Goal: Information Seeking & Learning: Learn about a topic

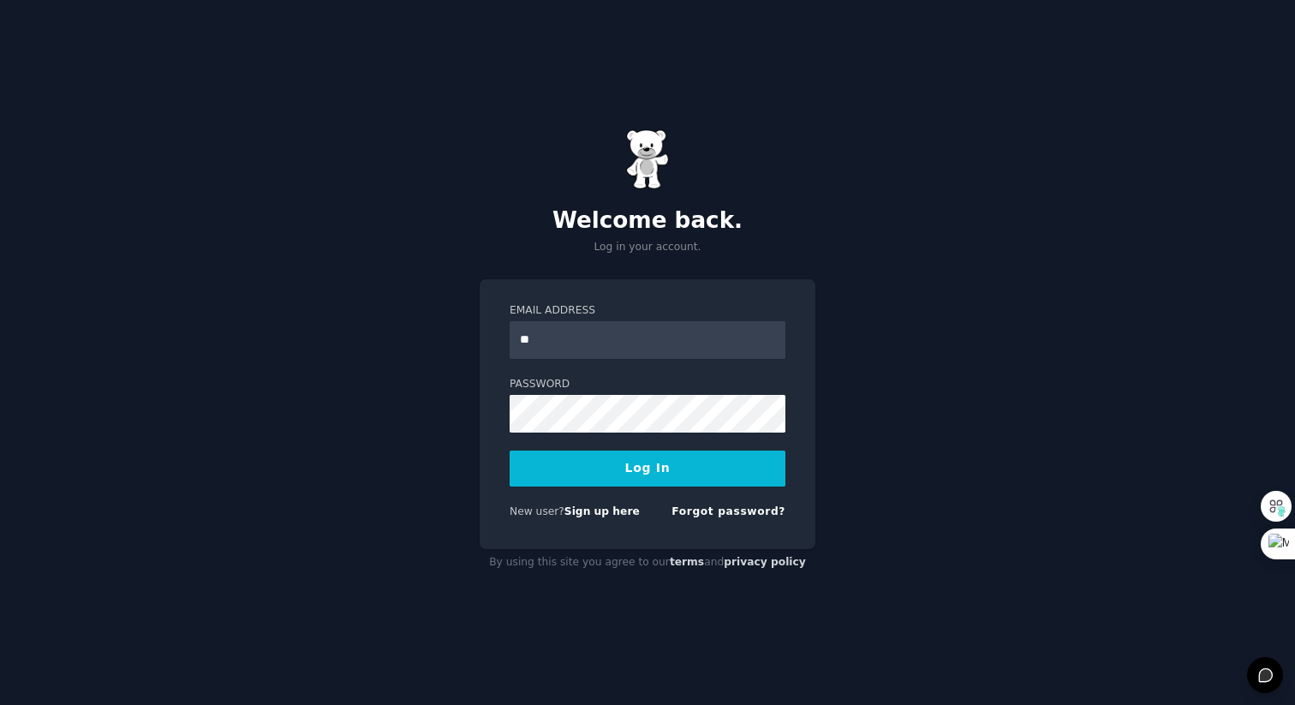
type input "*"
type input "**********"
click at [566, 331] on input "**********" at bounding box center [648, 340] width 276 height 38
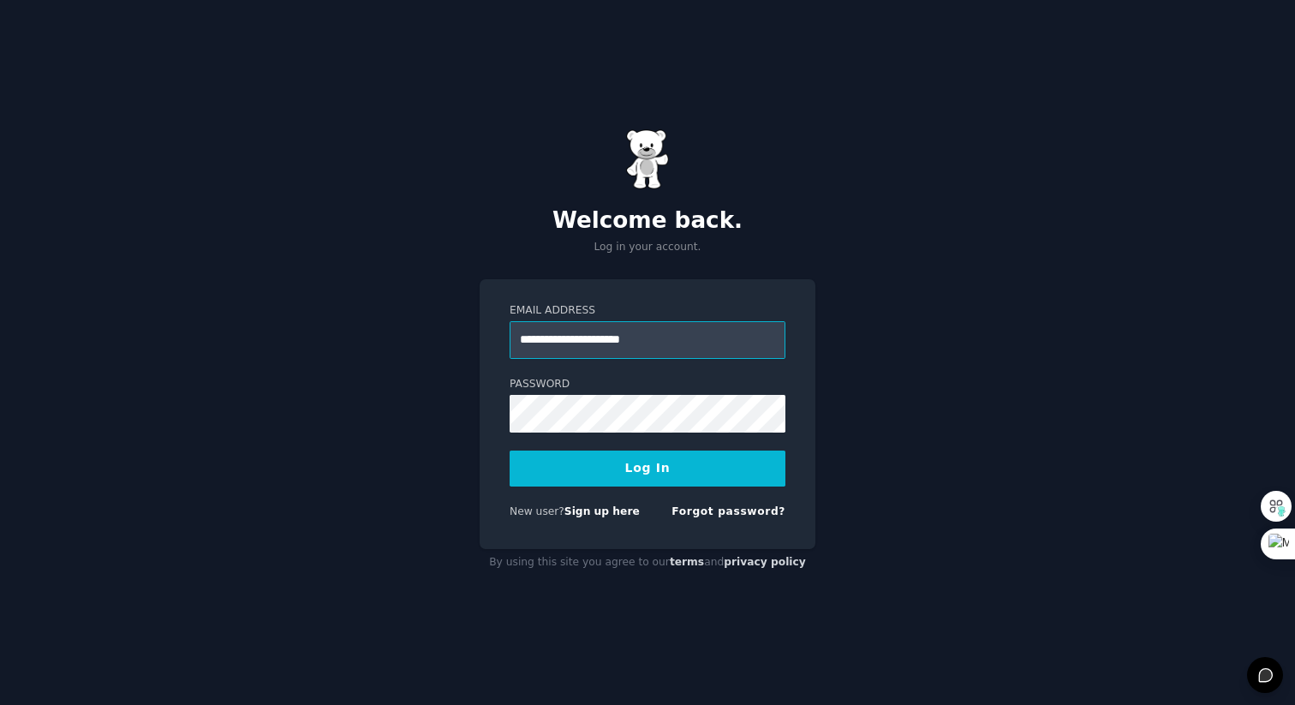
click at [566, 331] on input "**********" at bounding box center [648, 340] width 276 height 38
click at [634, 467] on button "Log In" at bounding box center [648, 468] width 276 height 36
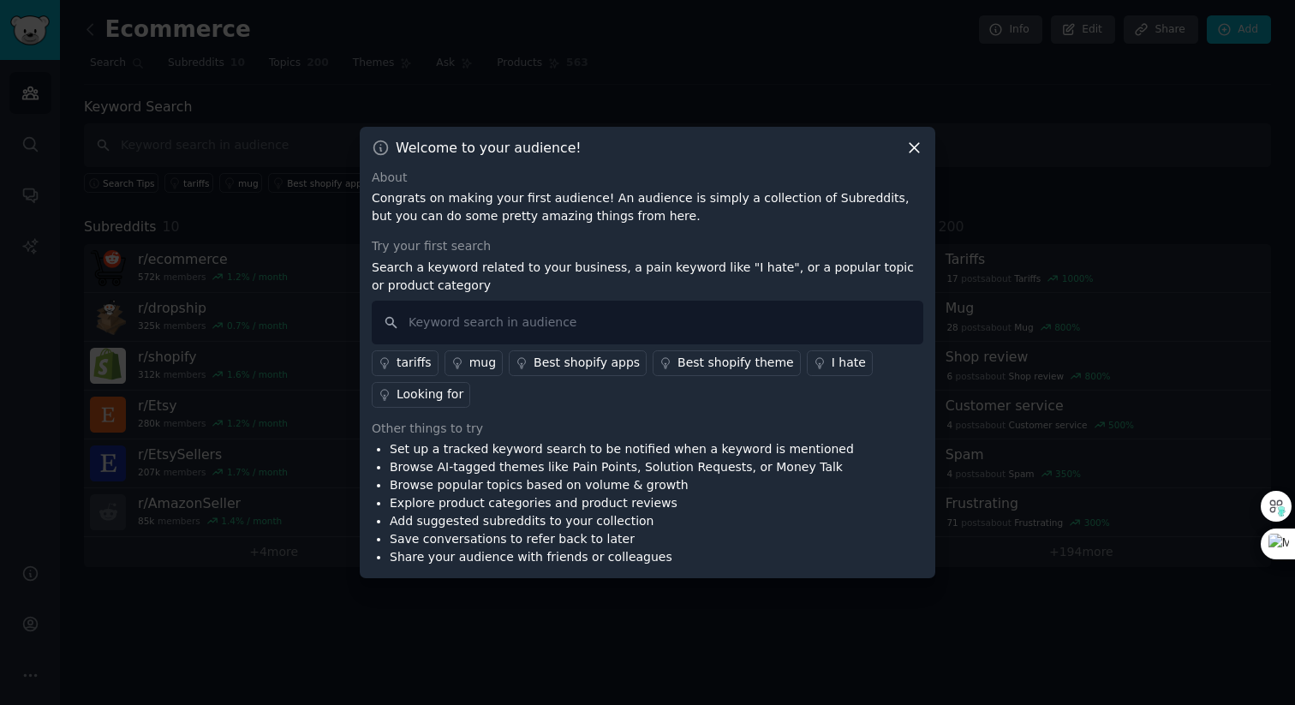
click at [915, 151] on icon at bounding box center [914, 148] width 18 height 18
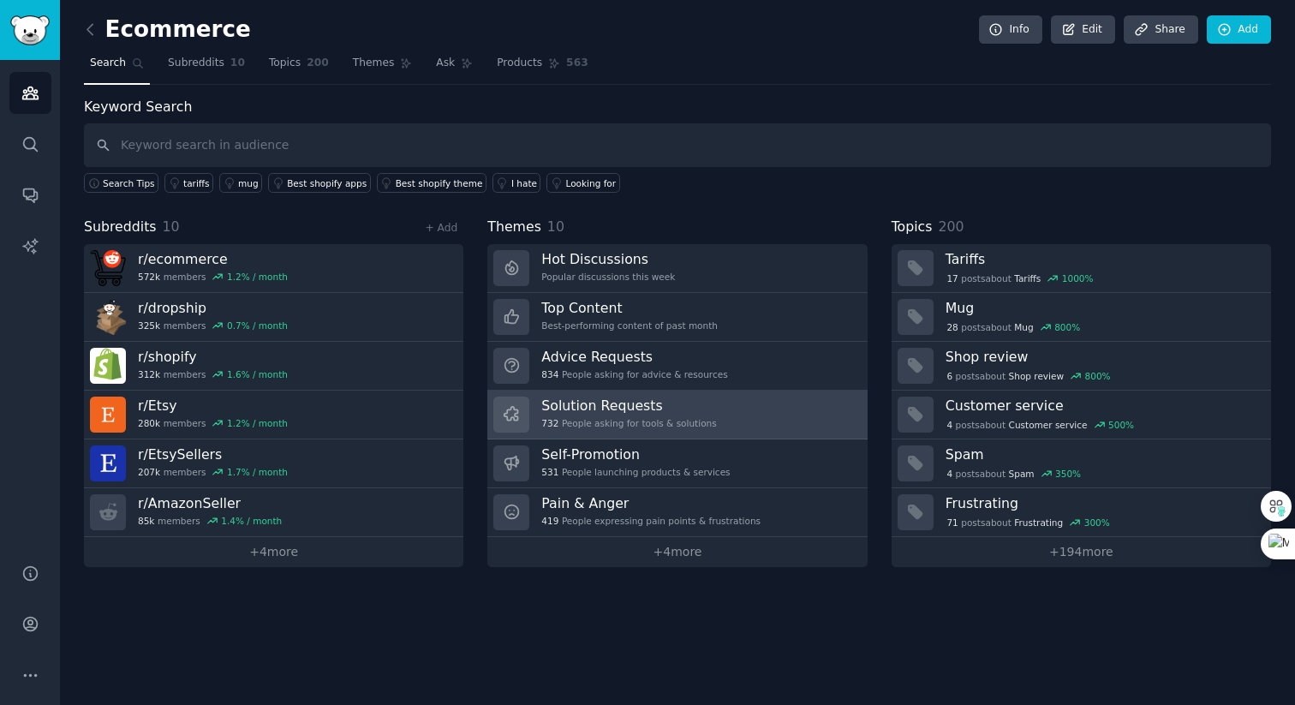
click at [726, 428] on link "Solution Requests 732 People asking for tools & solutions" at bounding box center [676, 415] width 379 height 49
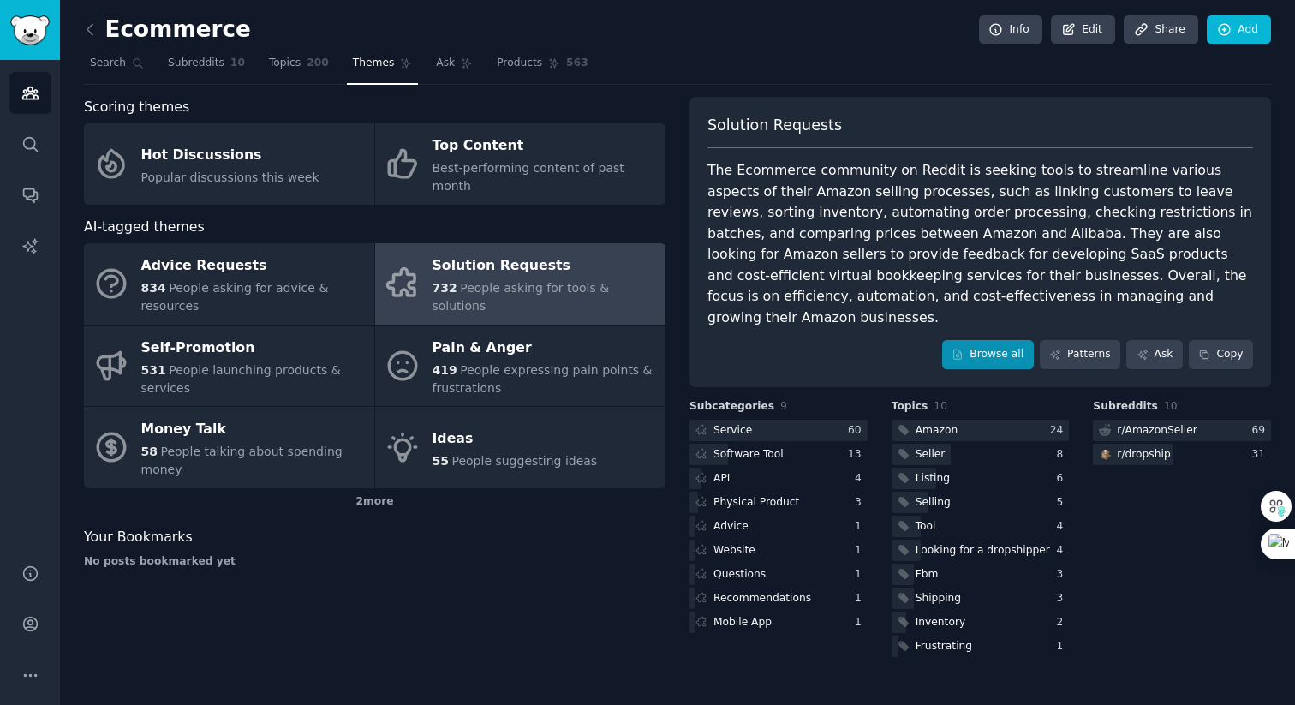
click at [984, 340] on link "Browse all" at bounding box center [988, 354] width 92 height 29
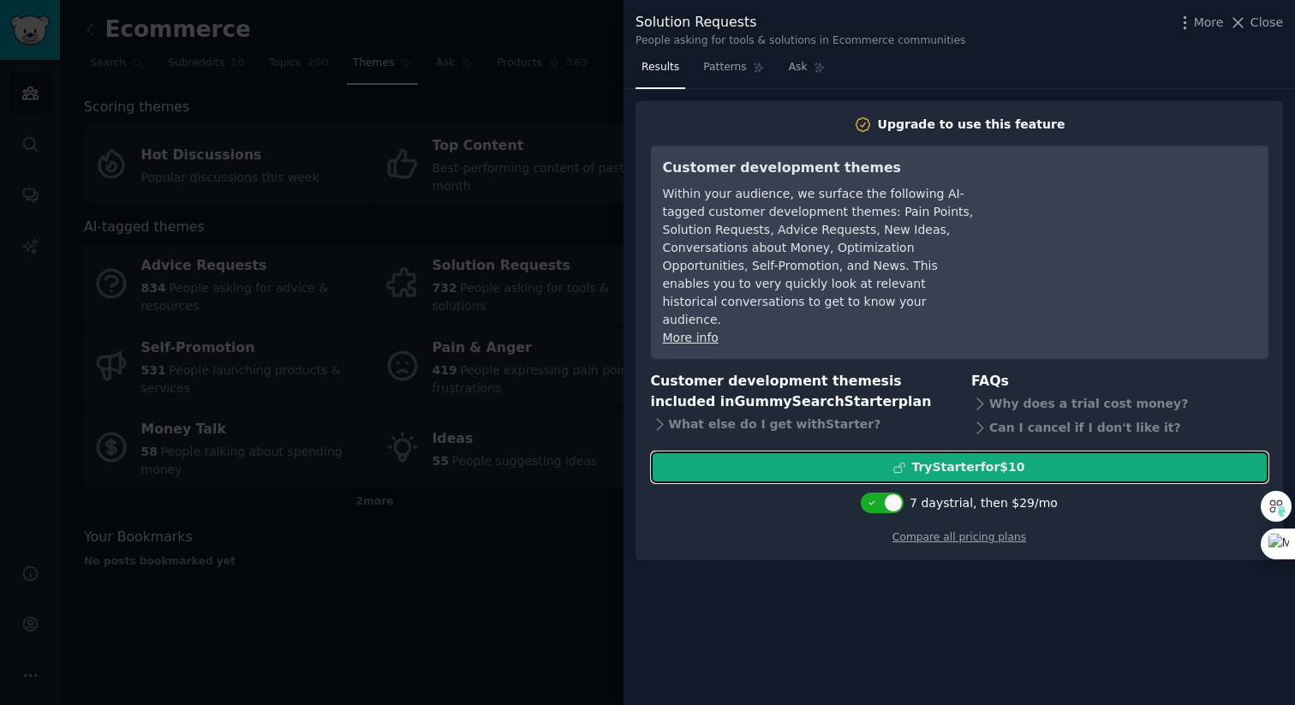
click at [980, 458] on div "Try Starter for $10" at bounding box center [967, 467] width 113 height 18
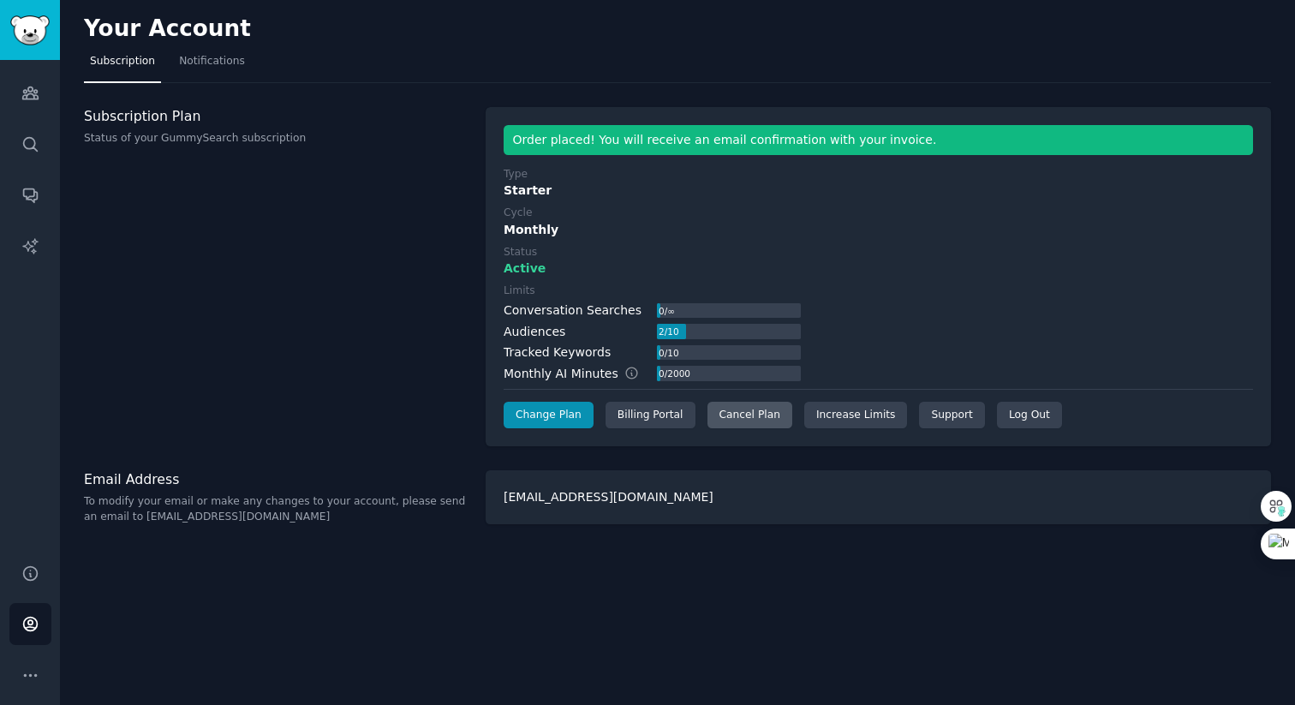
click at [778, 405] on div "Cancel Plan" at bounding box center [749, 415] width 85 height 27
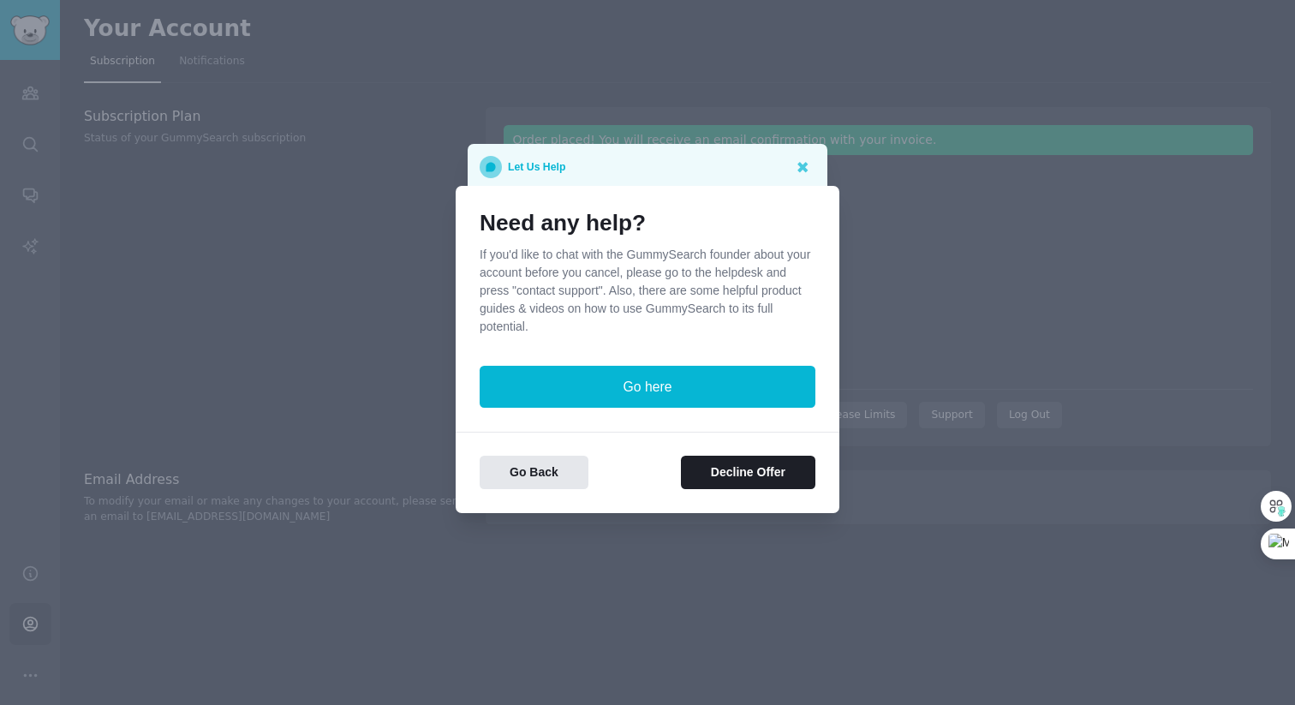
click at [947, 200] on div at bounding box center [647, 352] width 1295 height 705
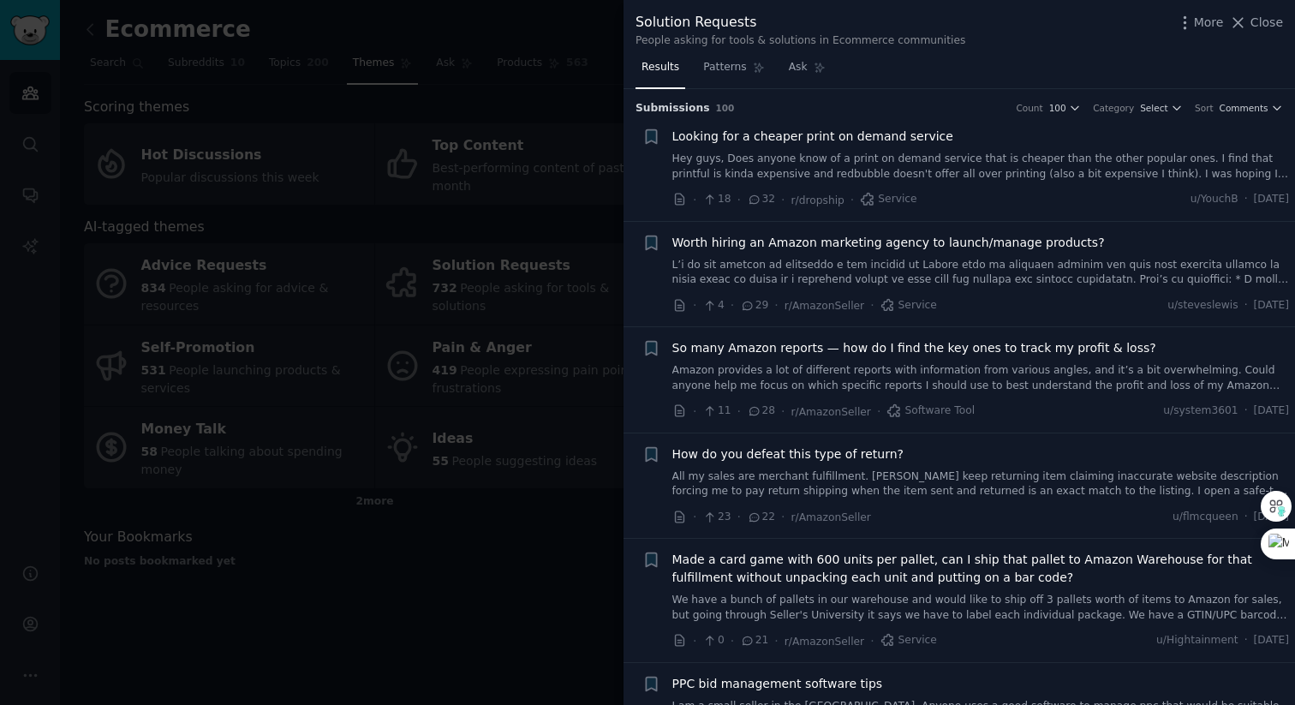
click at [790, 371] on link "Amazon provides a lot of different reports with information from various angles…" at bounding box center [980, 378] width 617 height 30
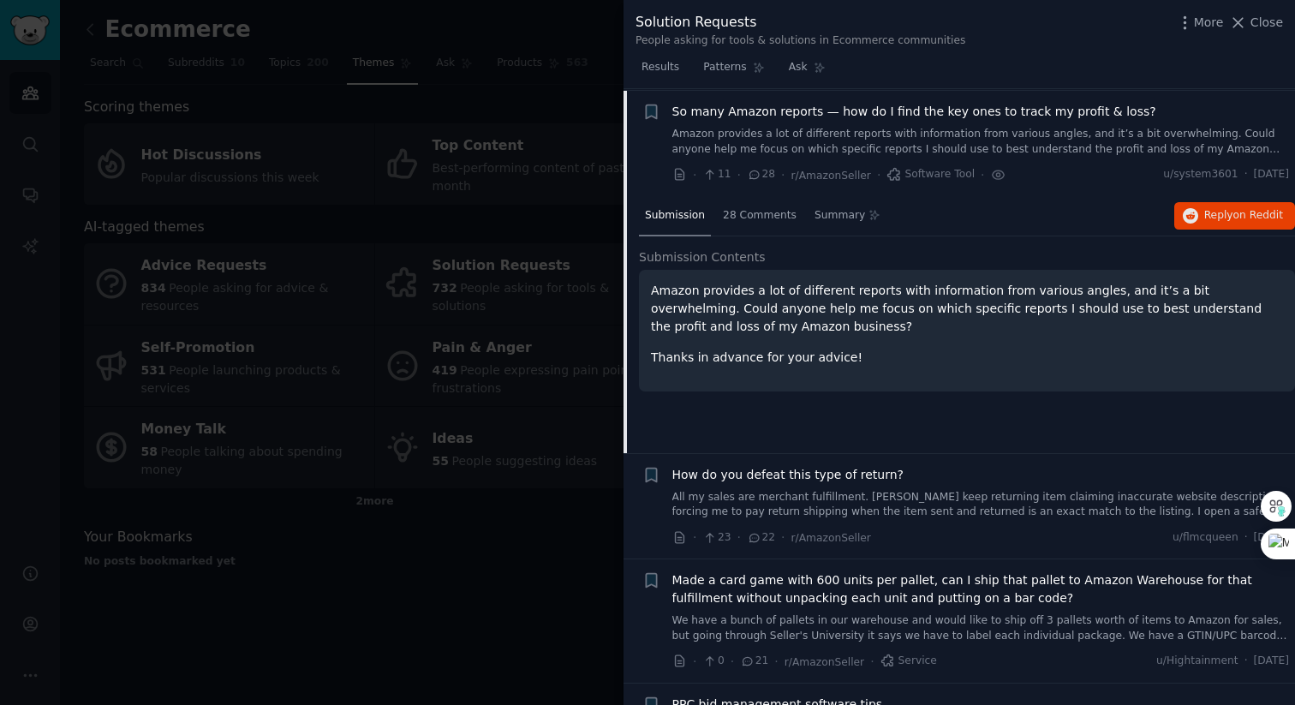
scroll to position [238, 0]
click at [772, 212] on span "28 Comments" at bounding box center [760, 213] width 74 height 15
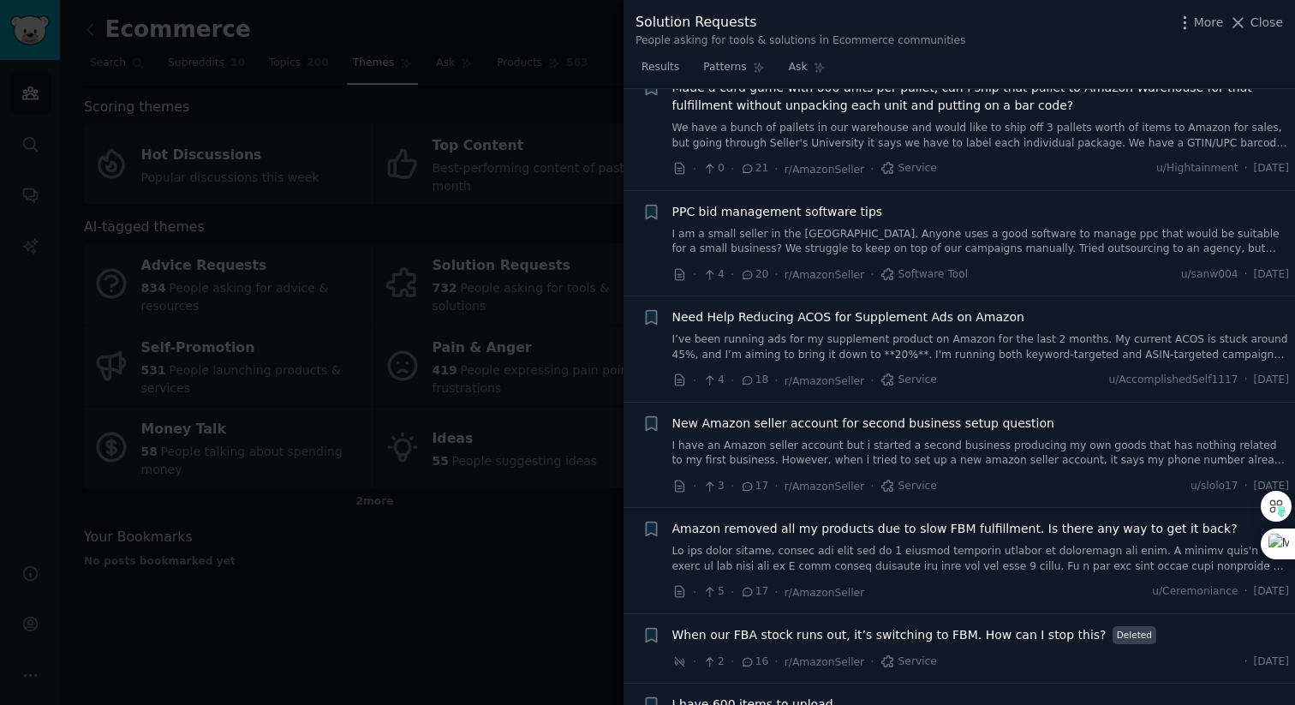
scroll to position [930, 0]
click at [792, 449] on link "I have an Amazon seller account but i started a second business producing my ow…" at bounding box center [980, 451] width 617 height 30
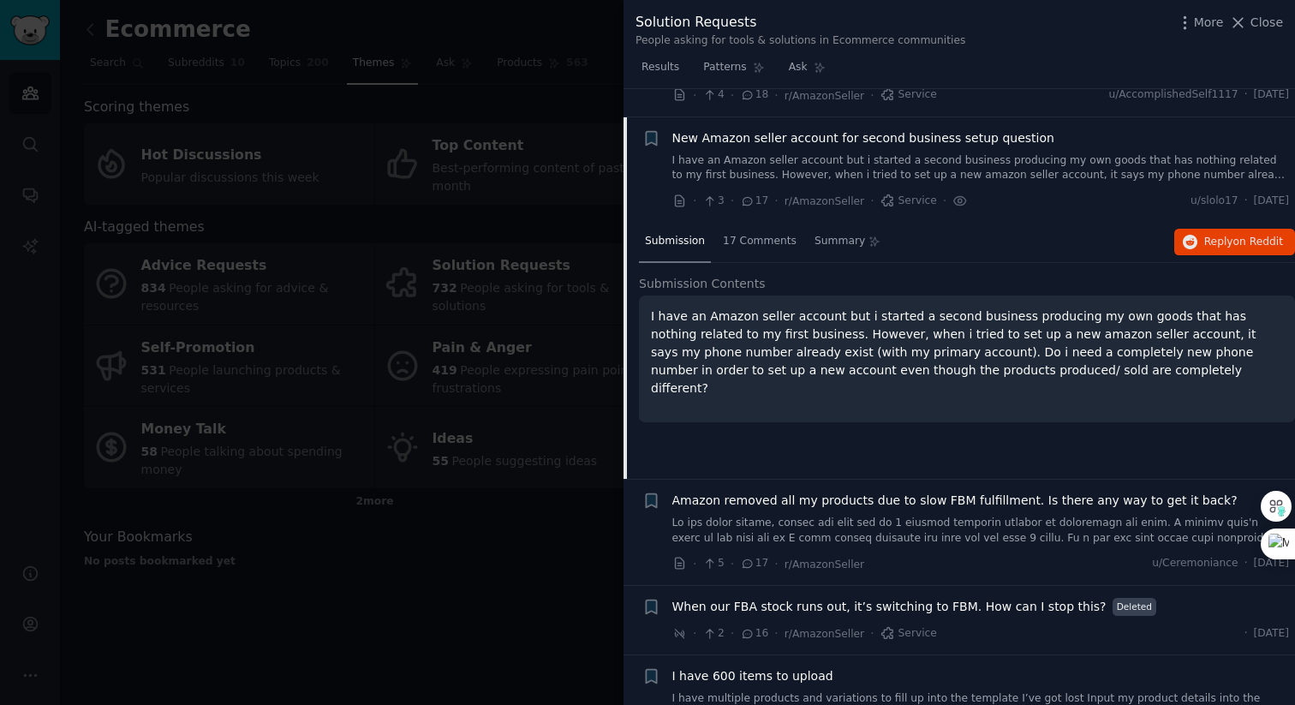
scroll to position [755, 0]
click at [766, 242] on span "17 Comments" at bounding box center [760, 243] width 74 height 15
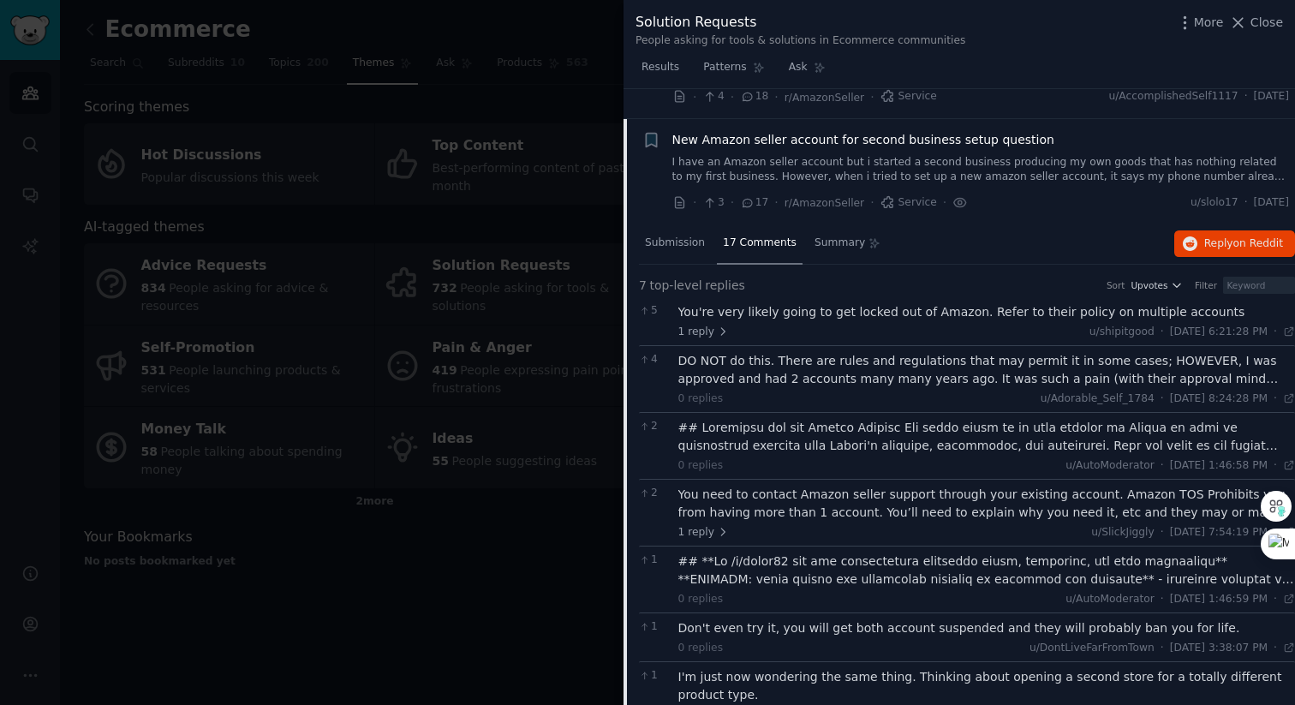
click at [838, 444] on div at bounding box center [986, 437] width 617 height 36
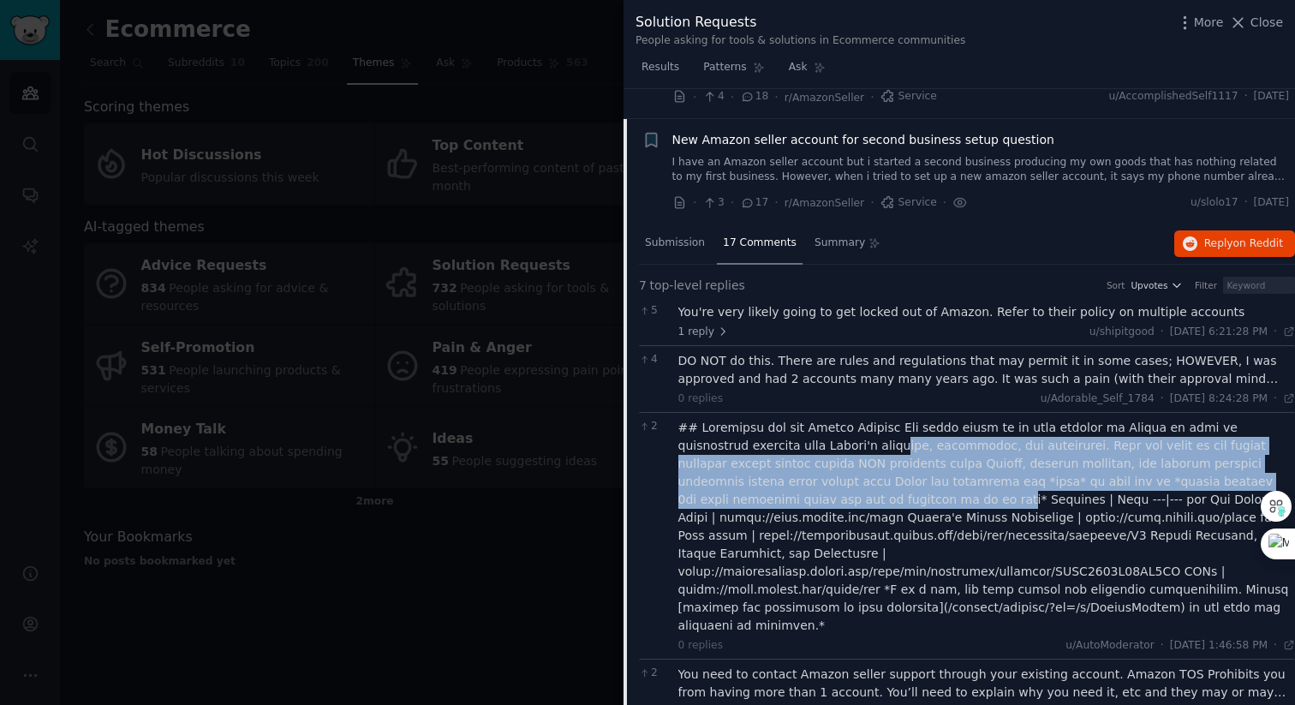
drag, startPoint x: 835, startPoint y: 450, endPoint x: 833, endPoint y: 508, distance: 57.4
click at [833, 508] on div at bounding box center [986, 527] width 617 height 216
click at [853, 506] on div at bounding box center [986, 527] width 617 height 216
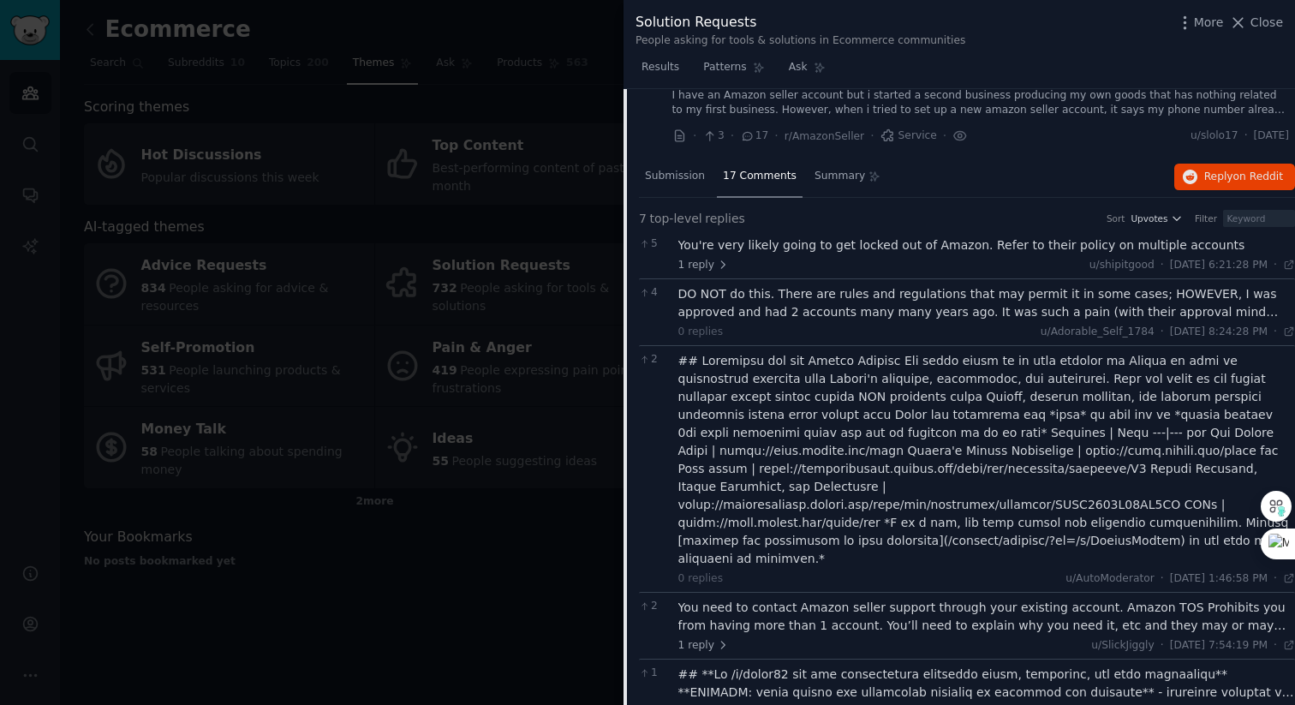
scroll to position [834, 0]
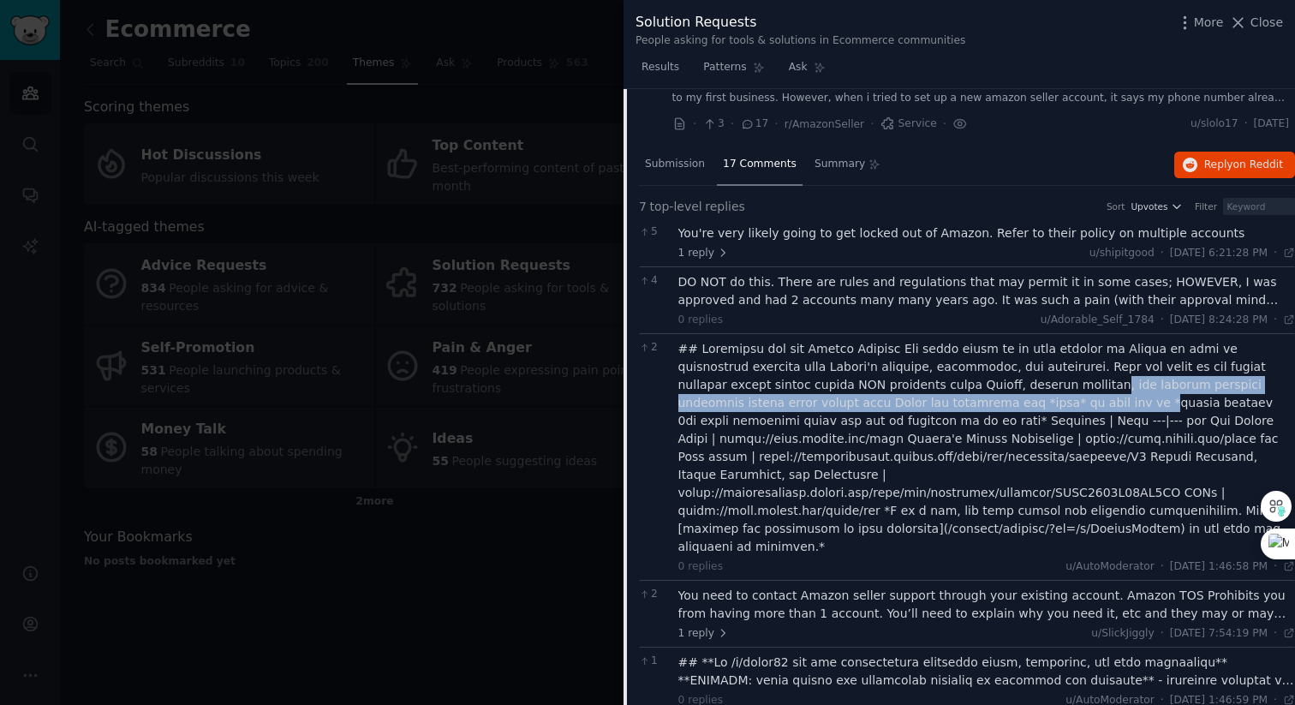
drag, startPoint x: 1025, startPoint y: 385, endPoint x: 1021, endPoint y: 407, distance: 21.8
click at [1021, 407] on div at bounding box center [986, 448] width 617 height 216
click at [1054, 404] on div at bounding box center [986, 448] width 617 height 216
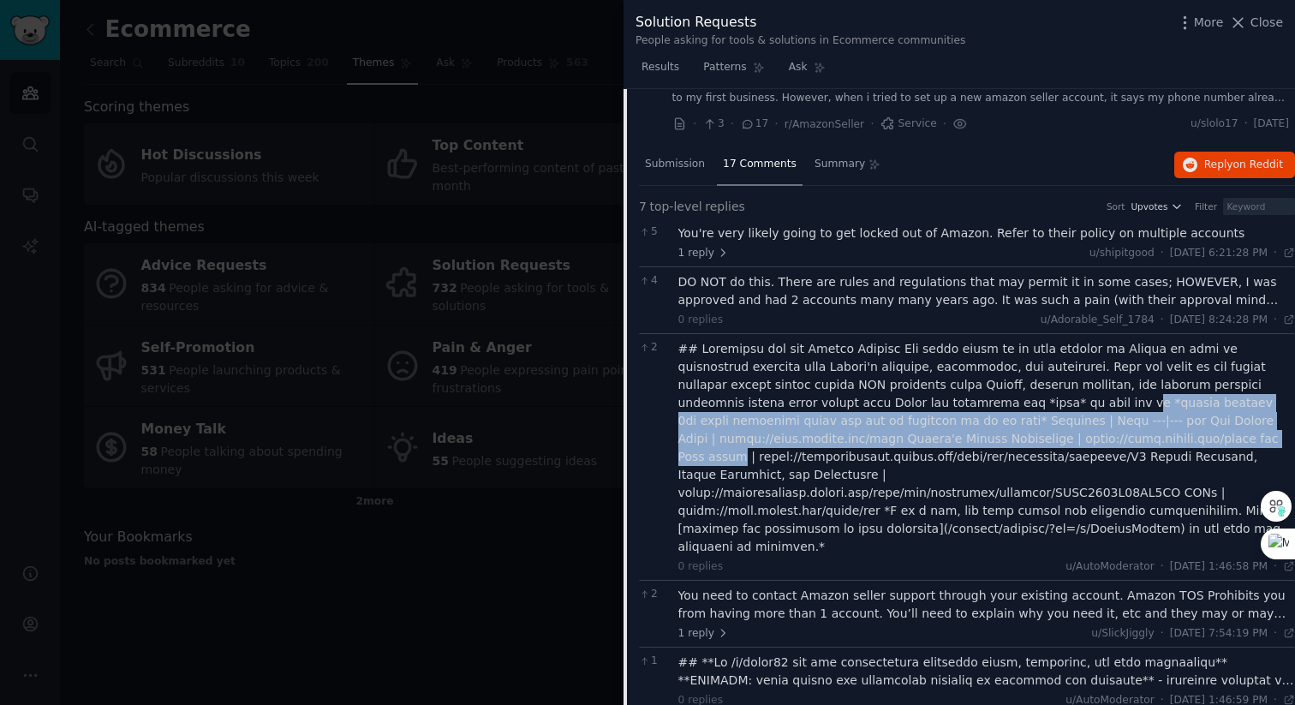
drag, startPoint x: 1004, startPoint y: 400, endPoint x: 1084, endPoint y: 431, distance: 86.2
click at [1084, 431] on div at bounding box center [986, 448] width 617 height 216
click at [1005, 419] on div at bounding box center [986, 448] width 617 height 216
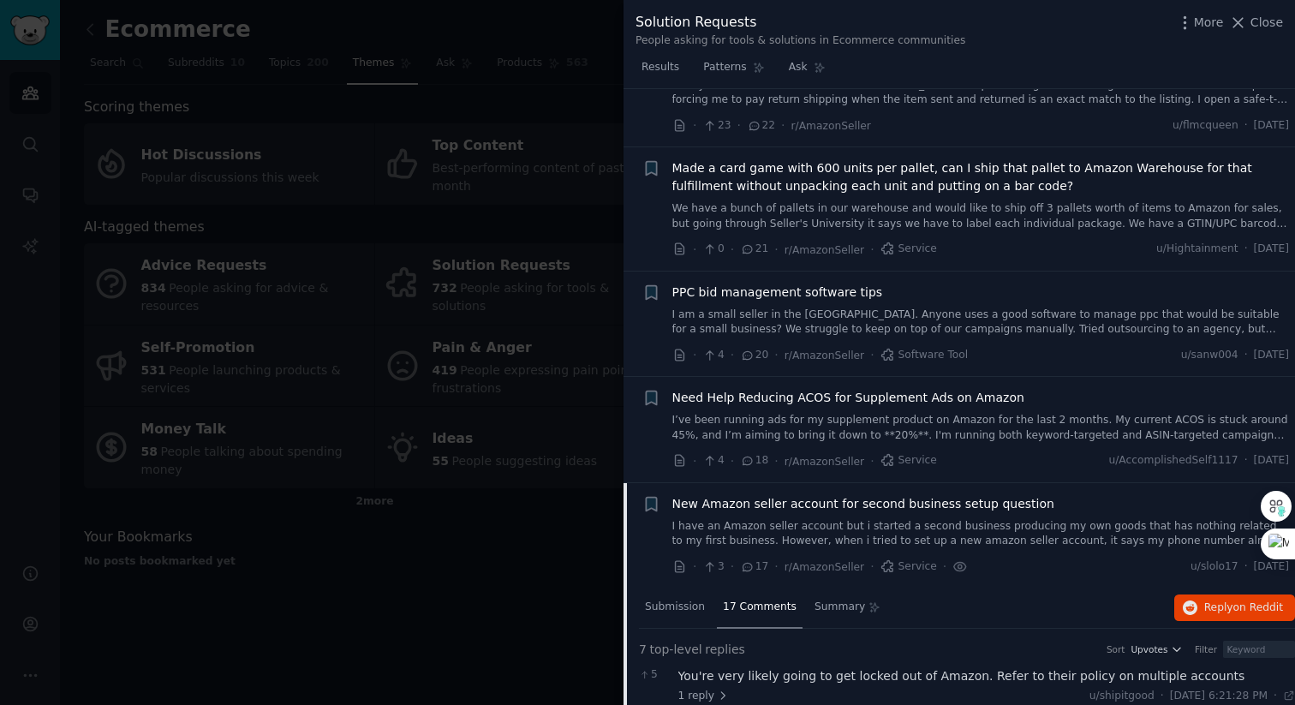
scroll to position [0, 0]
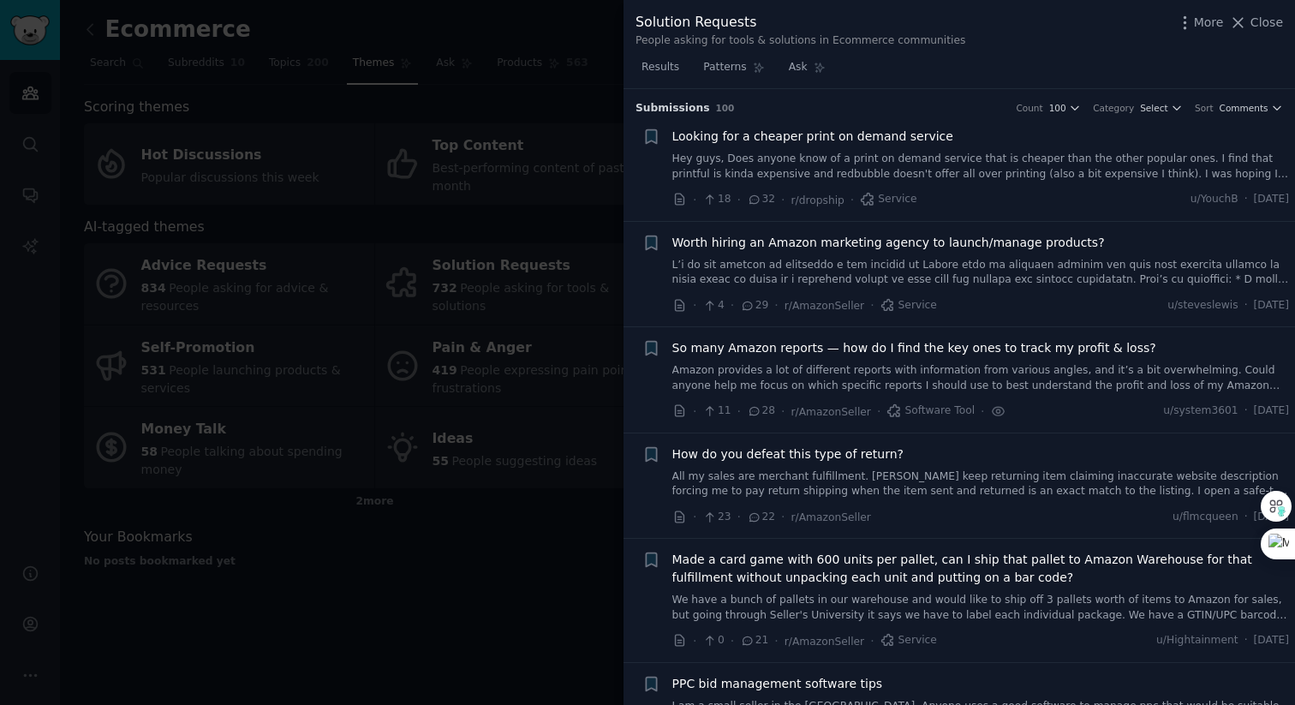
click at [959, 158] on link "Hey guys, Does anyone know of a print on demand service that is cheaper than th…" at bounding box center [980, 167] width 617 height 30
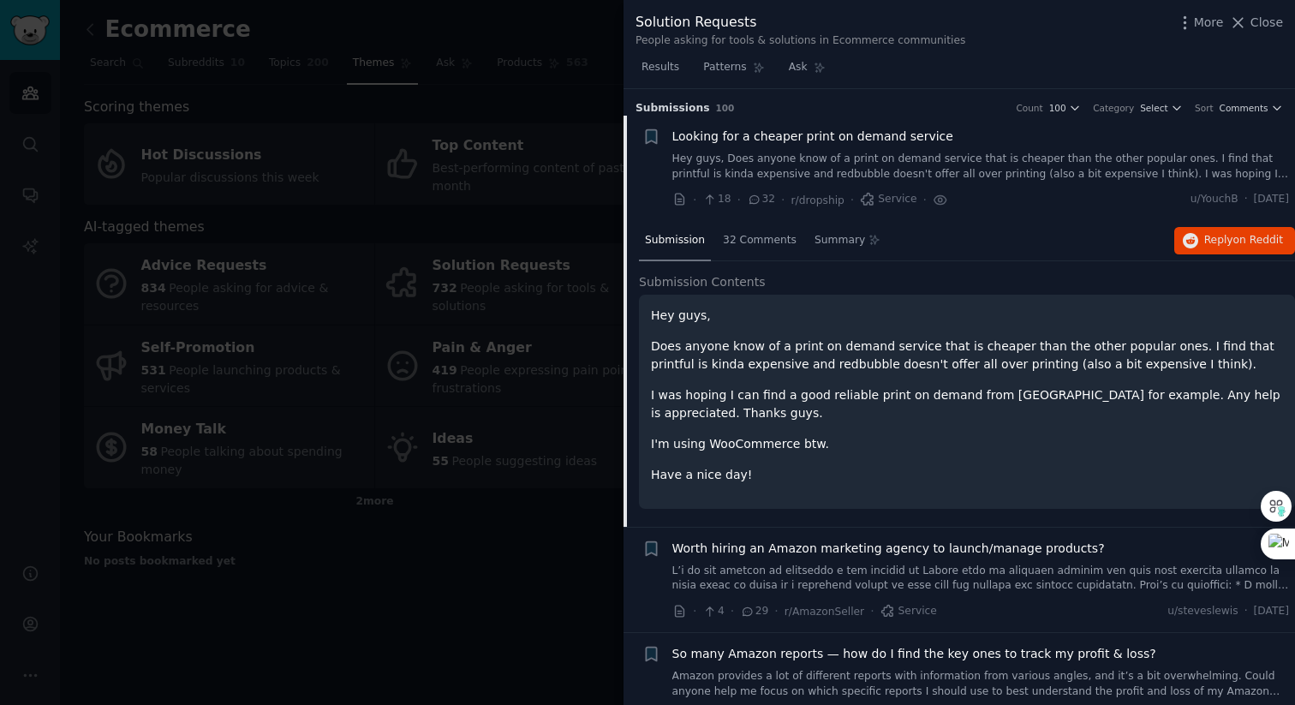
scroll to position [27, 0]
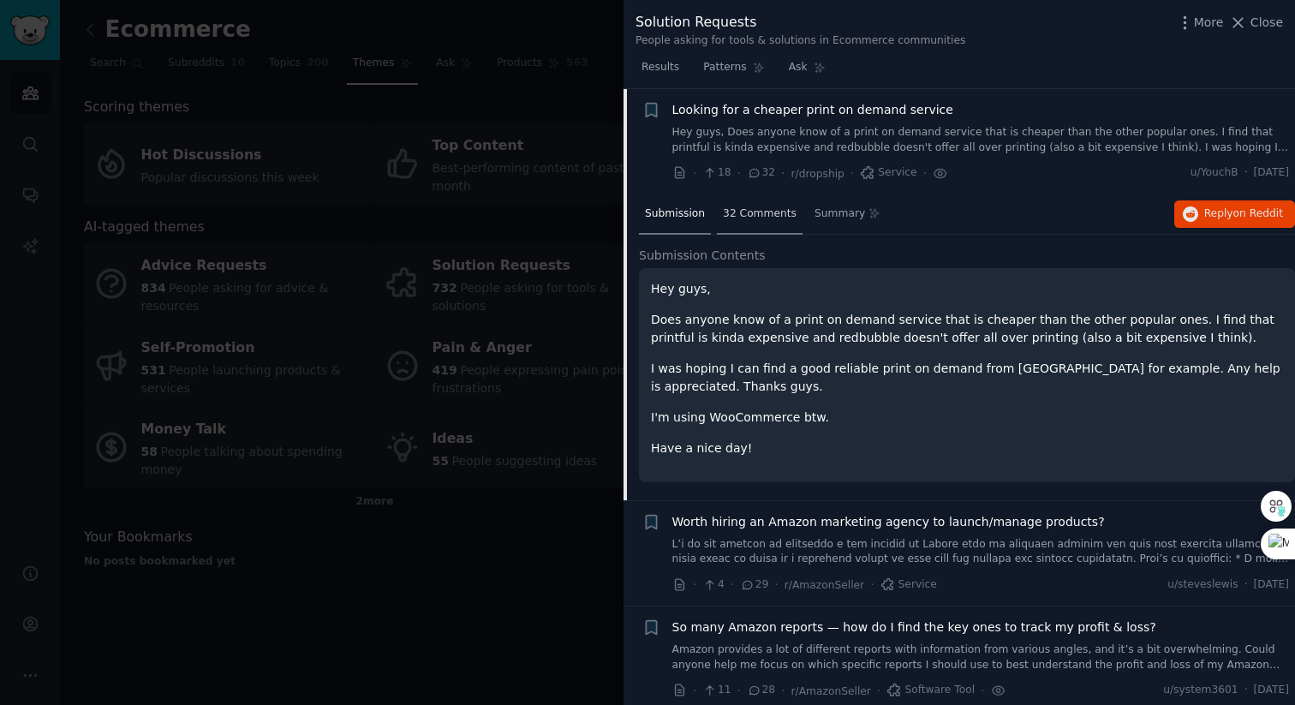
click at [742, 227] on div "32 Comments" at bounding box center [760, 214] width 86 height 41
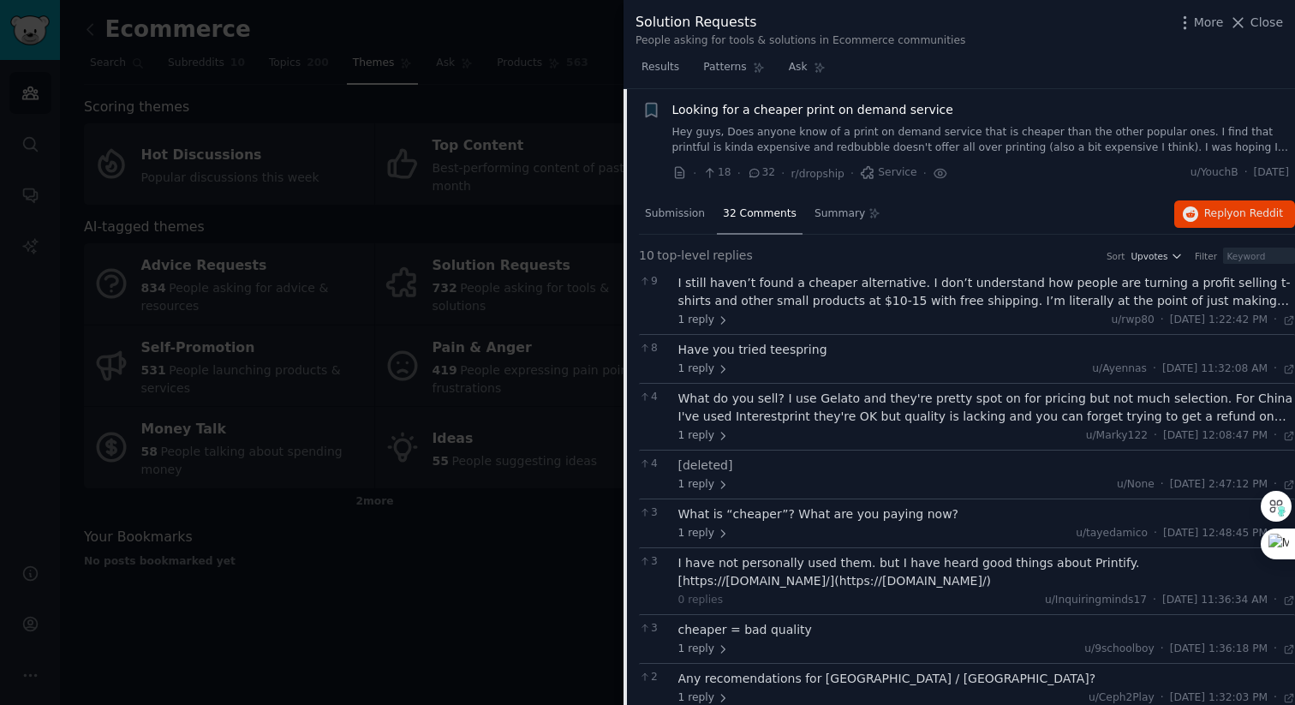
click at [754, 126] on link "Hey guys, Does anyone know of a print on demand service that is cheaper than th…" at bounding box center [980, 140] width 617 height 30
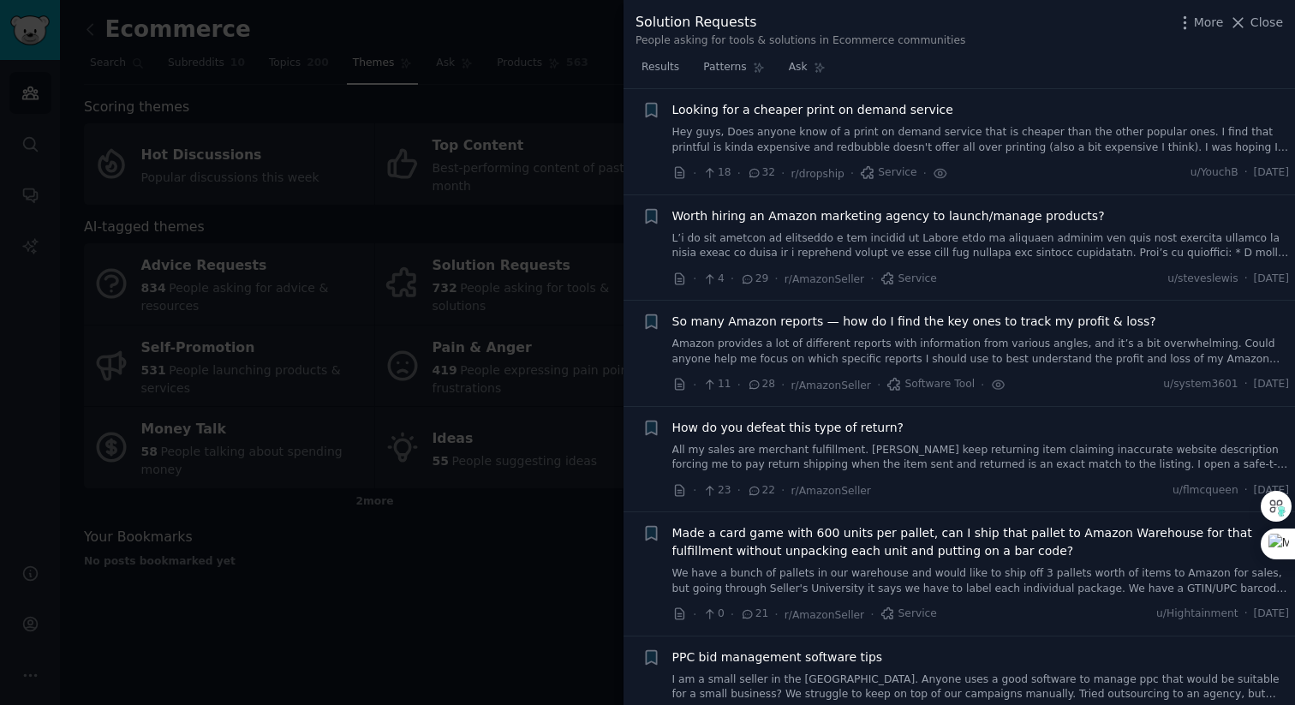
click at [424, 587] on div at bounding box center [647, 352] width 1295 height 705
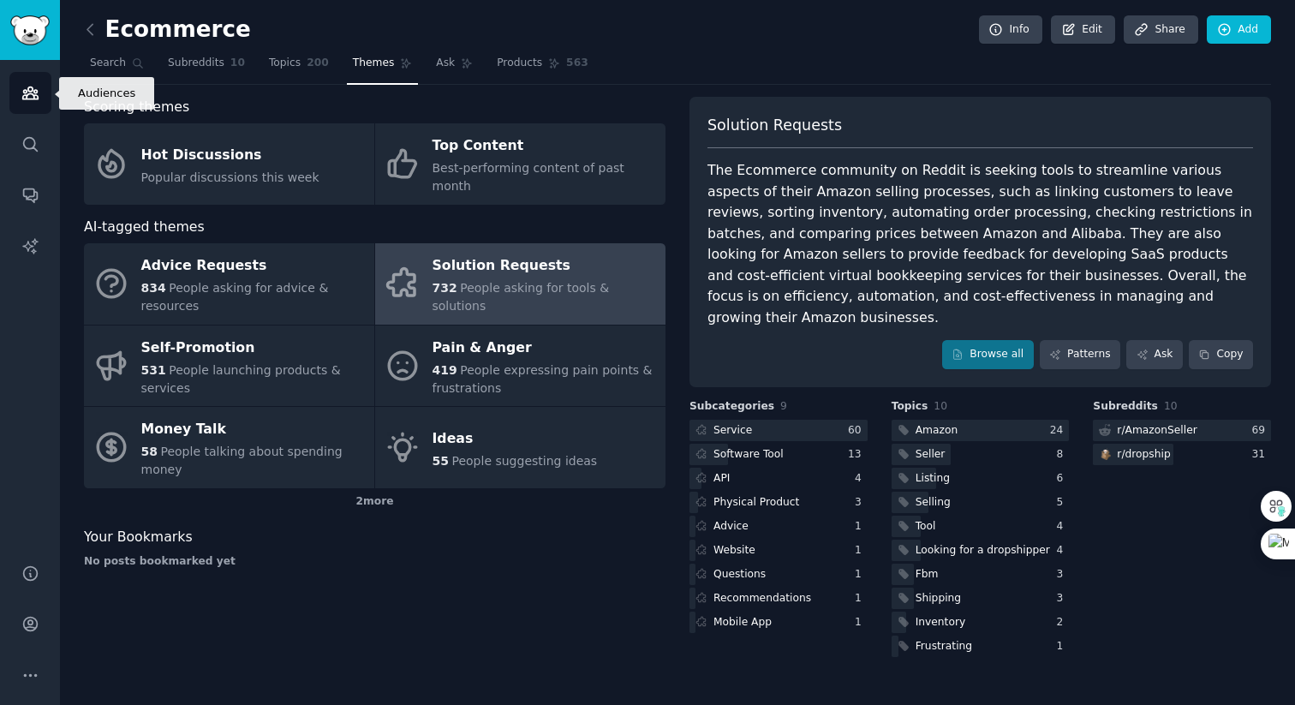
click at [32, 98] on icon "Sidebar" at bounding box center [30, 93] width 18 height 18
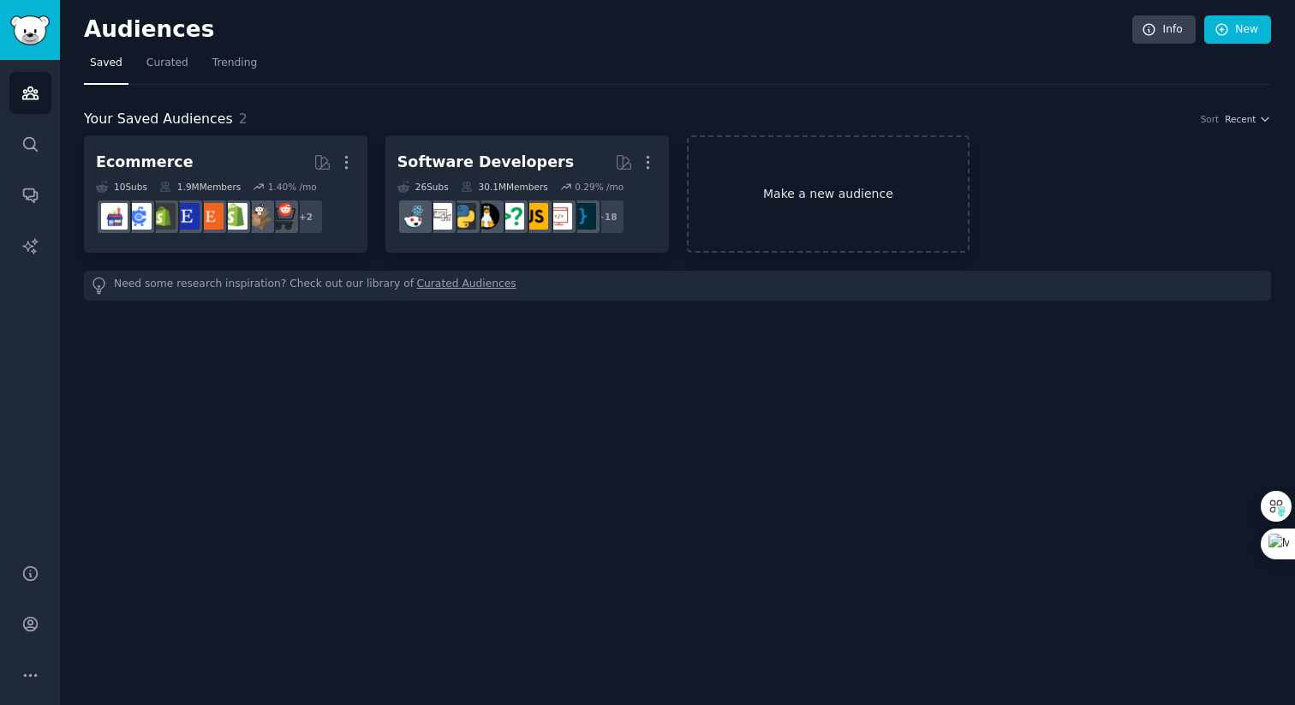
click at [816, 212] on link "Make a new audience" at bounding box center [828, 193] width 283 height 117
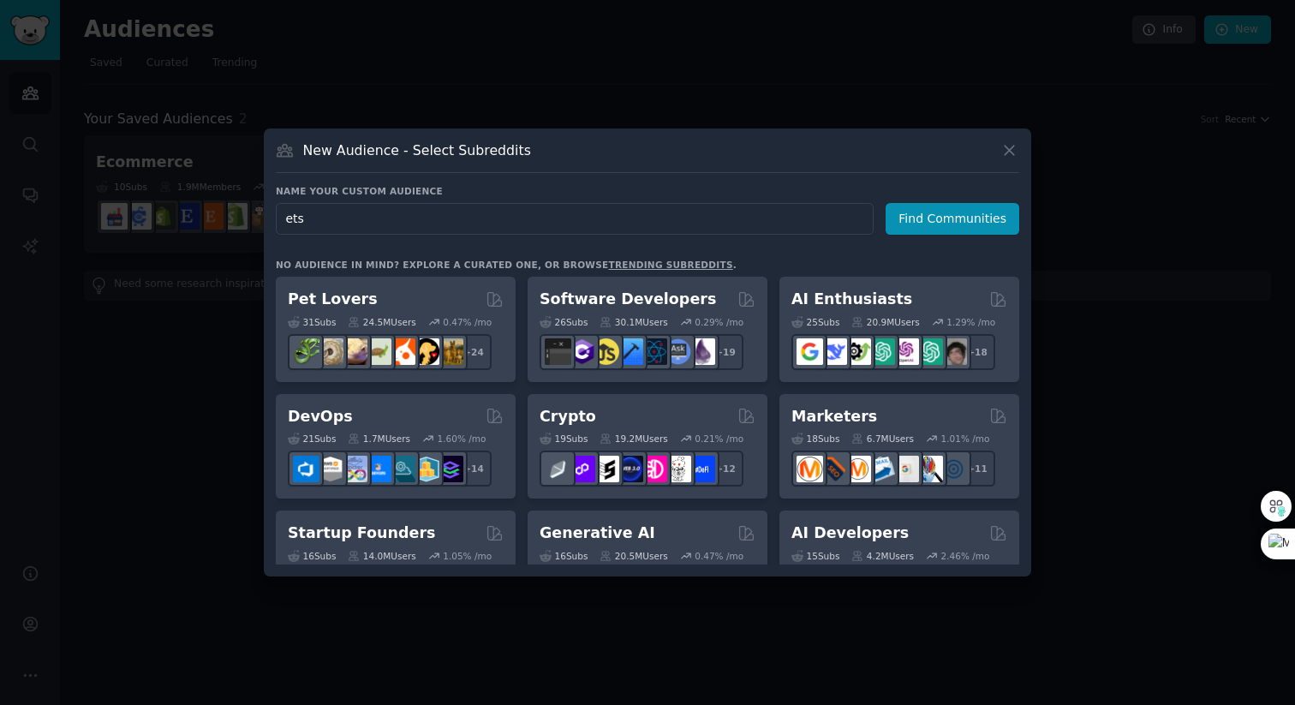
type input "etsy"
click at [998, 219] on button "Find Communities" at bounding box center [953, 219] width 134 height 32
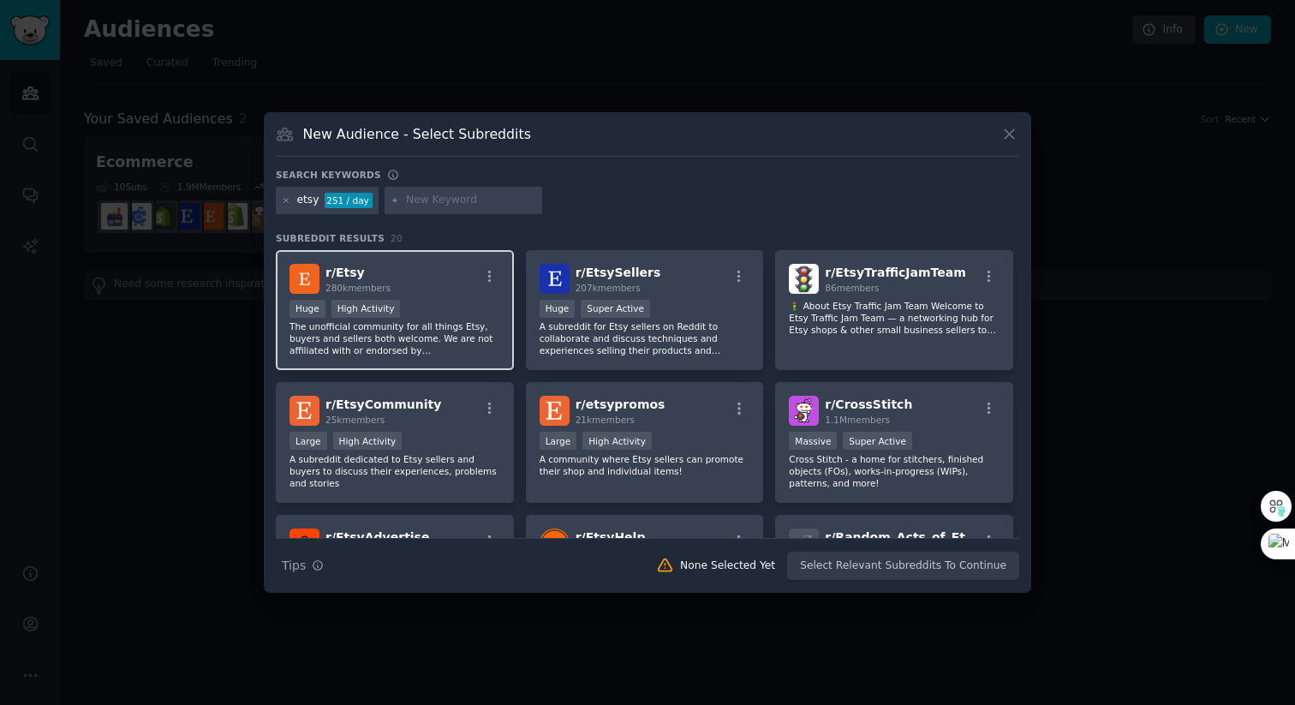
click at [491, 285] on div at bounding box center [489, 279] width 21 height 21
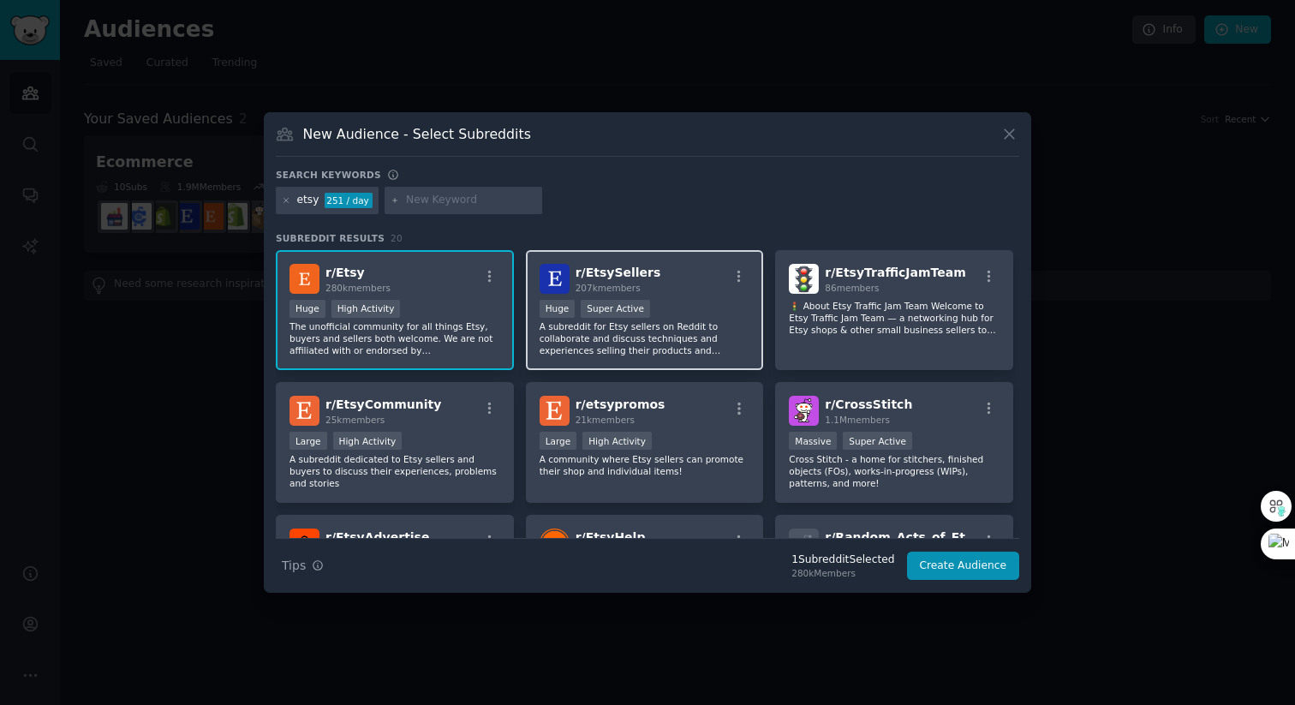
click at [708, 343] on p "A subreddit for Etsy sellers on Reddit to collaborate and discuss techniques an…" at bounding box center [645, 338] width 211 height 36
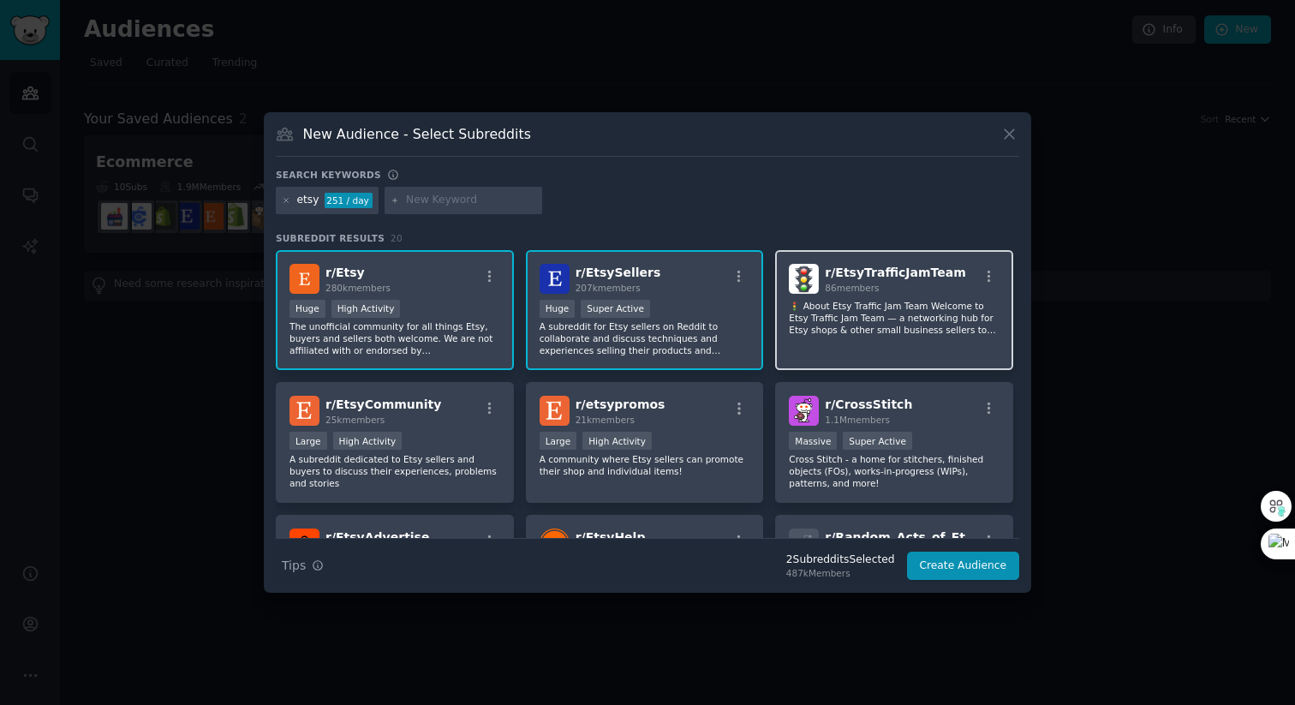
click at [820, 320] on p "🚦 About Etsy Traffic Jam Team Welcome to Etsy Traffic Jam Team — a networking h…" at bounding box center [894, 318] width 211 height 36
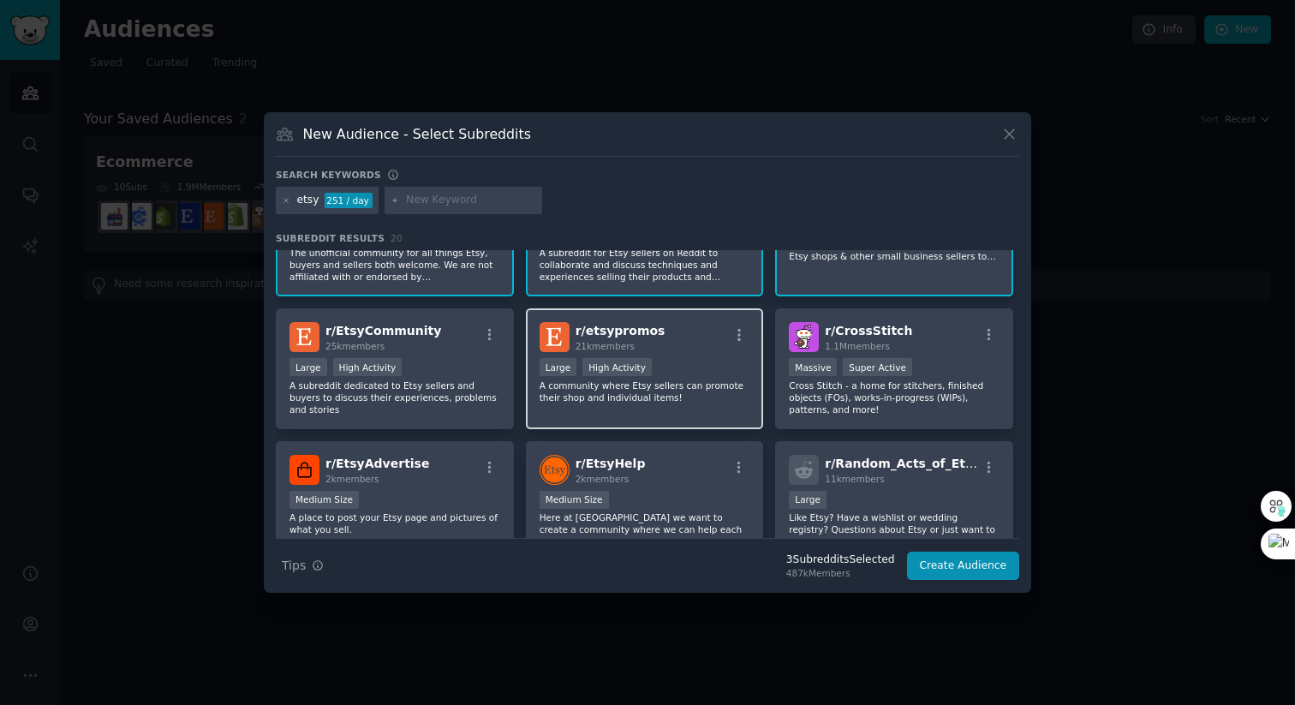
scroll to position [75, 0]
click at [643, 400] on p "A community where Etsy sellers can promote their shop and individual items!" at bounding box center [645, 391] width 211 height 24
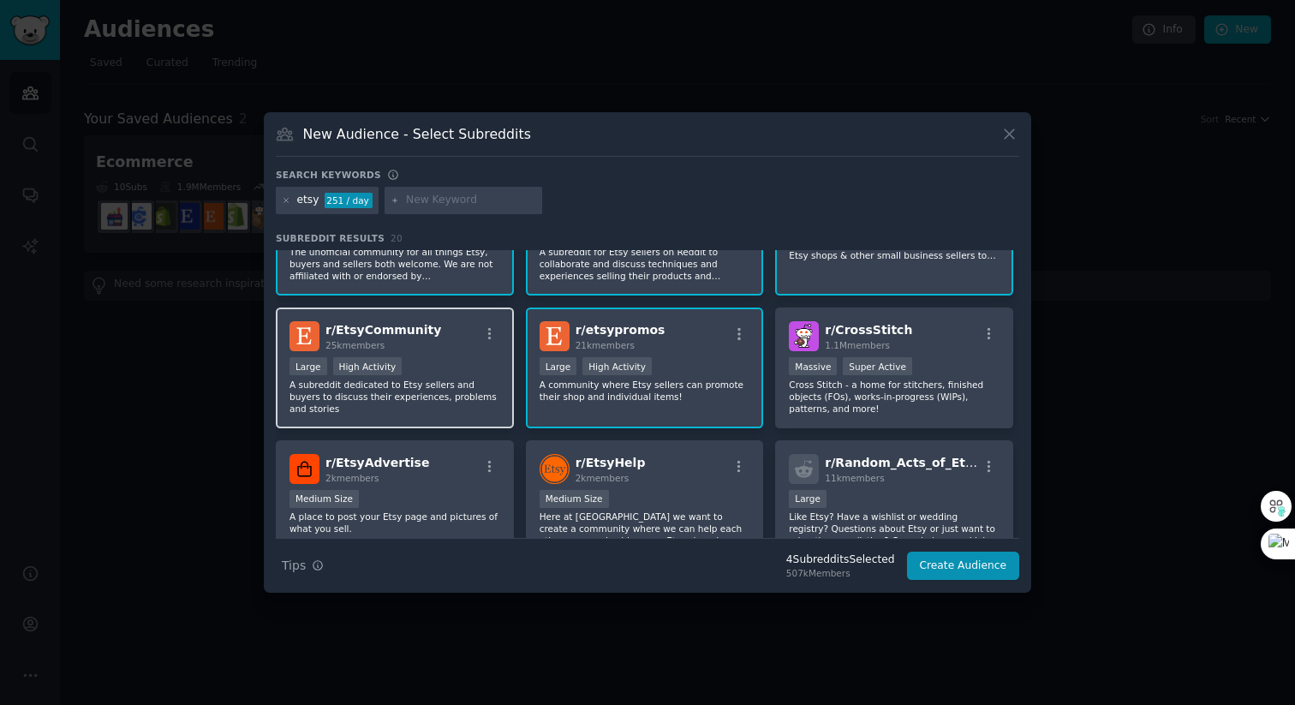
click at [408, 379] on p "A subreddit dedicated to Etsy sellers and buyers to discuss their experiences, …" at bounding box center [394, 397] width 211 height 36
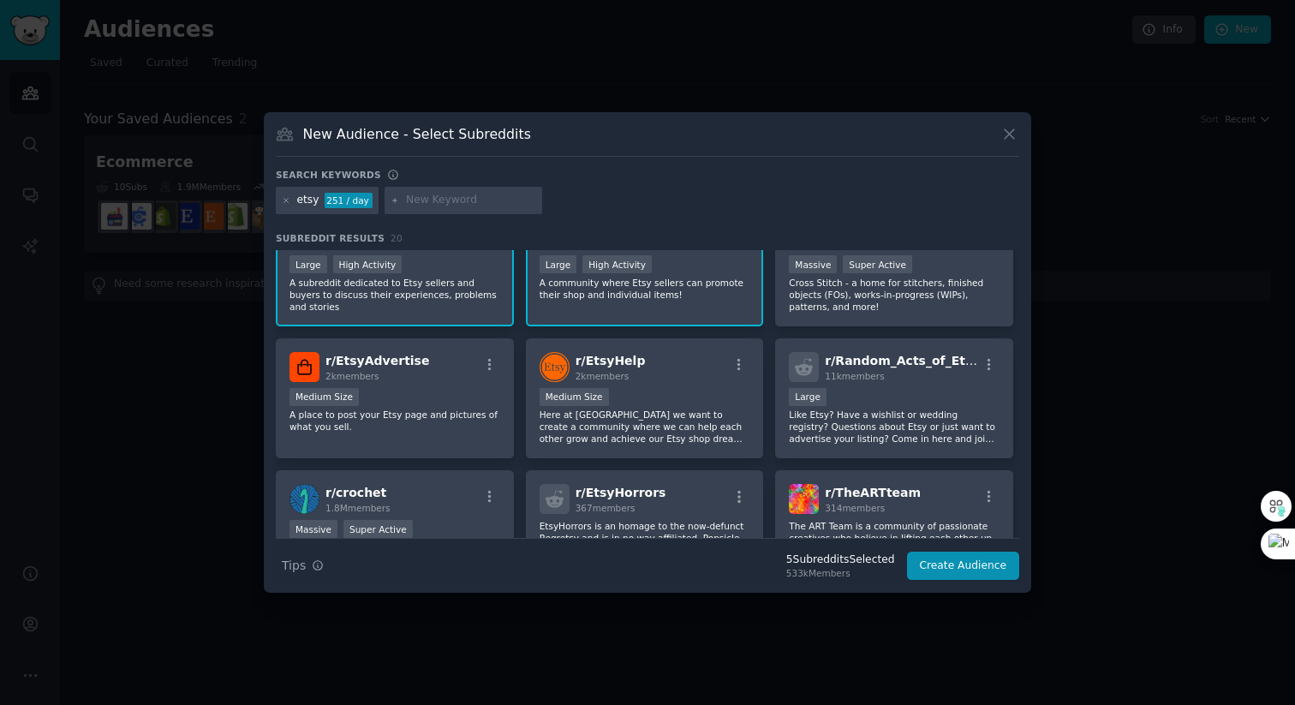
scroll to position [178, 0]
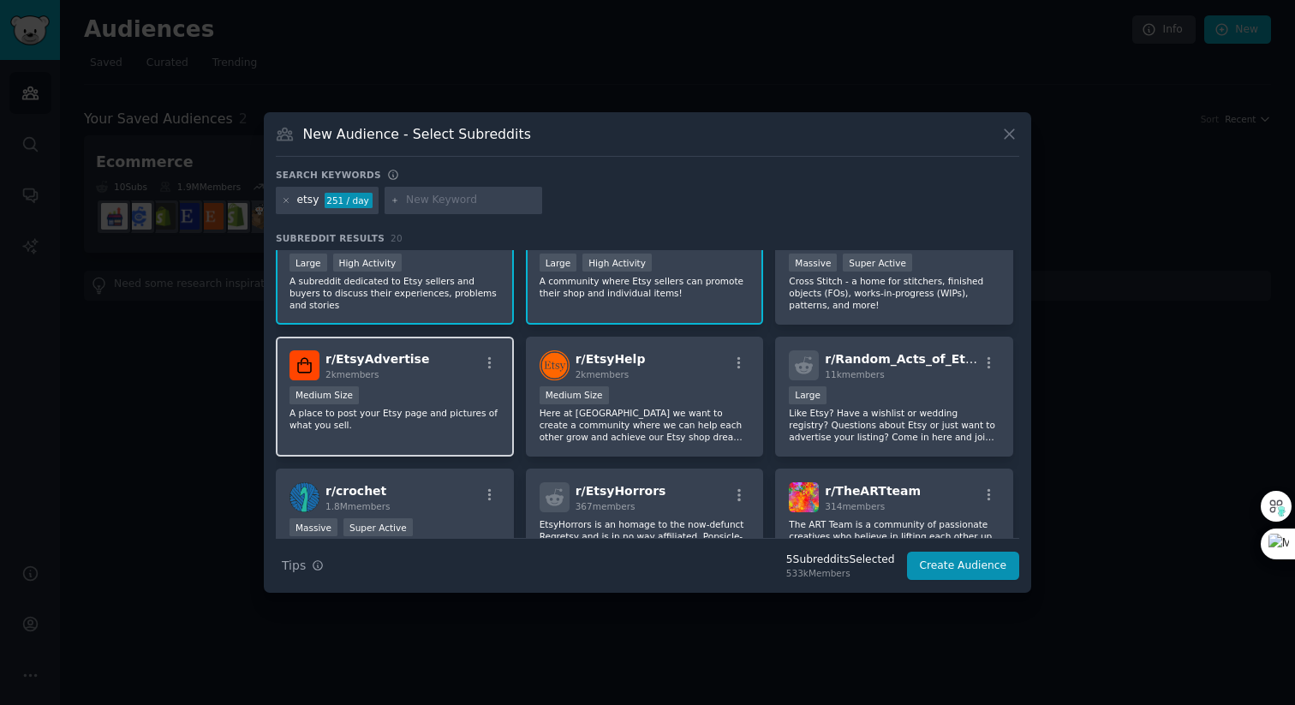
click at [424, 390] on div "Medium Size" at bounding box center [394, 396] width 211 height 21
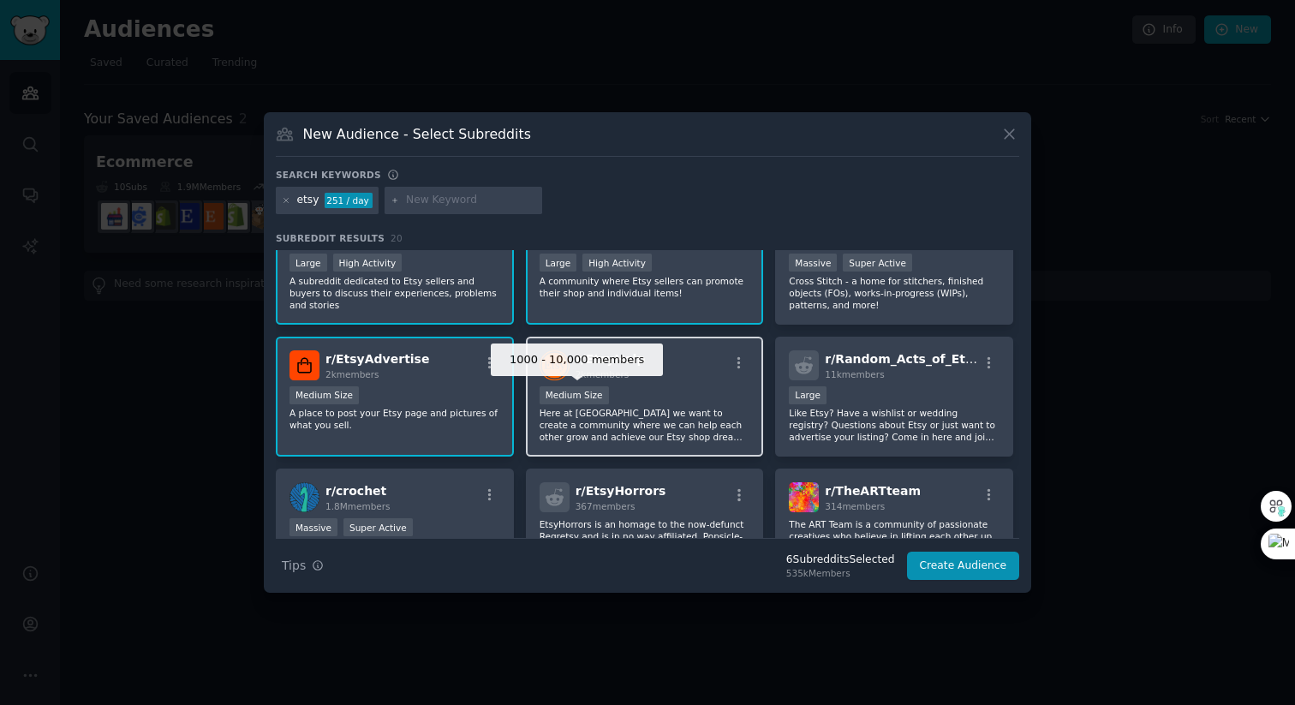
click at [571, 397] on div "Medium Size" at bounding box center [574, 395] width 69 height 18
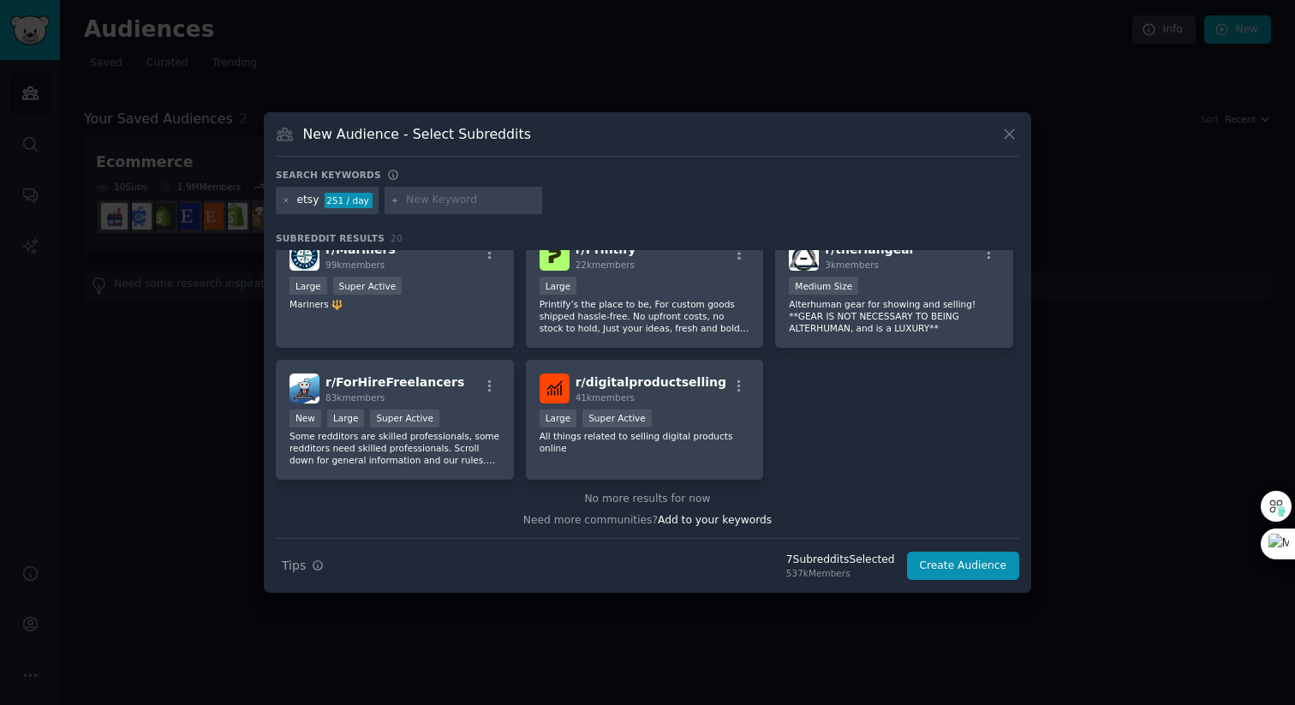
scroll to position [686, 0]
click at [956, 569] on button "Create Audience" at bounding box center [963, 566] width 113 height 29
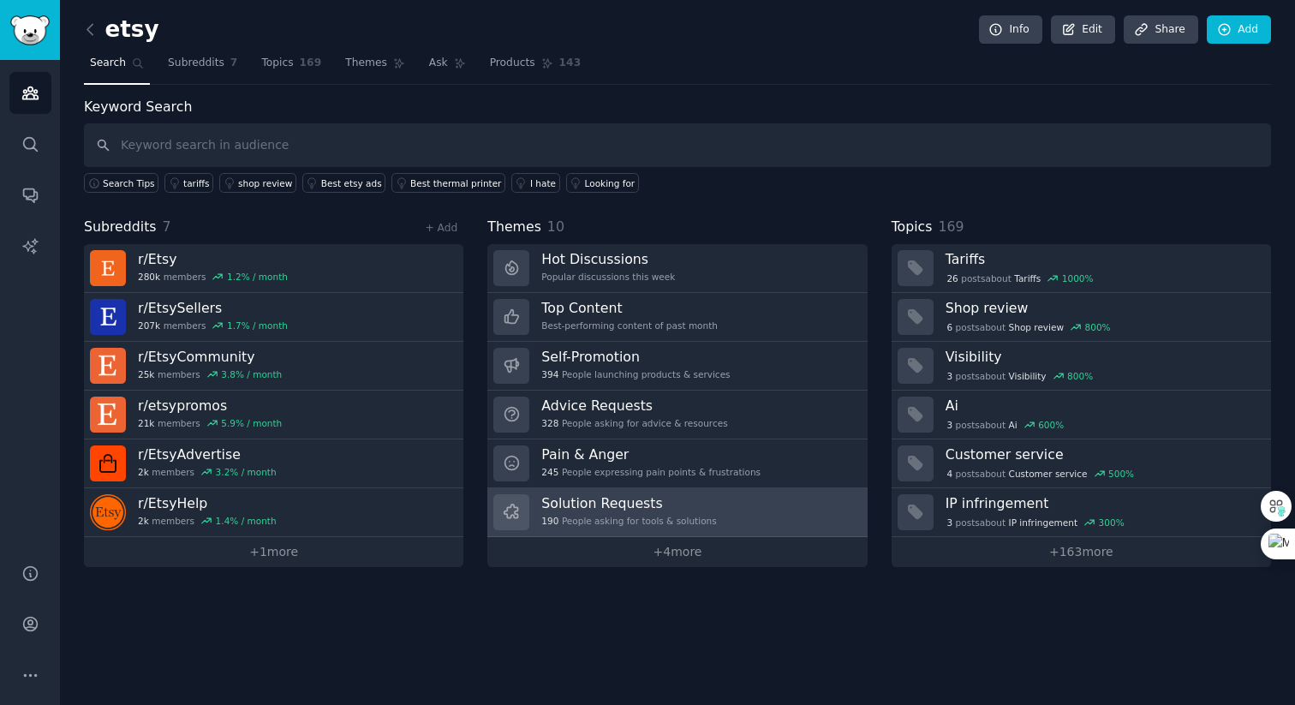
click at [747, 503] on link "Solution Requests 190 People asking for tools & solutions" at bounding box center [676, 512] width 379 height 49
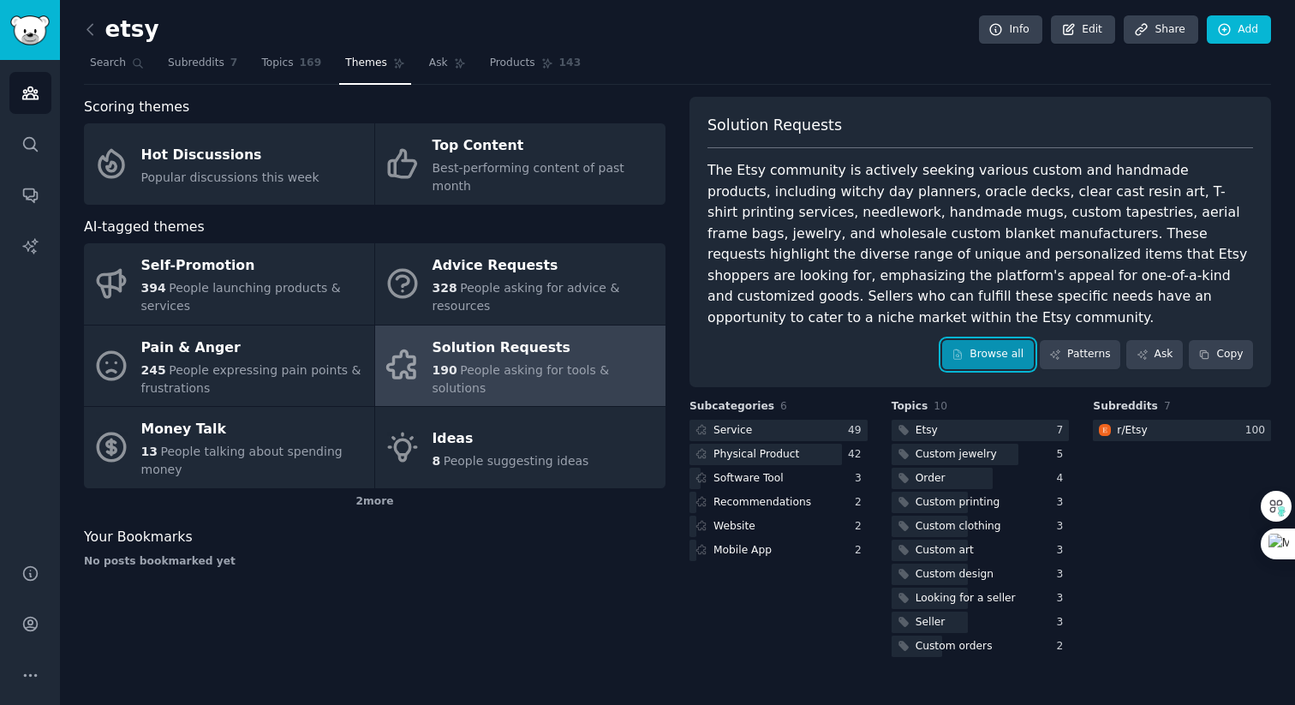
click at [985, 340] on link "Browse all" at bounding box center [988, 354] width 92 height 29
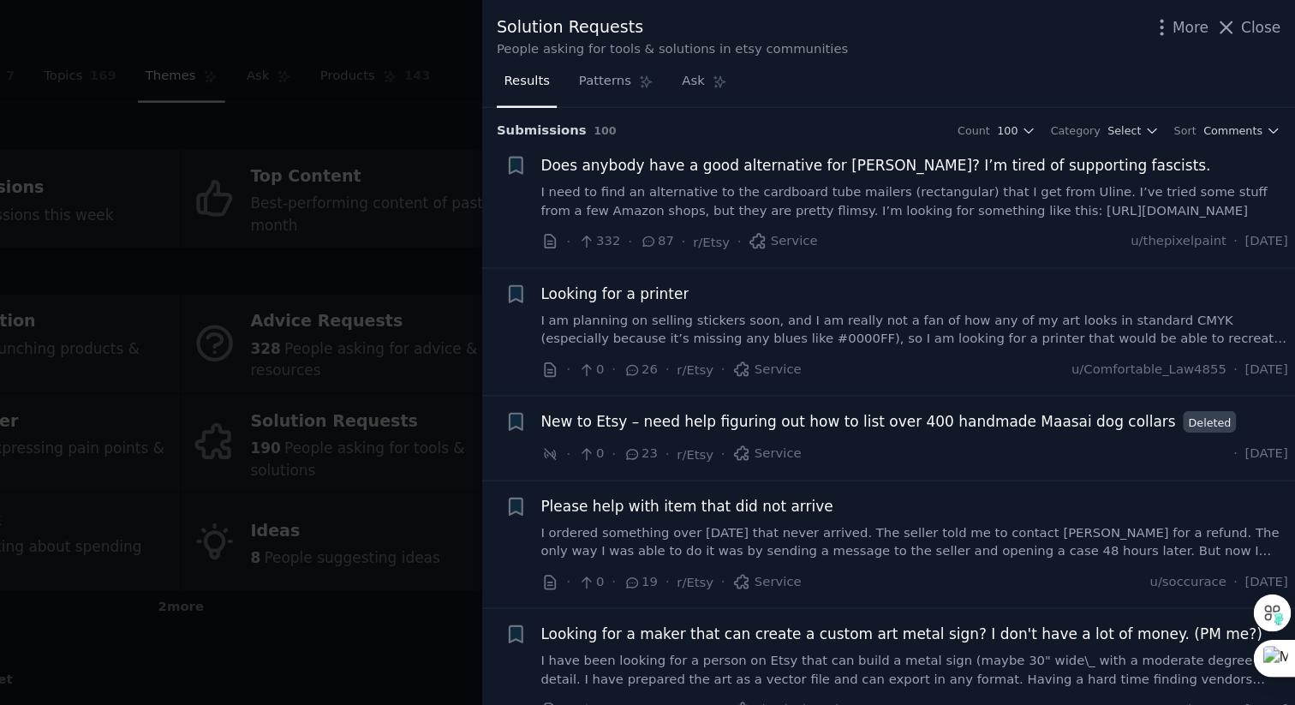
click at [971, 163] on link "I need to find an alternative to the cardboard tube mailers (rectangular) that …" at bounding box center [980, 167] width 617 height 30
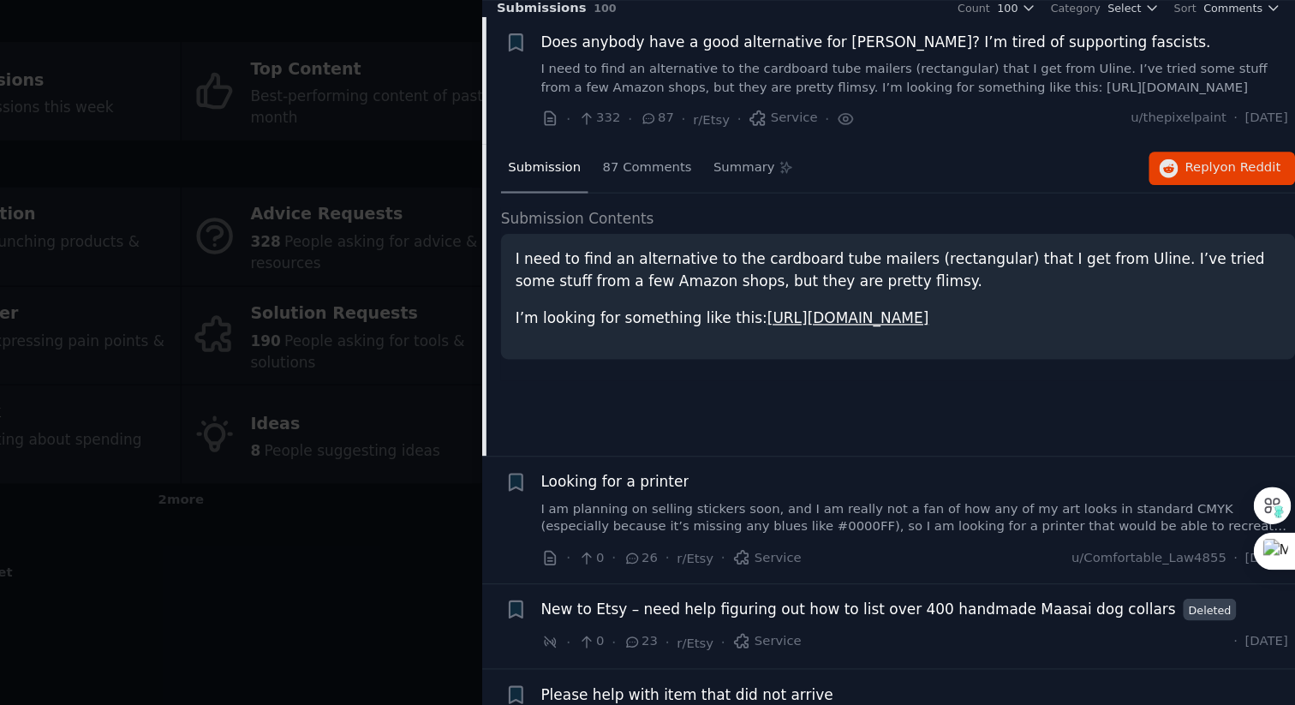
scroll to position [13, 0]
click at [773, 223] on span "87 Comments" at bounding box center [760, 227] width 74 height 15
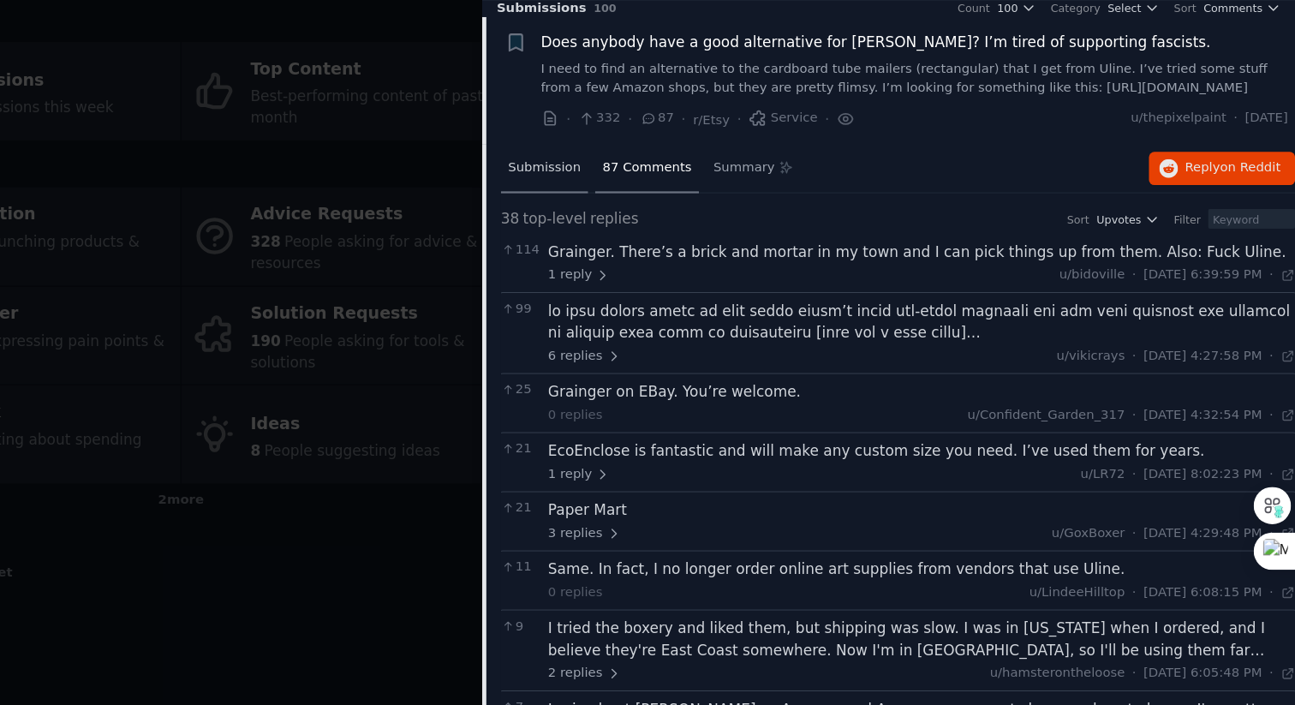
click at [679, 228] on span "Submission" at bounding box center [675, 227] width 60 height 15
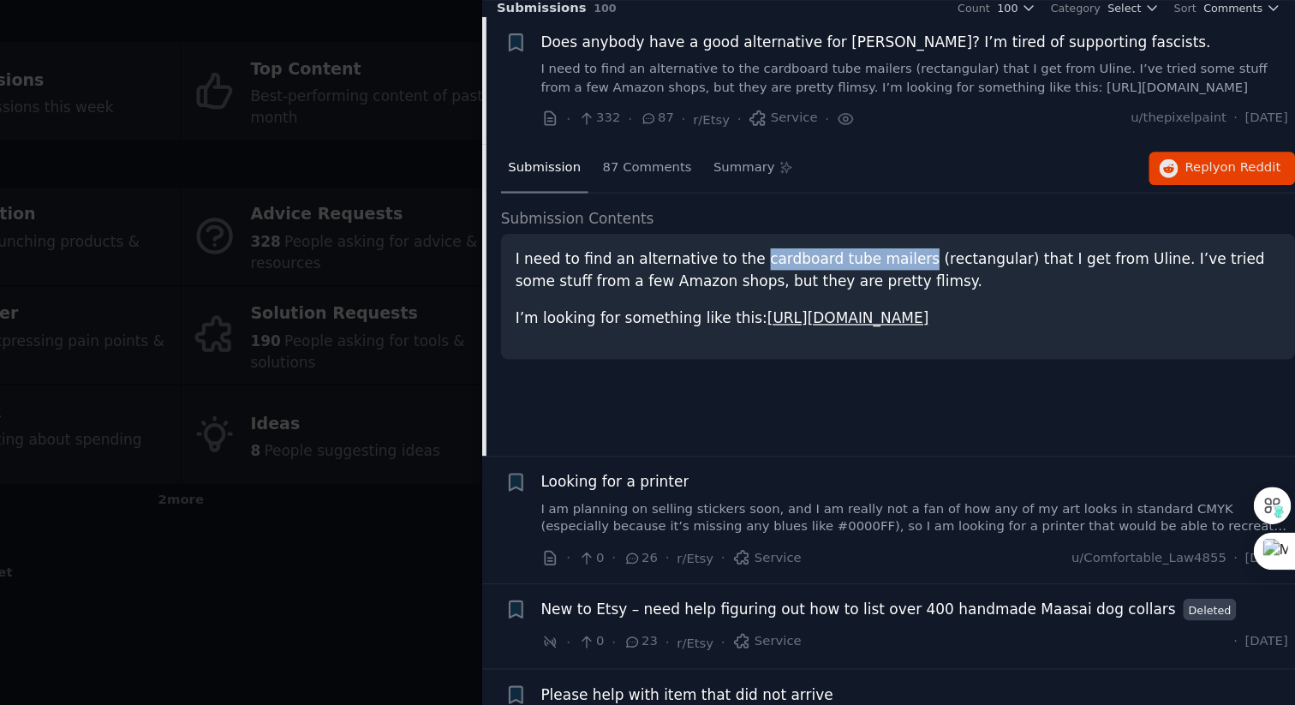
drag, startPoint x: 842, startPoint y: 301, endPoint x: 967, endPoint y: 300, distance: 125.0
click at [967, 300] on p "I need to find an alternative to the cardboard tube mailers (rectangular) that …" at bounding box center [967, 312] width 632 height 36
click at [871, 352] on link "https://www.uline.com/BL_3656/Square-Tubes?keywords=shipping+boxes+tubes" at bounding box center [926, 351] width 134 height 14
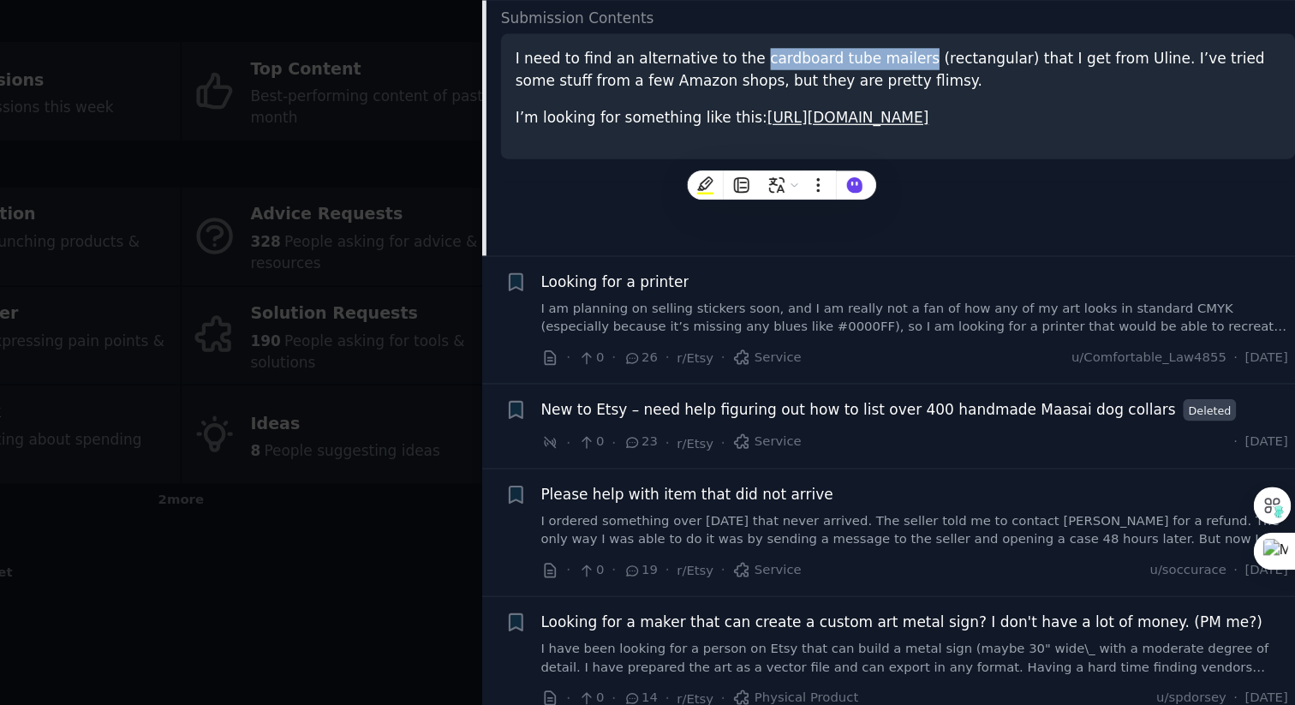
scroll to position [200, 0]
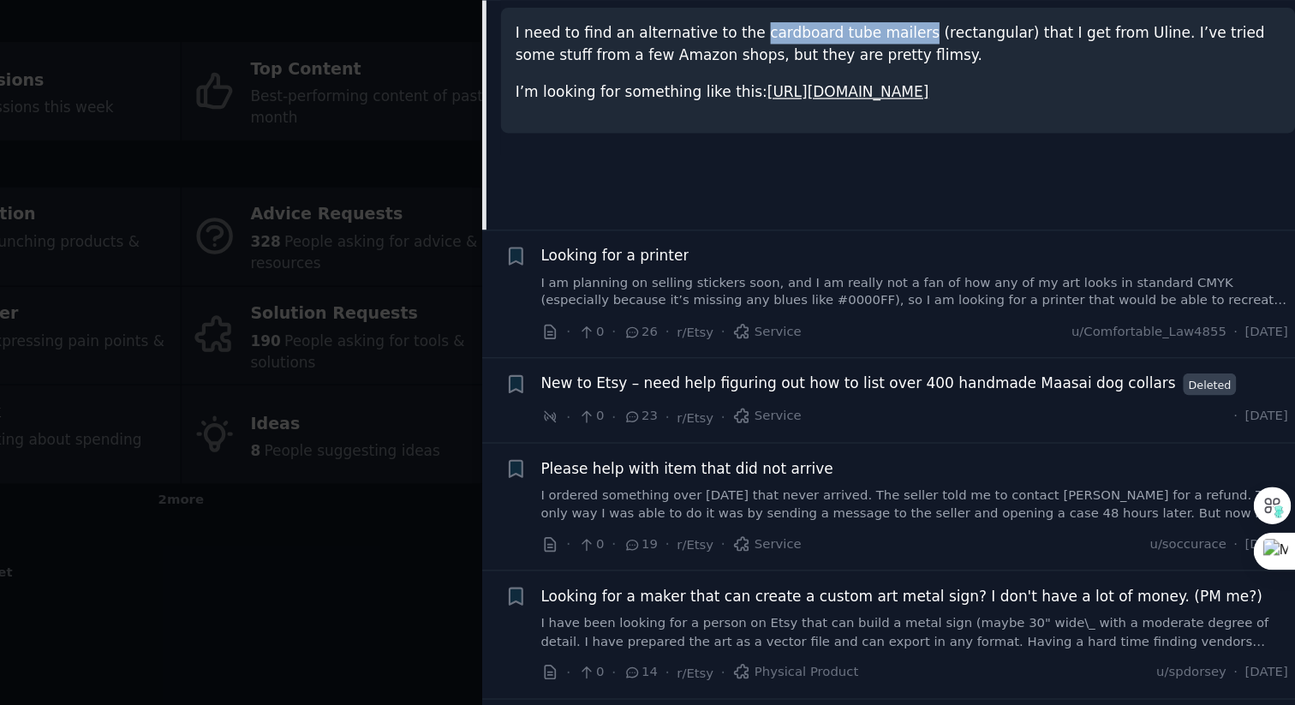
click at [863, 328] on link "I am planning on selling stickers soon, and I am really not a fan of how any of…" at bounding box center [980, 330] width 617 height 30
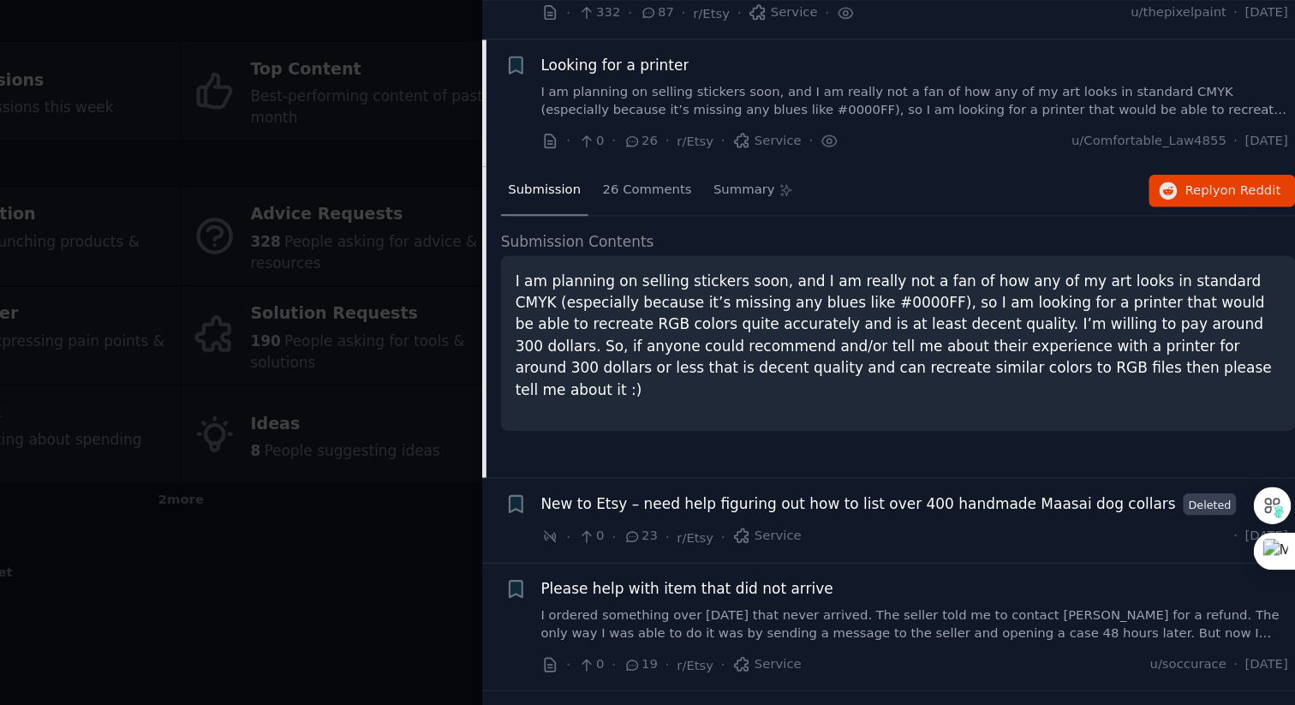
scroll to position [85, 0]
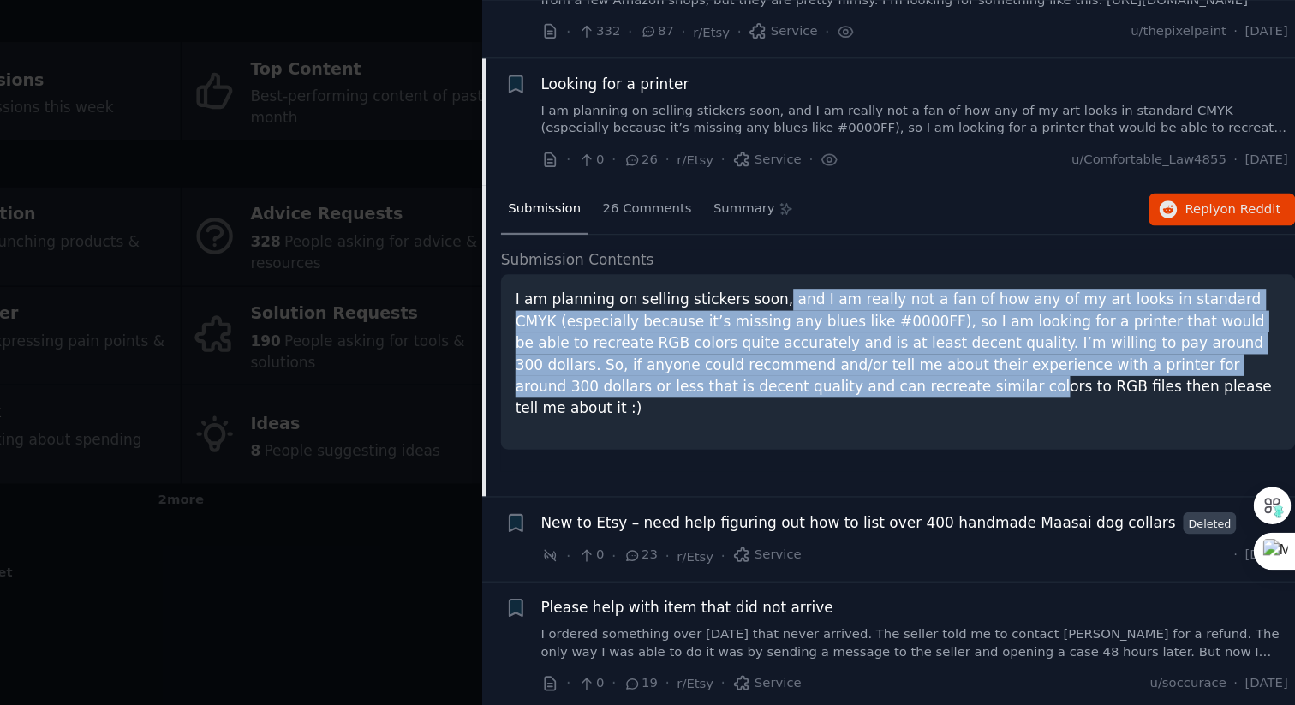
drag, startPoint x: 858, startPoint y: 330, endPoint x: 897, endPoint y: 405, distance: 85.0
click at [897, 405] on p "I am planning on selling stickers soon, and I am really not a fan of how any of…" at bounding box center [967, 381] width 632 height 108
click at [933, 394] on p "I am planning on selling stickers soon, and I am really not a fan of how any of…" at bounding box center [967, 381] width 632 height 108
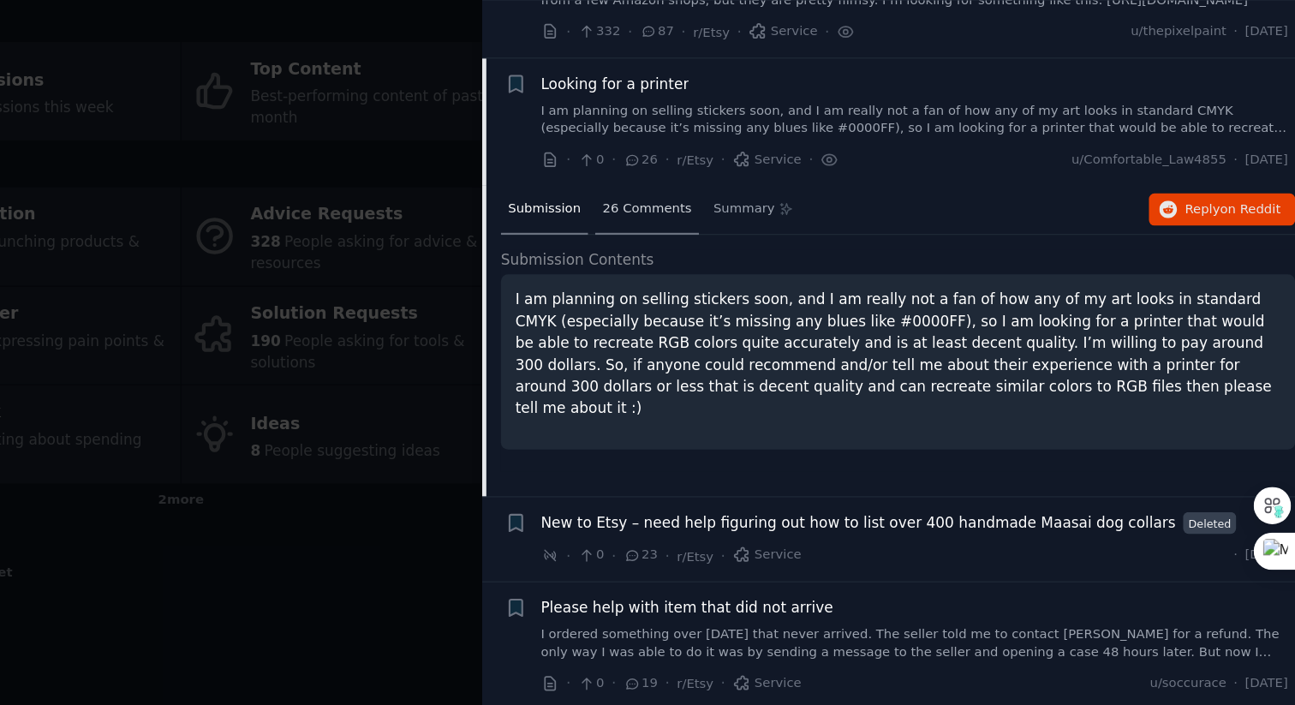
click at [754, 271] on div "26 Comments" at bounding box center [760, 262] width 86 height 41
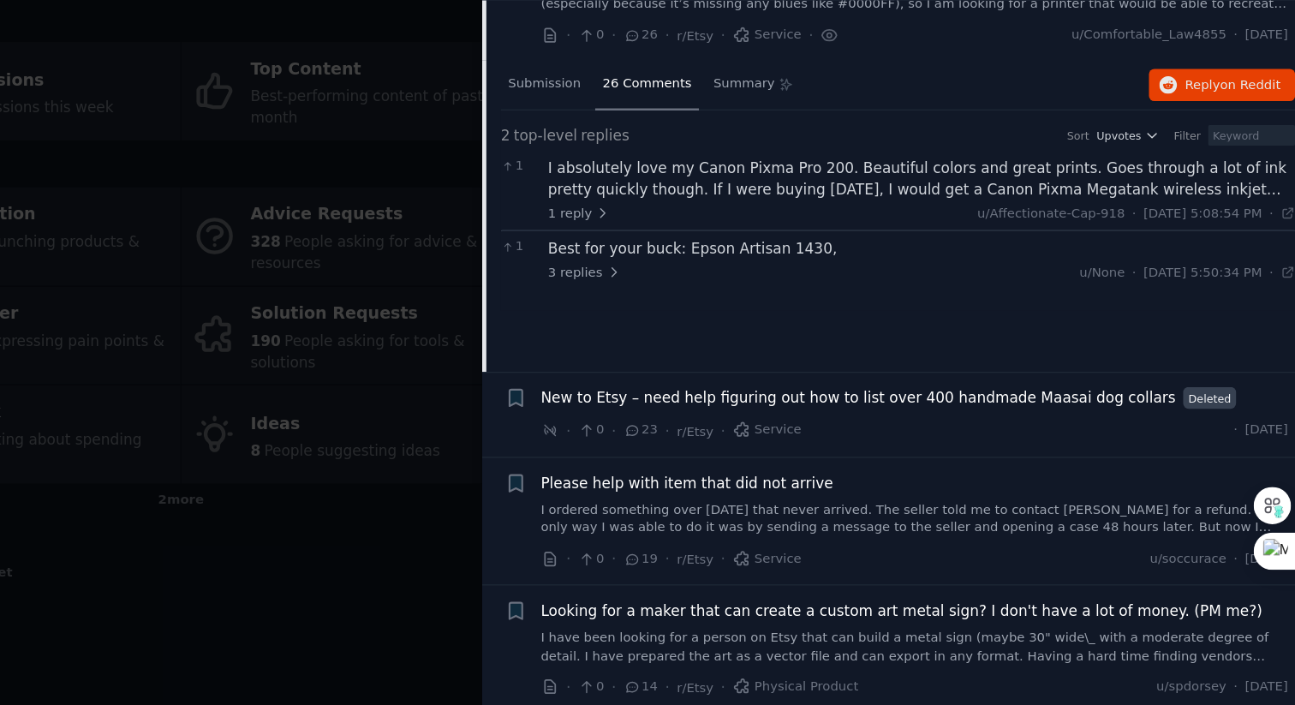
scroll to position [203, 0]
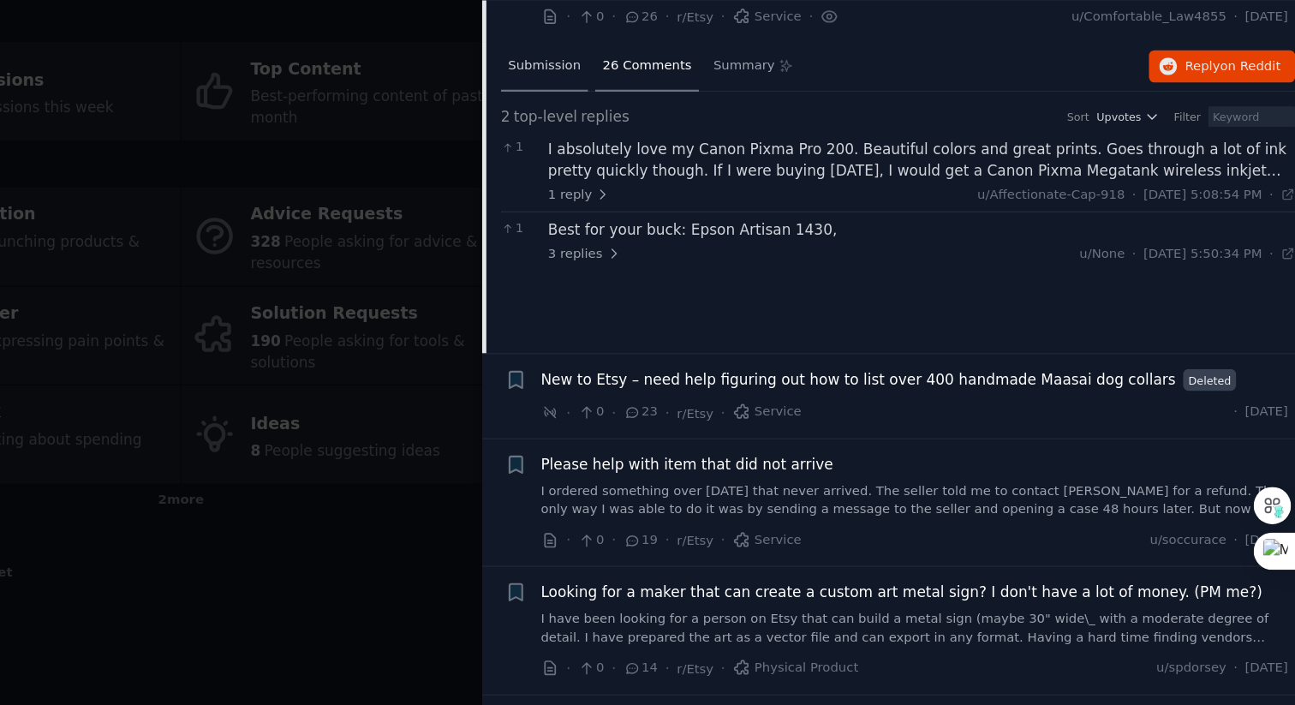
click at [679, 146] on span "Submission" at bounding box center [675, 142] width 60 height 15
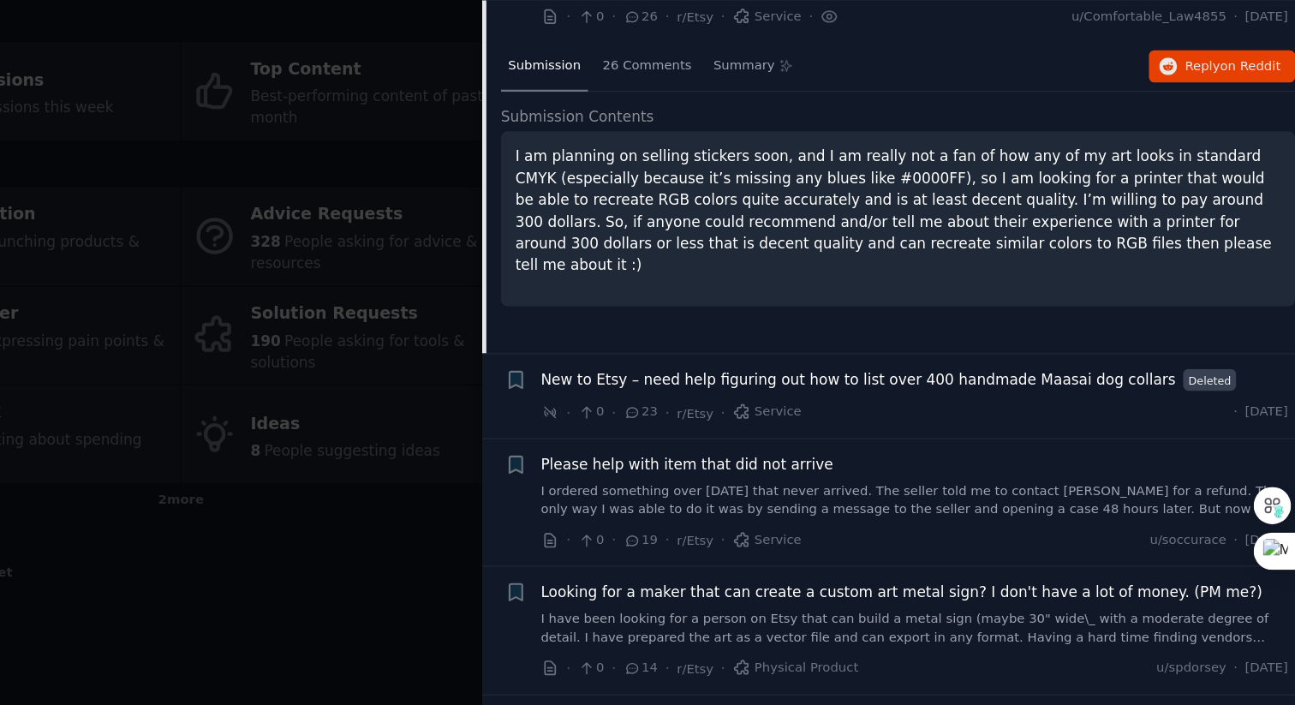
click at [915, 407] on span "New to Etsy – need help figuring out how to list over 400 handmade Maasai dog c…" at bounding box center [934, 402] width 524 height 18
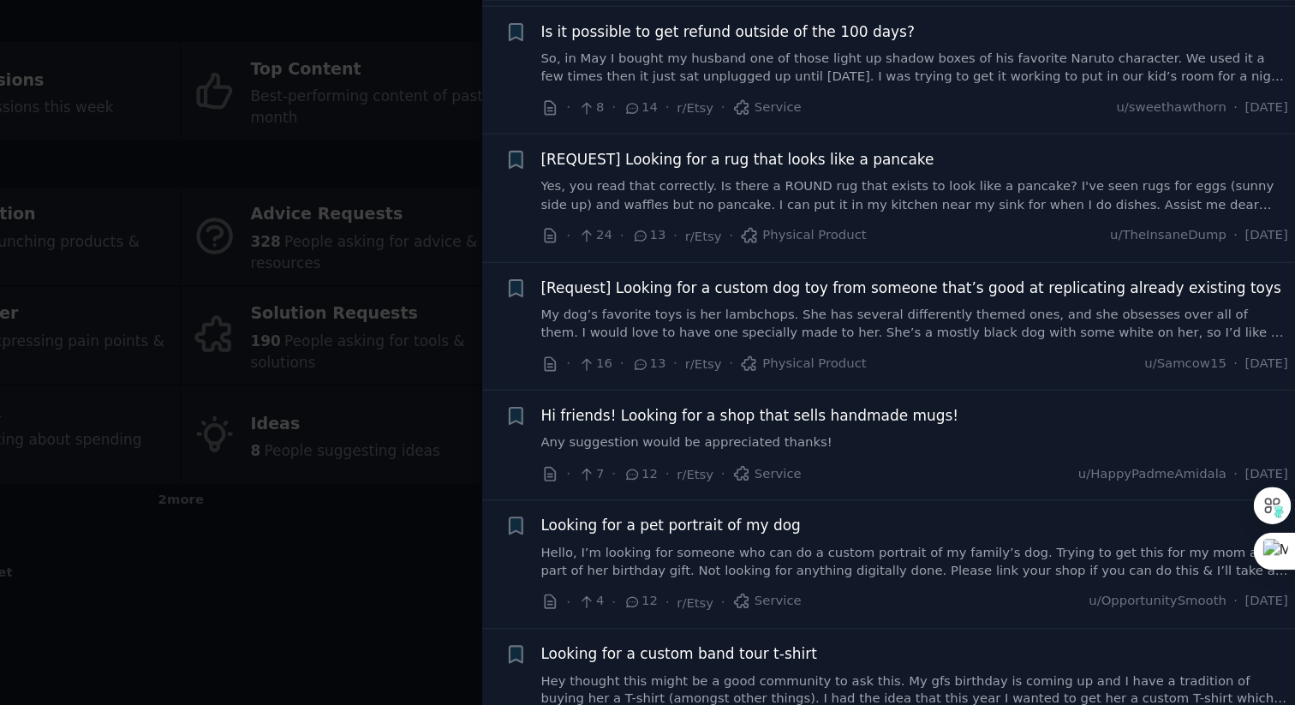
scroll to position [774, 0]
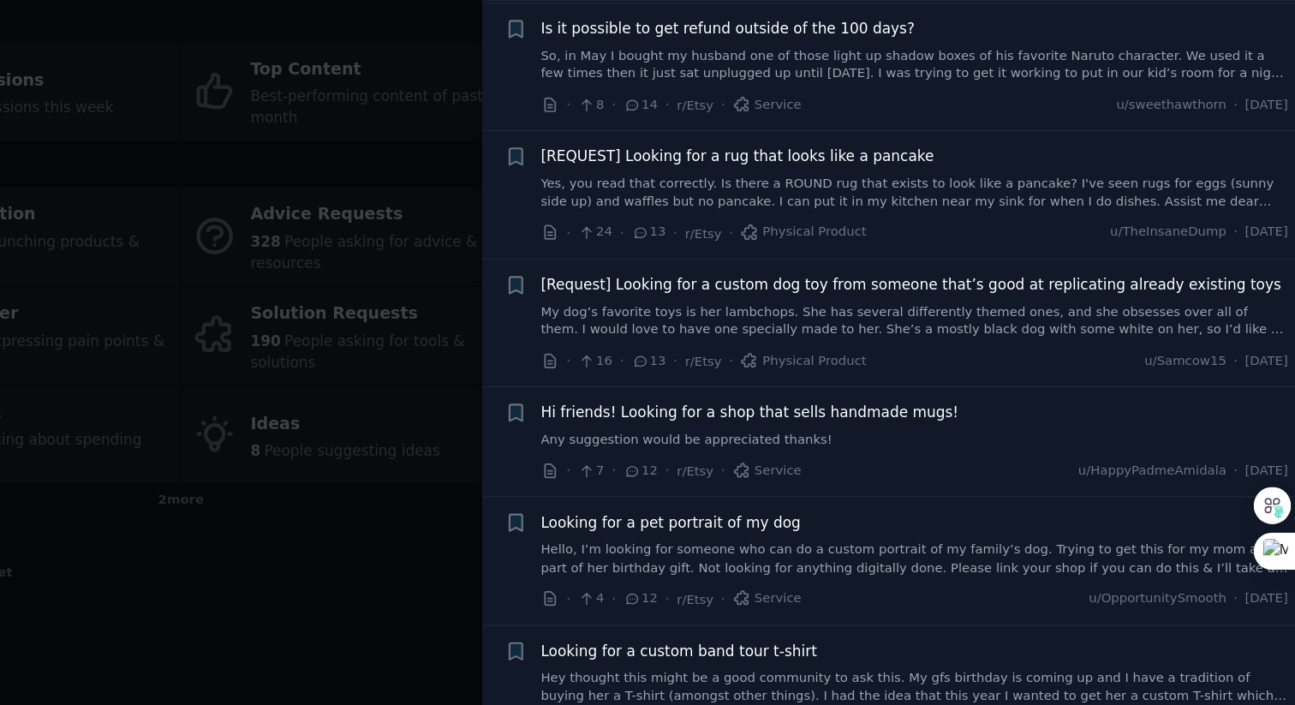
click at [999, 545] on link "Hello, I’m looking for someone who can do a custom portrait of my family’s dog.…" at bounding box center [980, 550] width 617 height 30
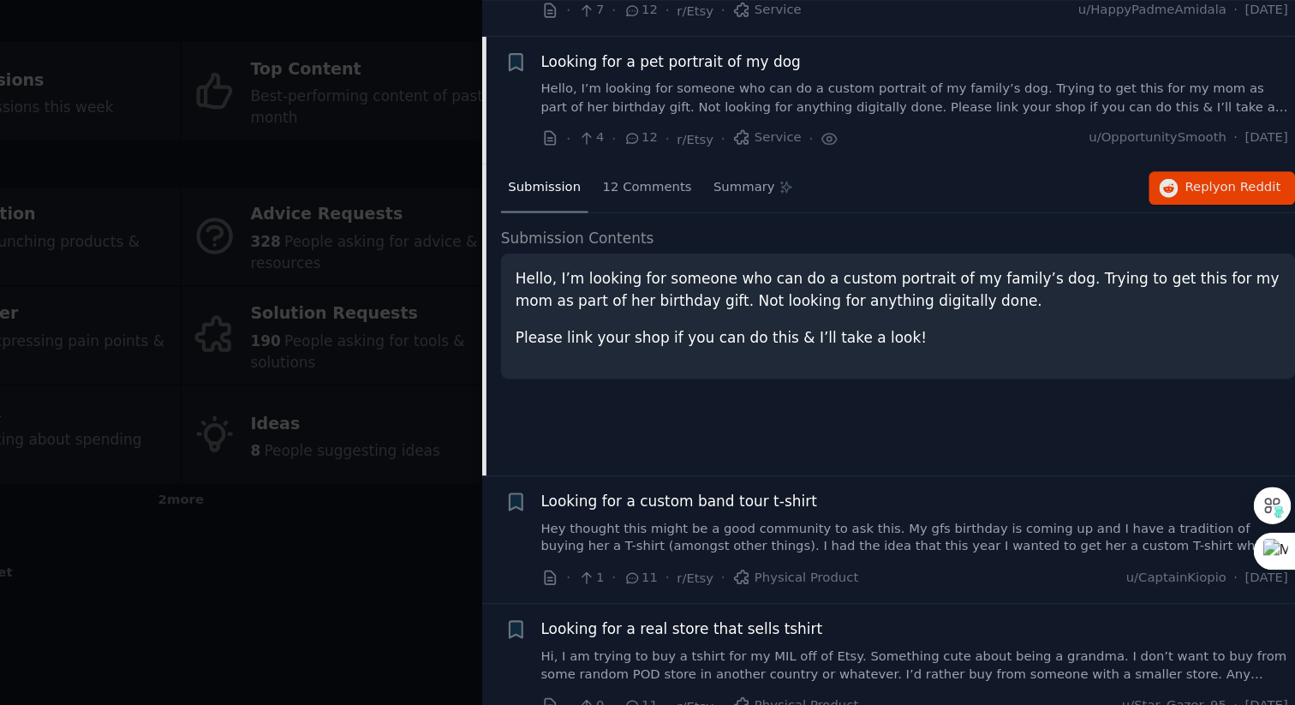
scroll to position [876, 0]
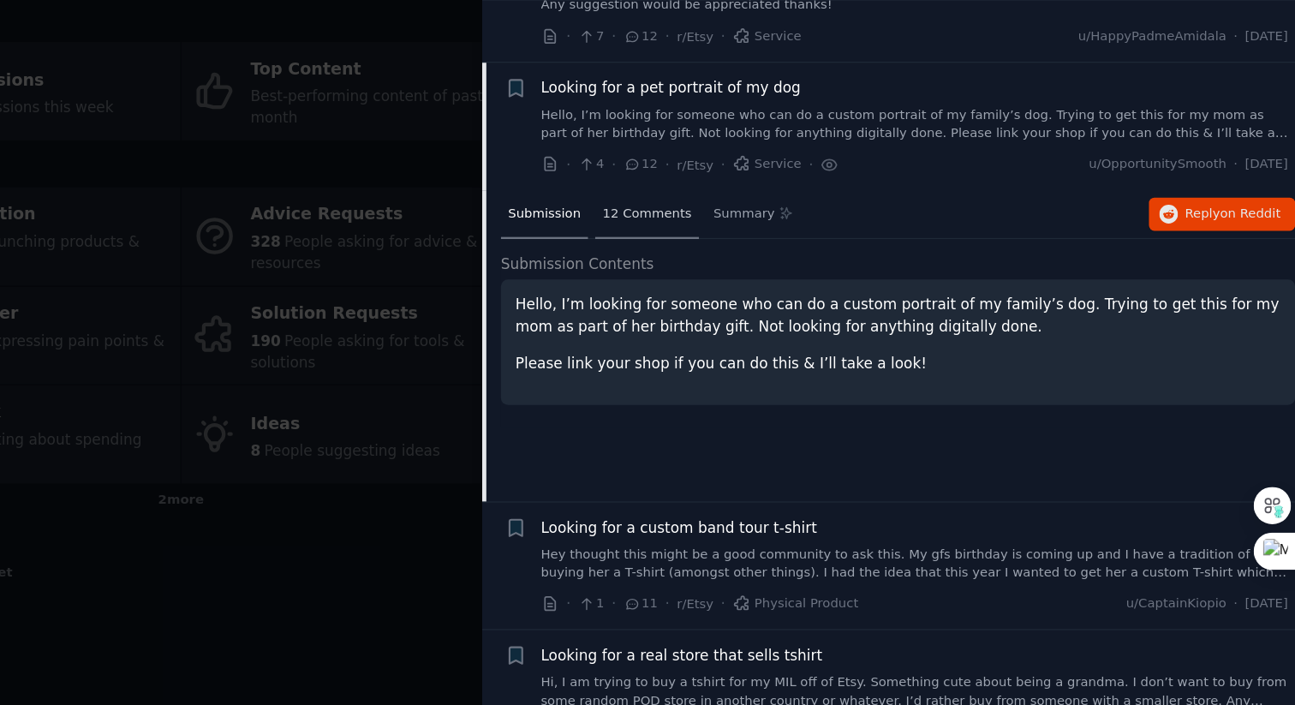
click at [778, 277] on div "12 Comments" at bounding box center [760, 266] width 86 height 41
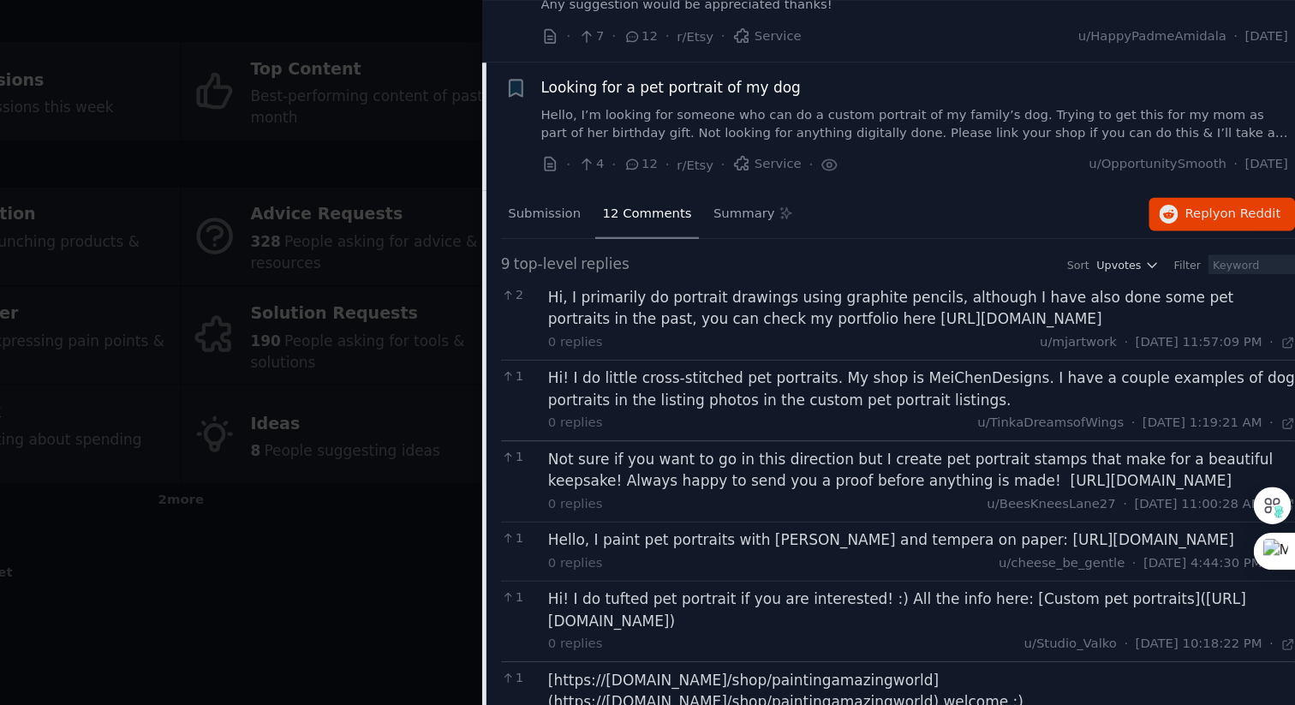
click at [904, 354] on div "Hi, I primarily do portrait drawings using graphite pencils, although I have al…" at bounding box center [986, 343] width 617 height 36
drag, startPoint x: 891, startPoint y: 350, endPoint x: 1047, endPoint y: 345, distance: 156.8
click at [1047, 345] on div "Hi, I primarily do portrait drawings using graphite pencils, although I have al…" at bounding box center [986, 343] width 617 height 36
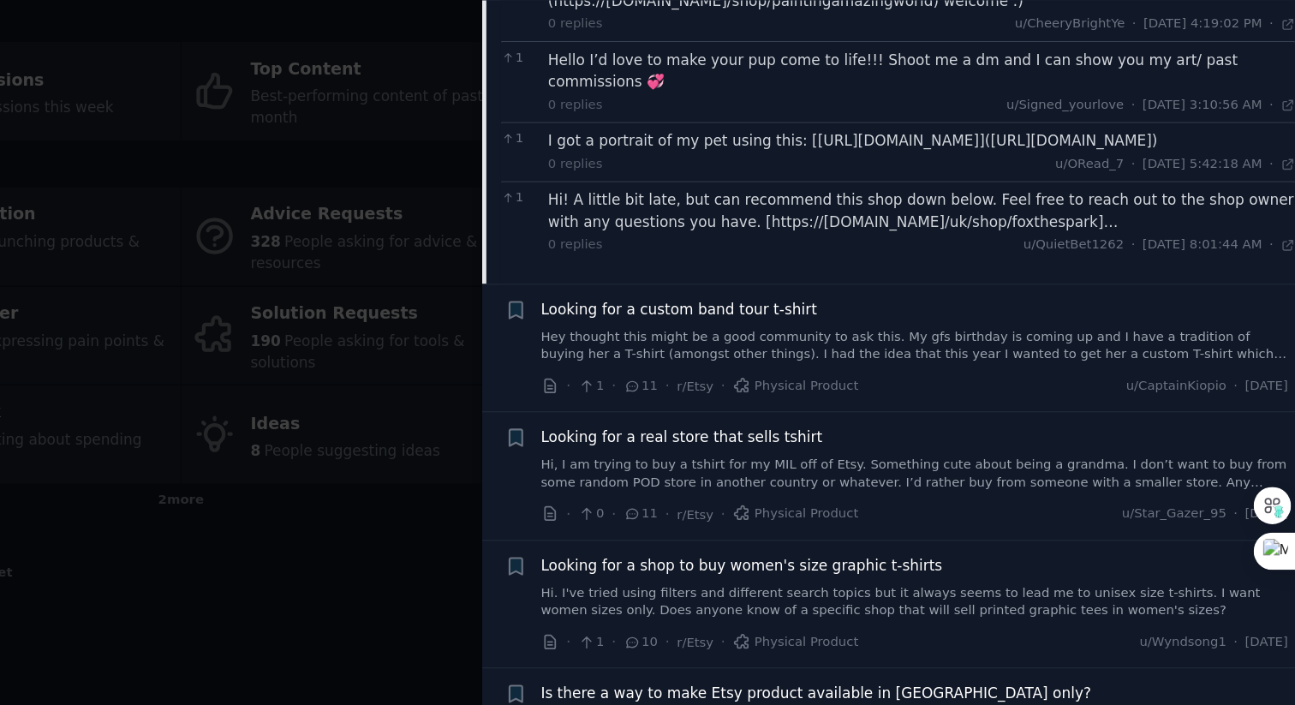
scroll to position [1552, 0]
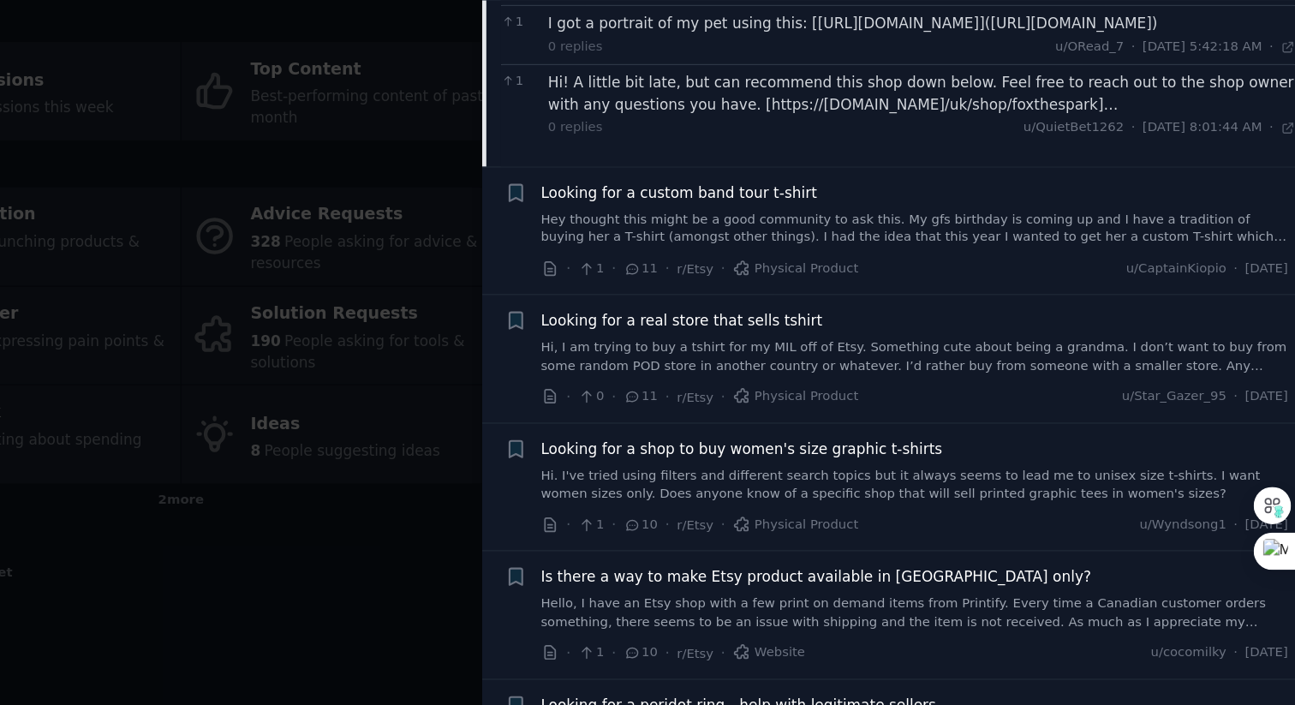
click at [1025, 270] on link "Hey thought this might be a good community to ask this. My gfs birthday is comi…" at bounding box center [980, 278] width 617 height 30
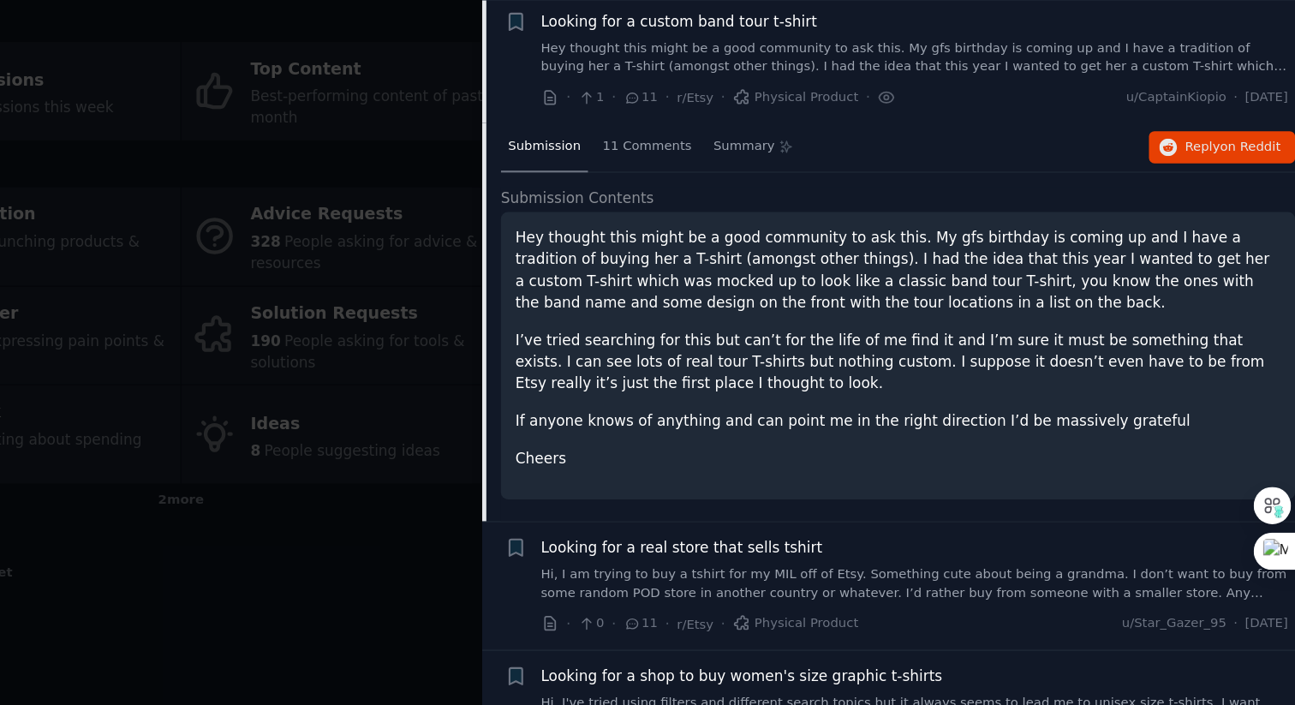
scroll to position [1034, 0]
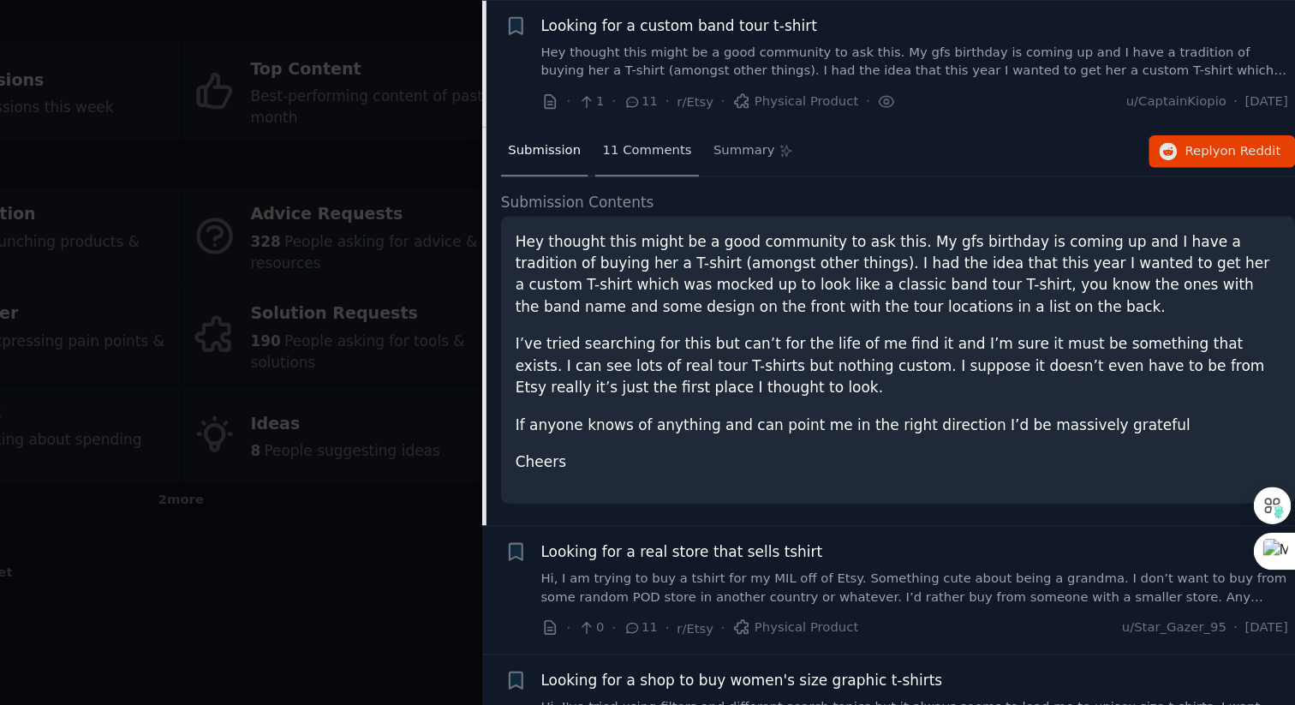
click at [754, 218] on span "11 Comments" at bounding box center [760, 213] width 74 height 15
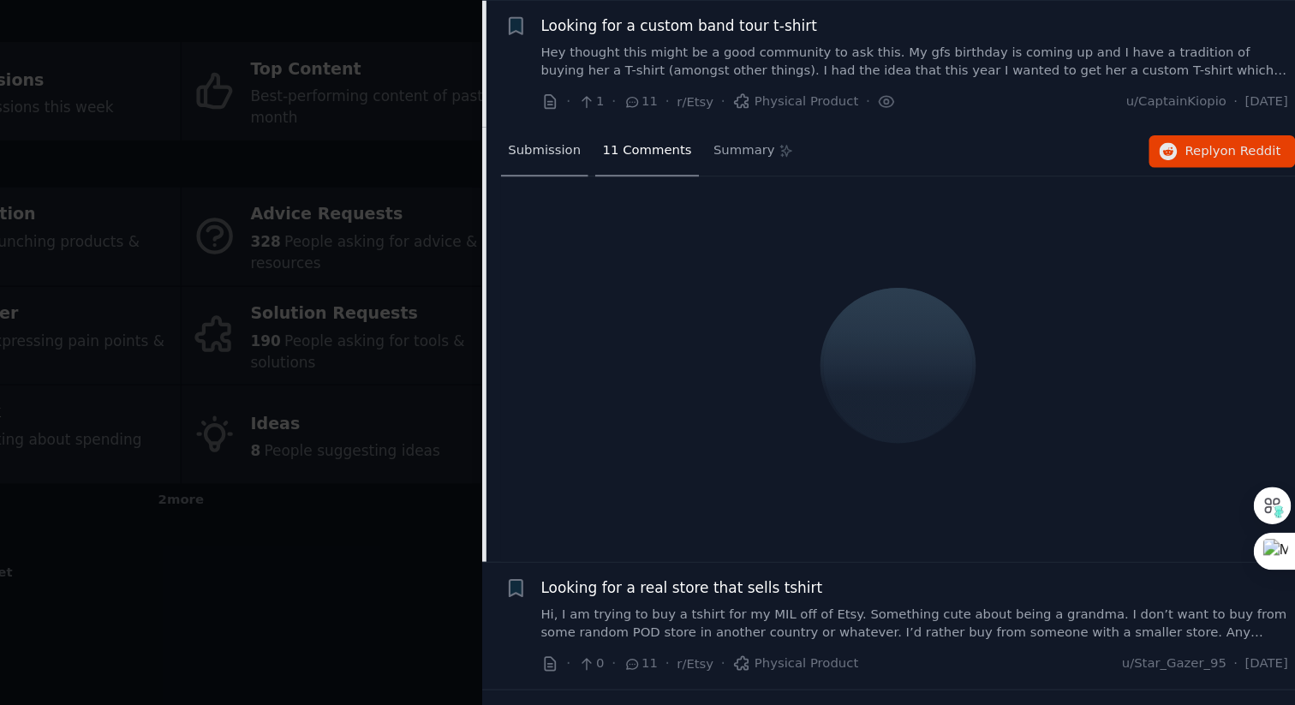
click at [661, 212] on span "Submission" at bounding box center [675, 213] width 60 height 15
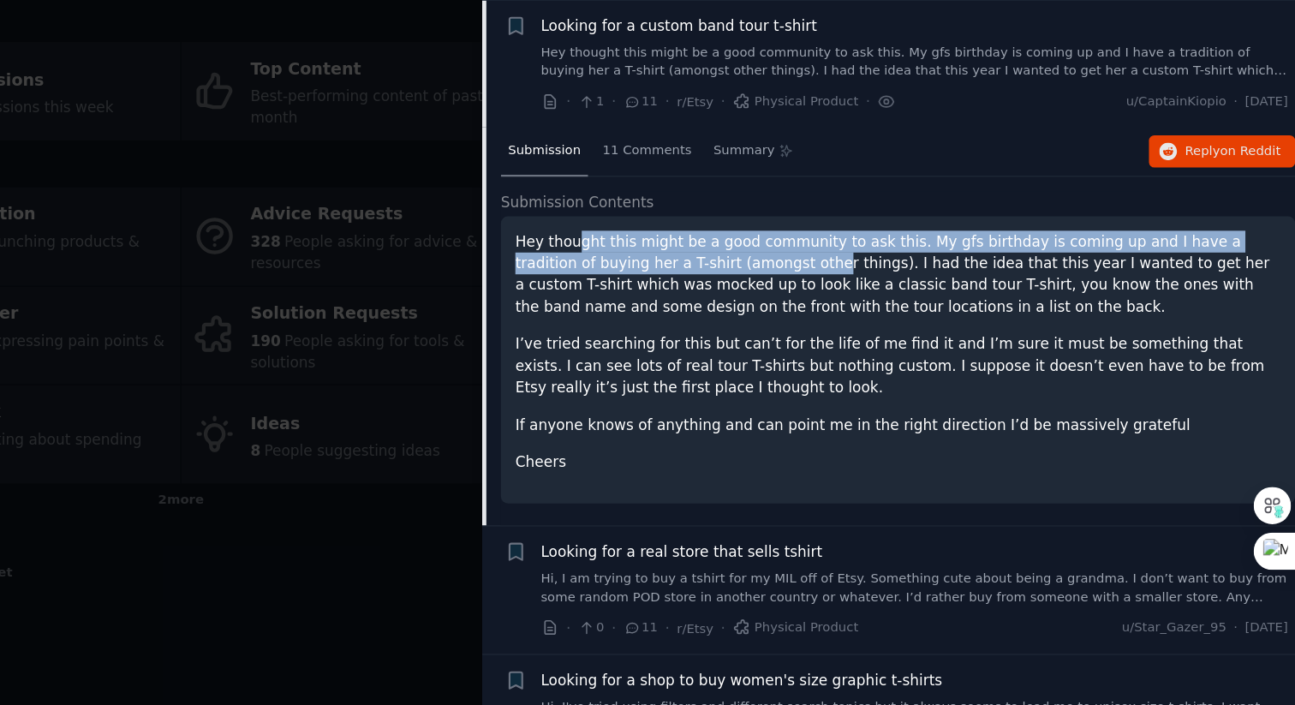
drag, startPoint x: 703, startPoint y: 289, endPoint x: 843, endPoint y: 304, distance: 140.4
click at [843, 304] on p "Hey thought this might be a good community to ask this. My gfs birthday is comi…" at bounding box center [967, 315] width 632 height 72
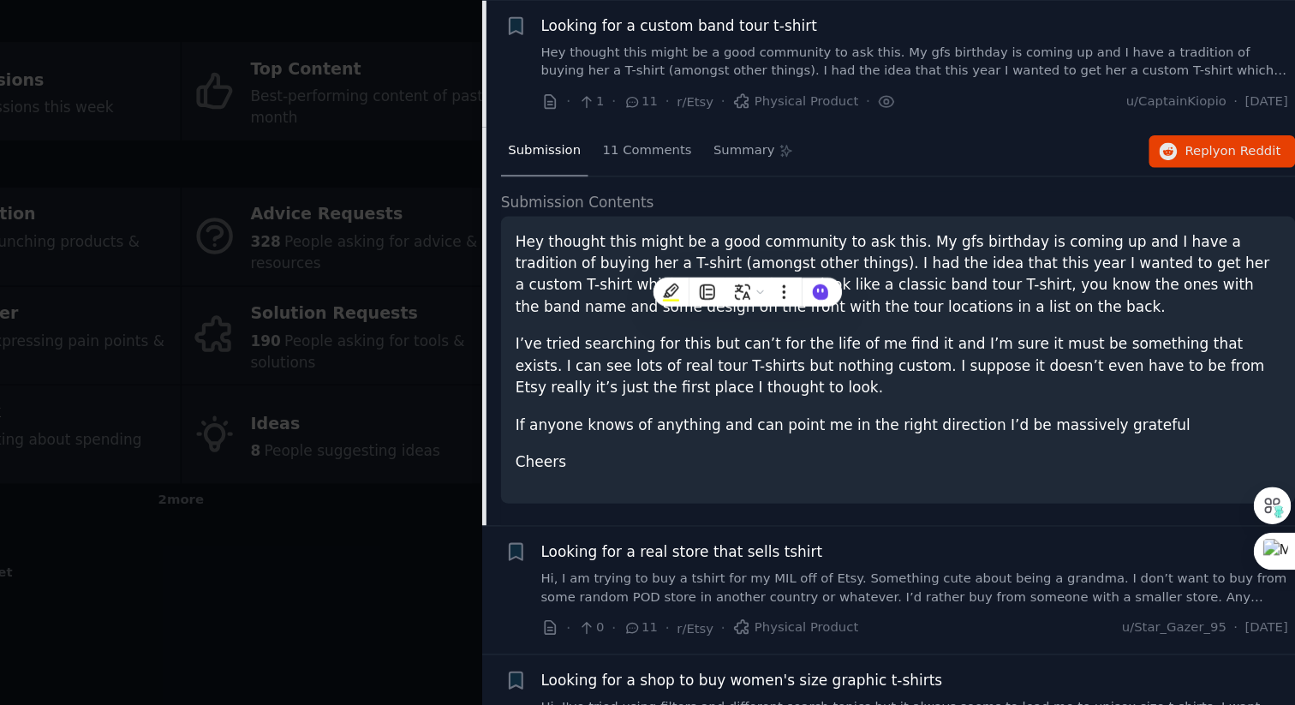
click at [880, 301] on p "Hey thought this might be a good community to ask this. My gfs birthday is comi…" at bounding box center [967, 315] width 632 height 72
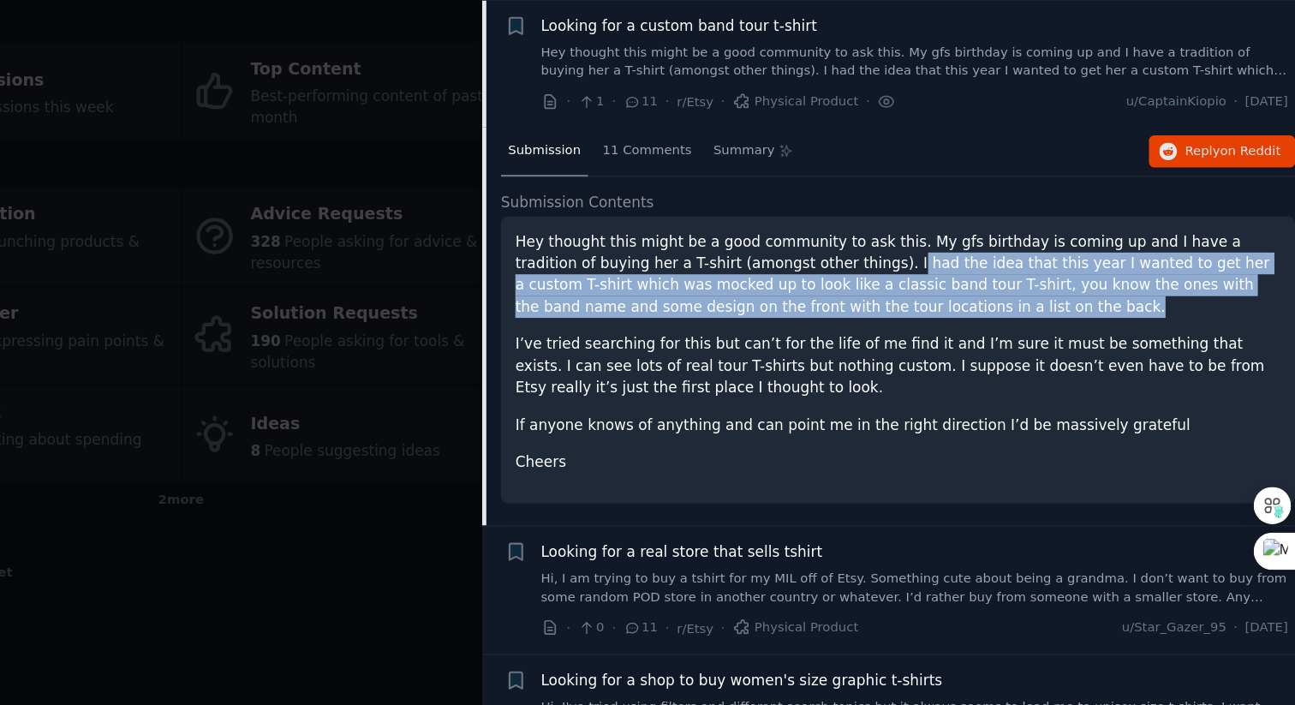
drag, startPoint x: 900, startPoint y: 305, endPoint x: 1008, endPoint y: 344, distance: 114.9
click at [1008, 344] on p "Hey thought this might be a good community to ask this. My gfs birthday is comi…" at bounding box center [967, 315] width 632 height 72
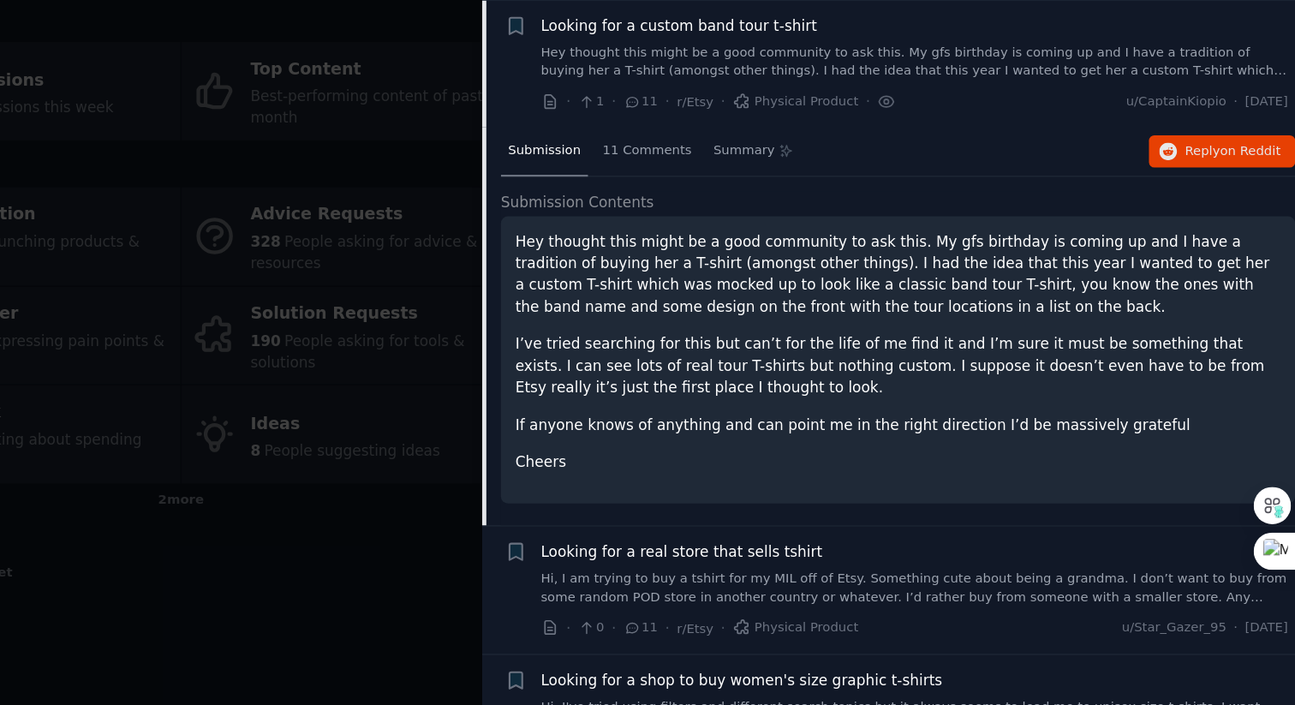
click at [925, 364] on p "I’ve tried searching for this but can’t for the life of me find it and I’m sure…" at bounding box center [967, 391] width 632 height 54
drag, startPoint x: 925, startPoint y: 364, endPoint x: 928, endPoint y: 373, distance: 10.0
click at [928, 373] on p "I’ve tried searching for this but can’t for the life of me find it and I’m sure…" at bounding box center [967, 391] width 632 height 54
click at [769, 218] on span "11 Comments" at bounding box center [760, 213] width 74 height 15
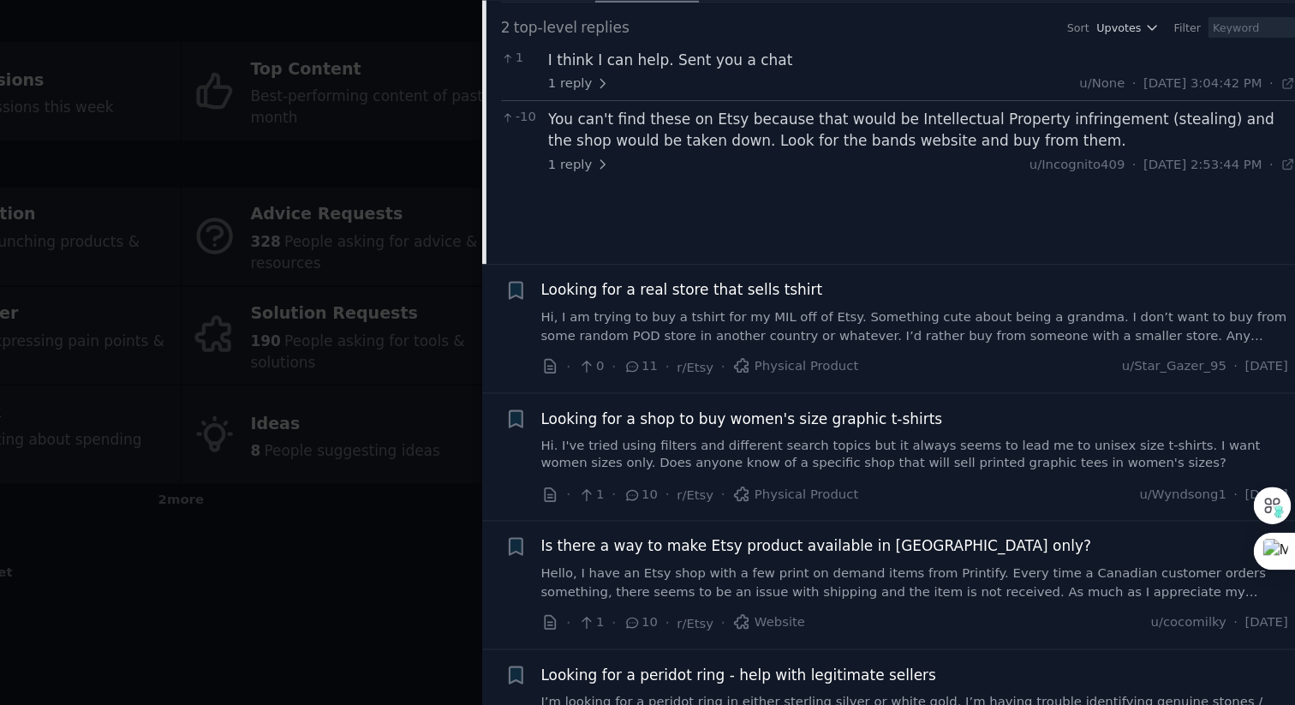
scroll to position [1180, 0]
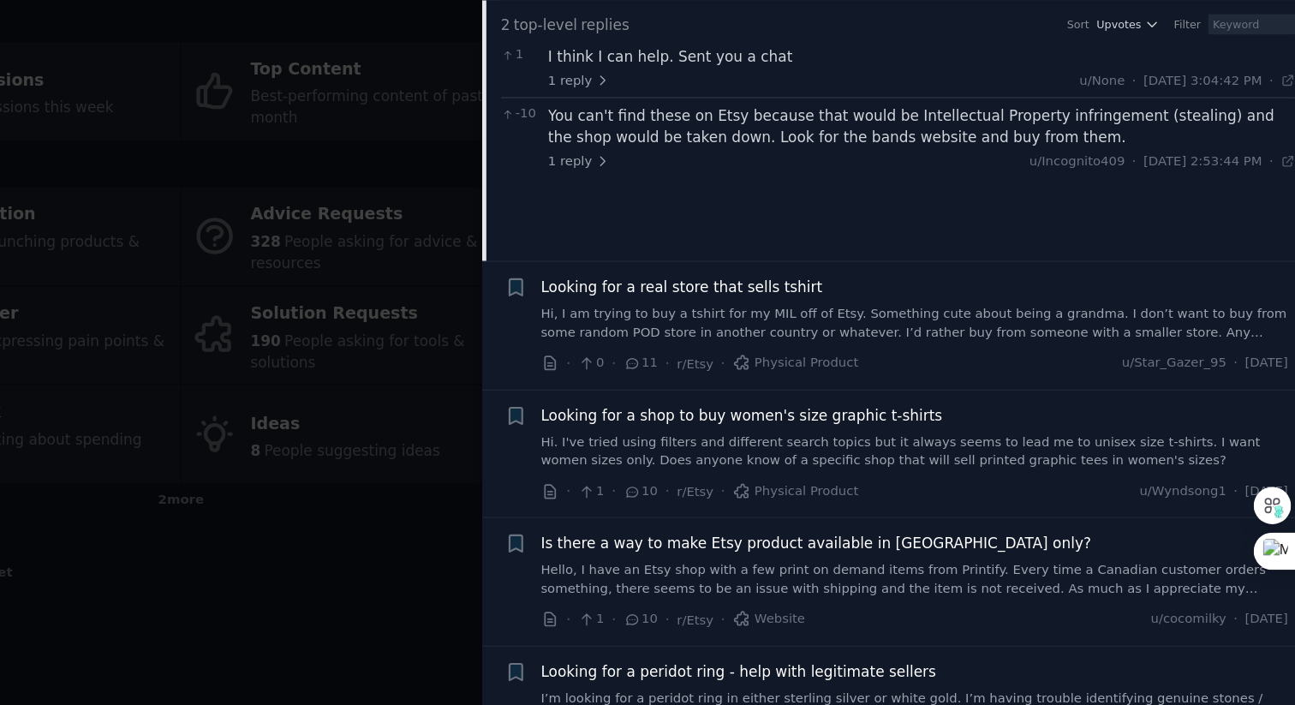
click at [784, 462] on link "Hi. I've tried using filters and different search topics but it always seems to…" at bounding box center [980, 462] width 617 height 30
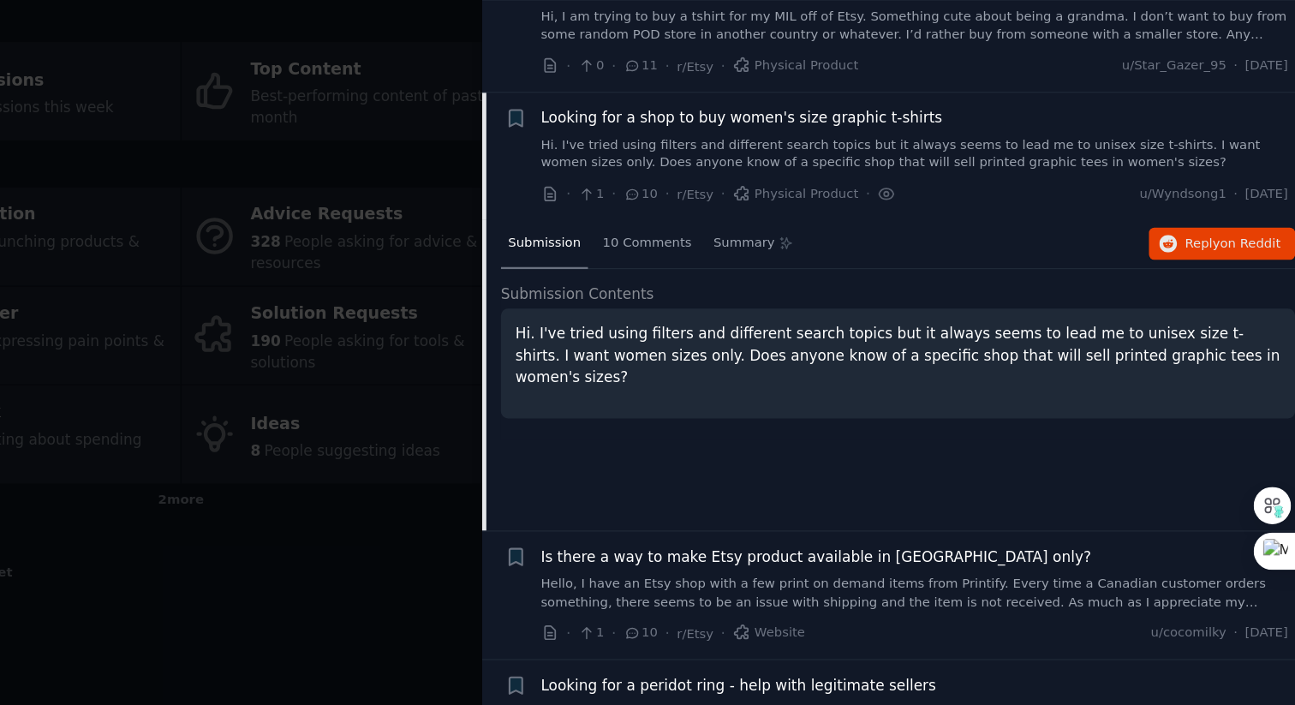
scroll to position [1168, 0]
click at [770, 297] on div "10 Comments" at bounding box center [760, 291] width 86 height 41
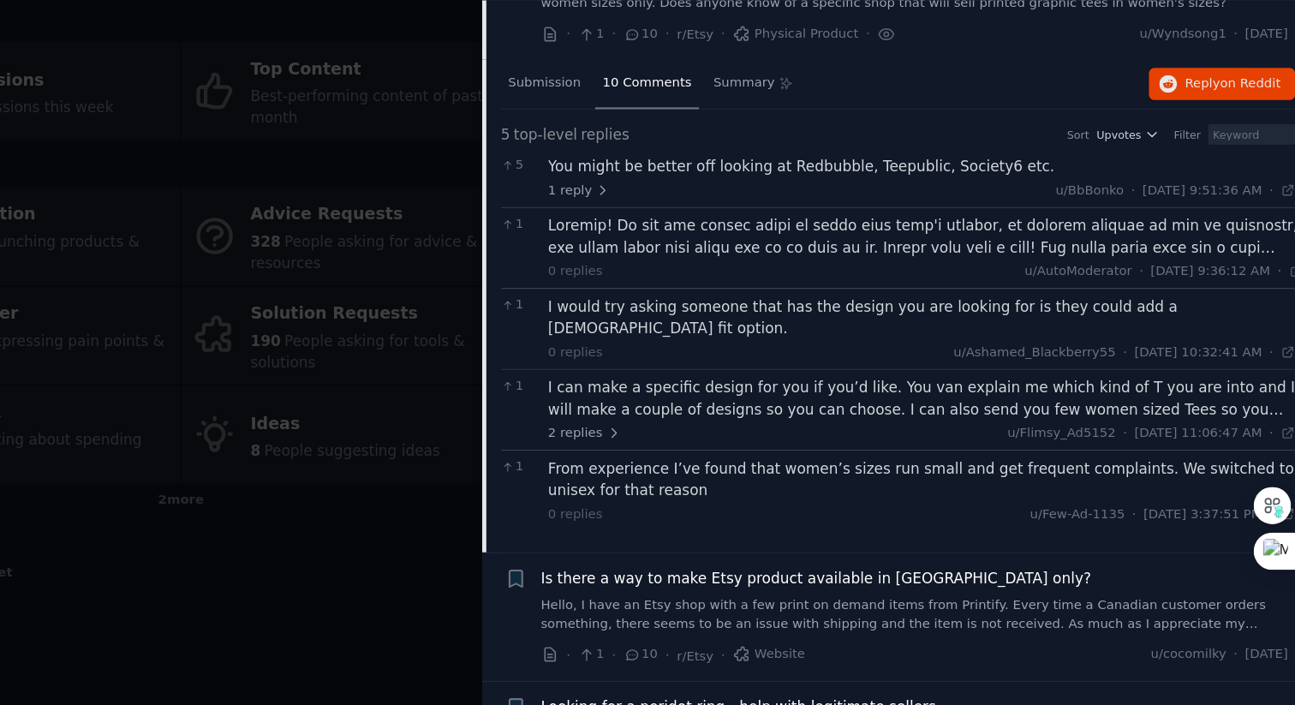
scroll to position [1303, 0]
click at [689, 438] on span "2 replies" at bounding box center [708, 445] width 60 height 15
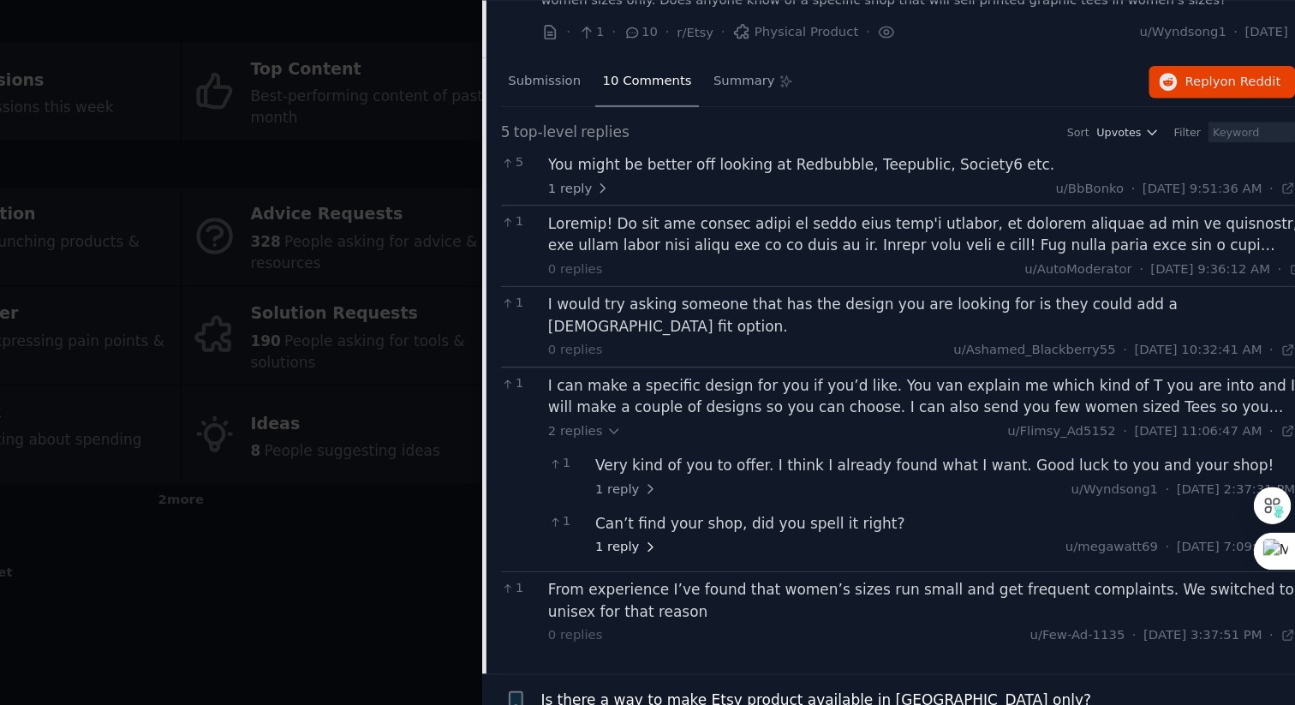
click at [742, 534] on span "1 reply" at bounding box center [742, 541] width 51 height 15
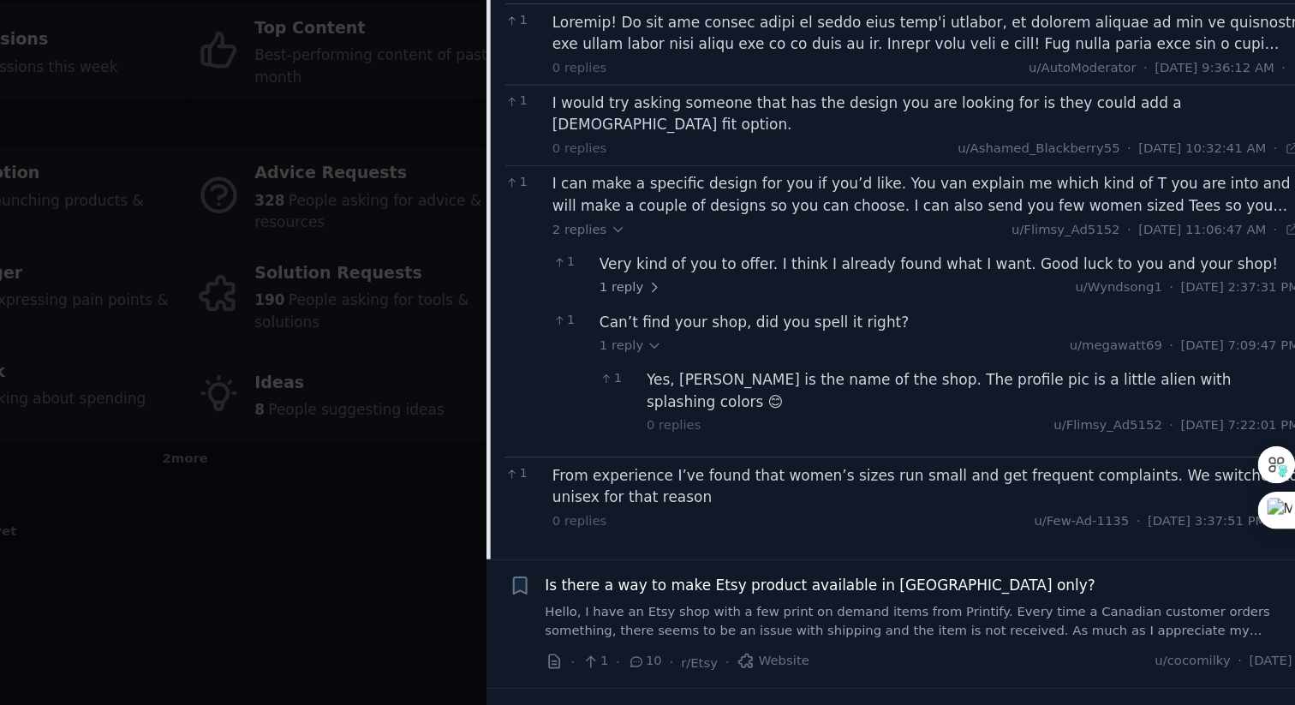
scroll to position [1484, 0]
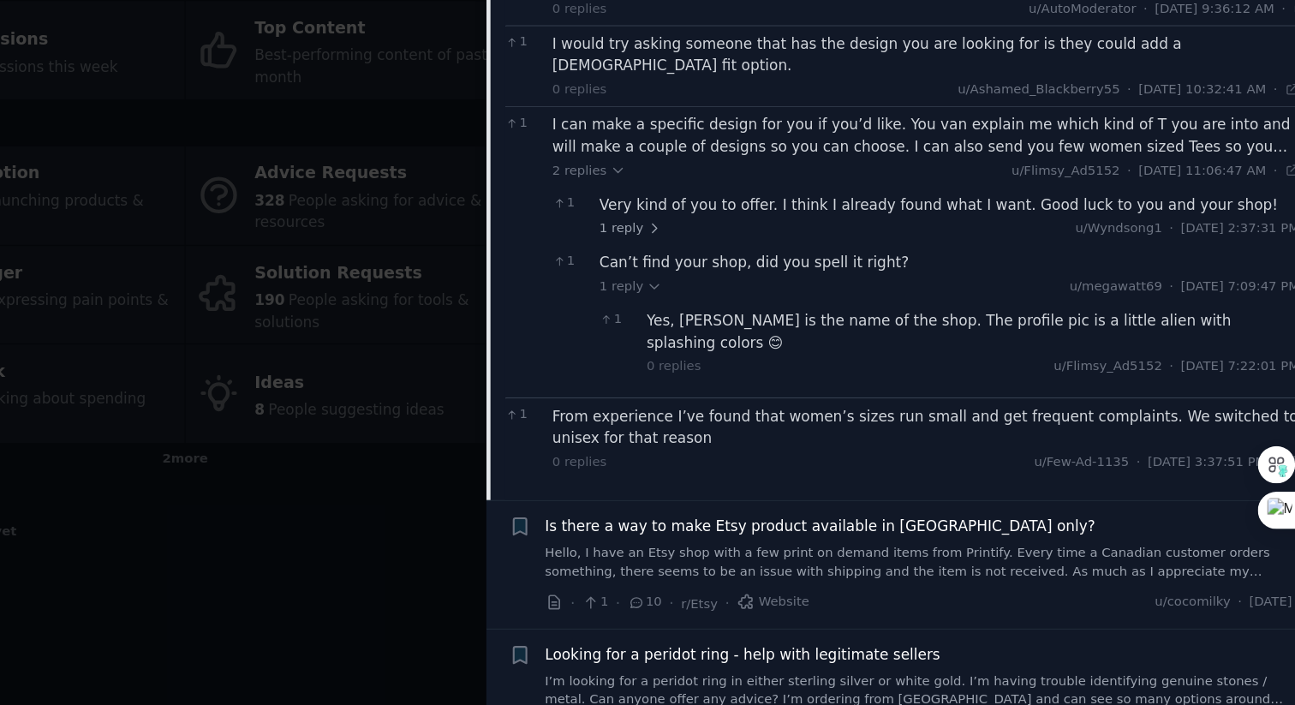
click at [794, 379] on div "Yes, pekyoo is the name of the shop. The profile pic is a little alien with spl…" at bounding box center [1026, 397] width 540 height 36
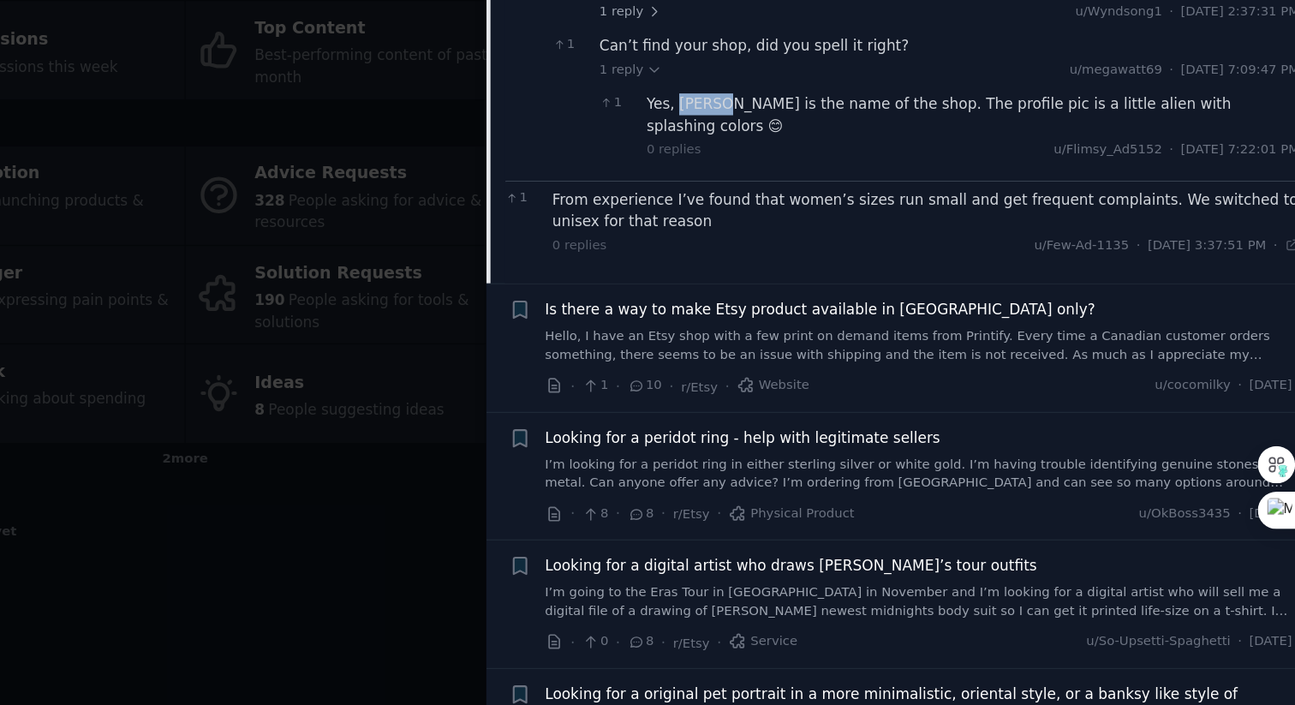
scroll to position [1681, 0]
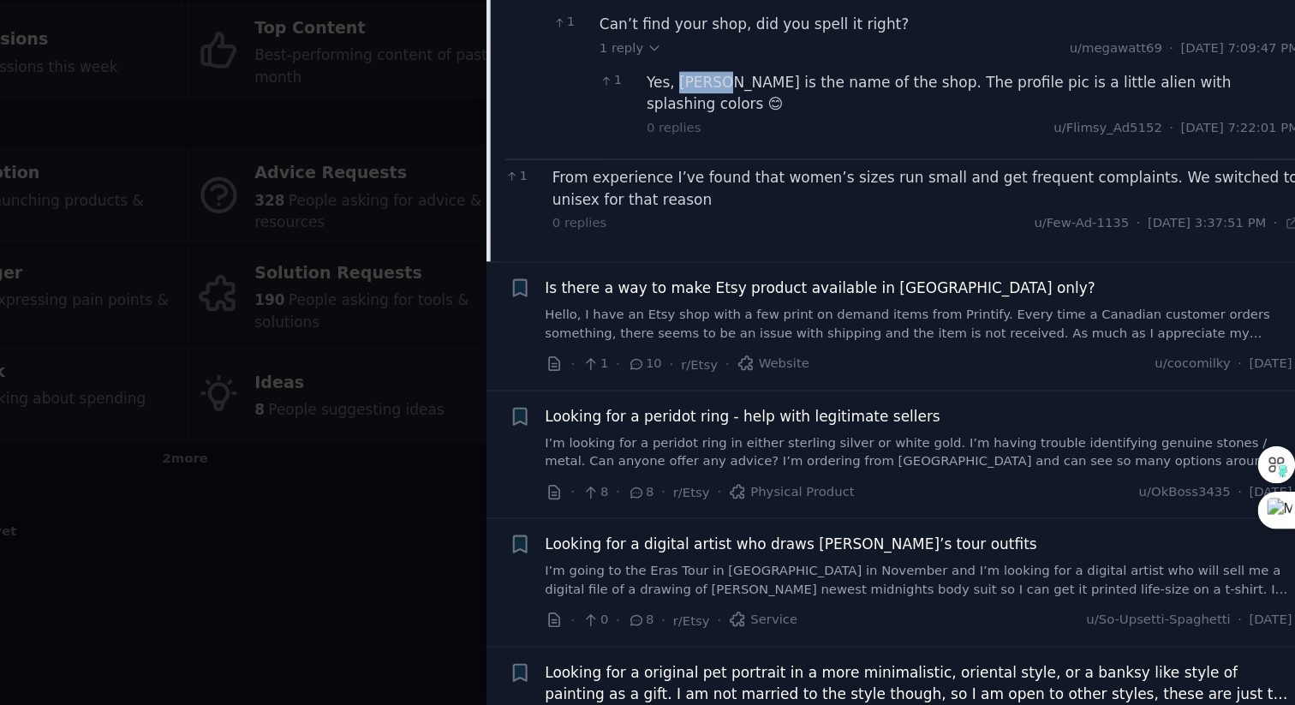
click at [969, 375] on link "Hello, I have an Etsy shop with a few print on demand items from Printify. Ever…" at bounding box center [980, 390] width 617 height 30
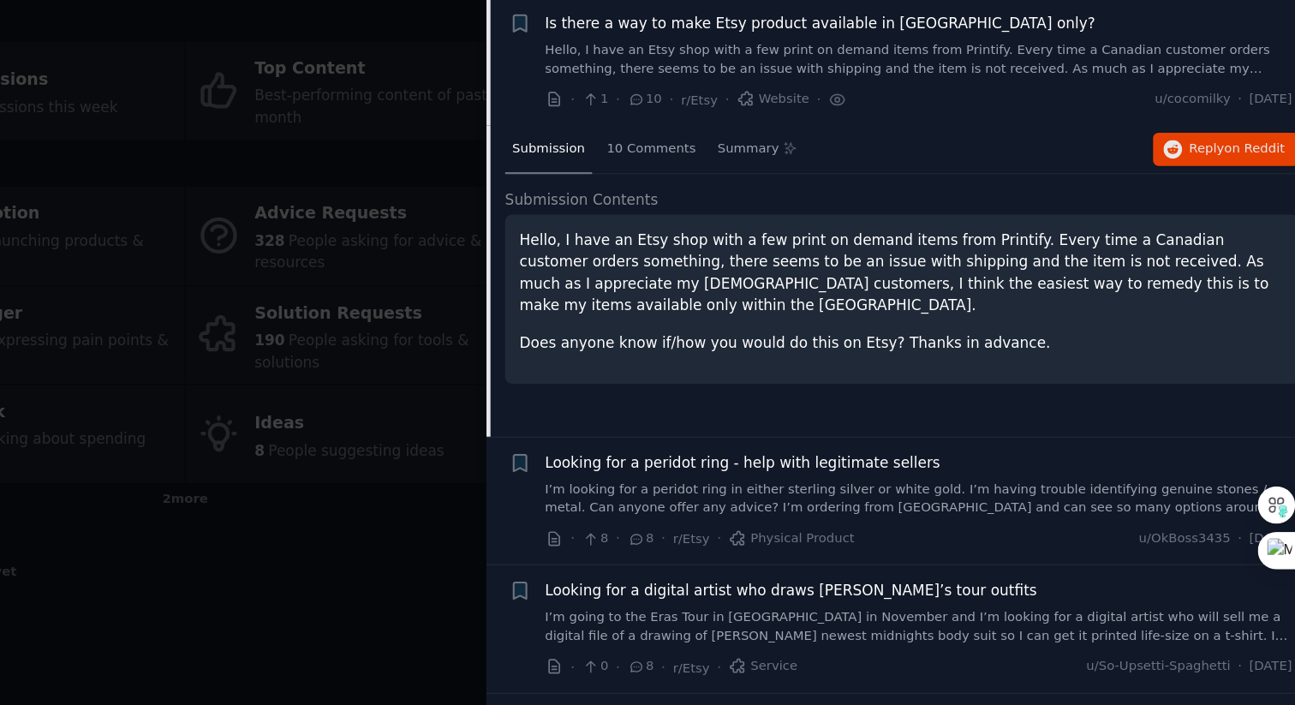
scroll to position [1351, 0]
click at [746, 222] on div "10 Comments" at bounding box center [760, 214] width 86 height 41
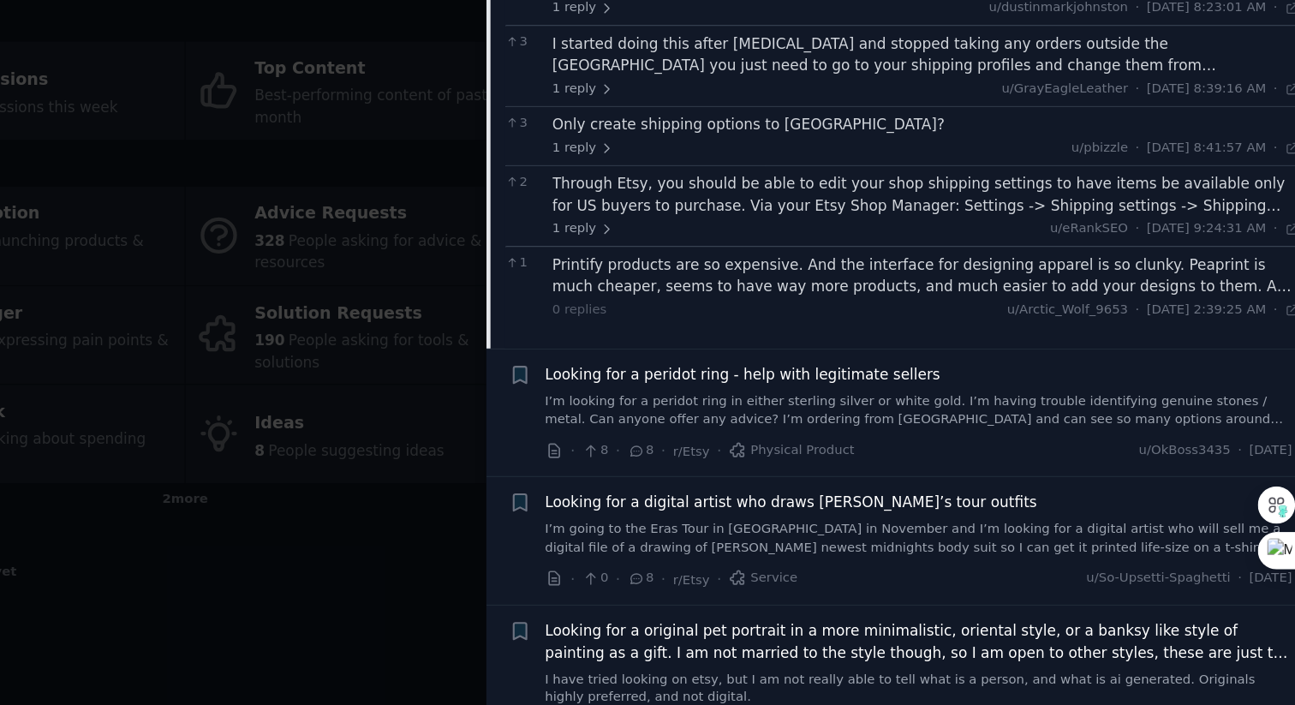
scroll to position [1574, 0]
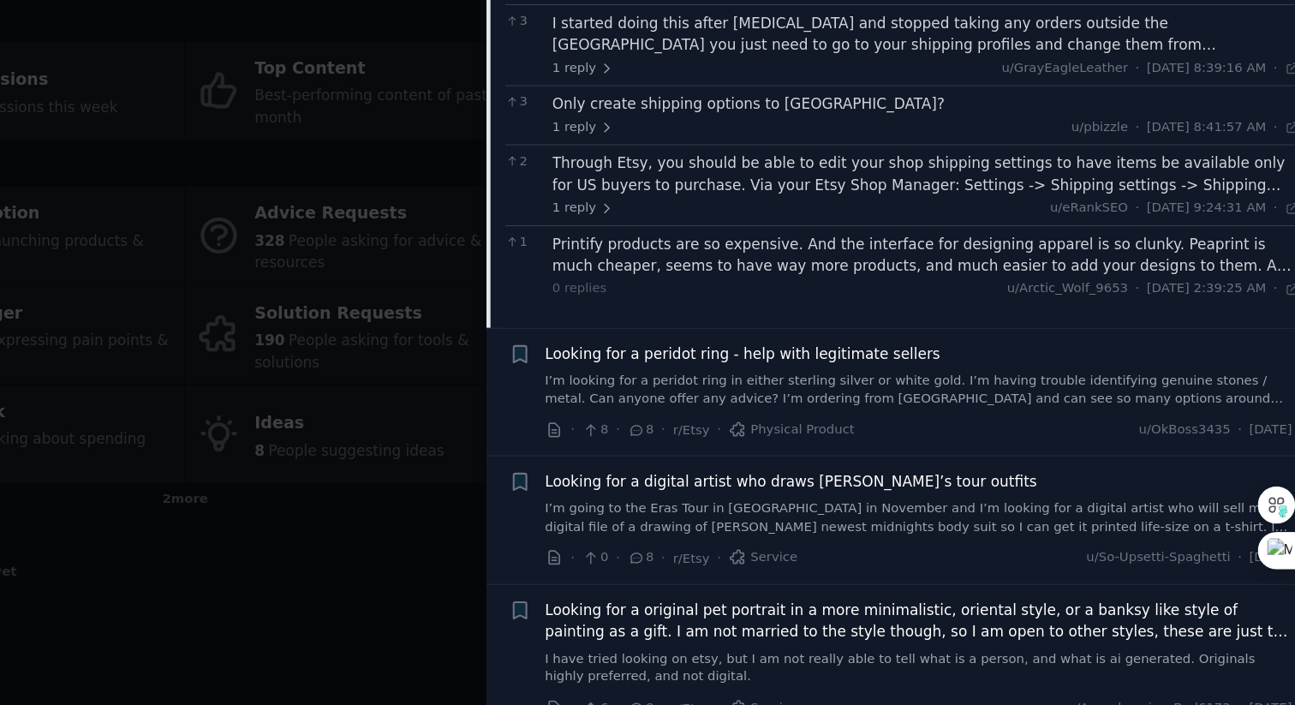
click at [768, 408] on link "I’m looking for a peridot ring in either sterling silver or white gold. I’m hav…" at bounding box center [980, 412] width 617 height 30
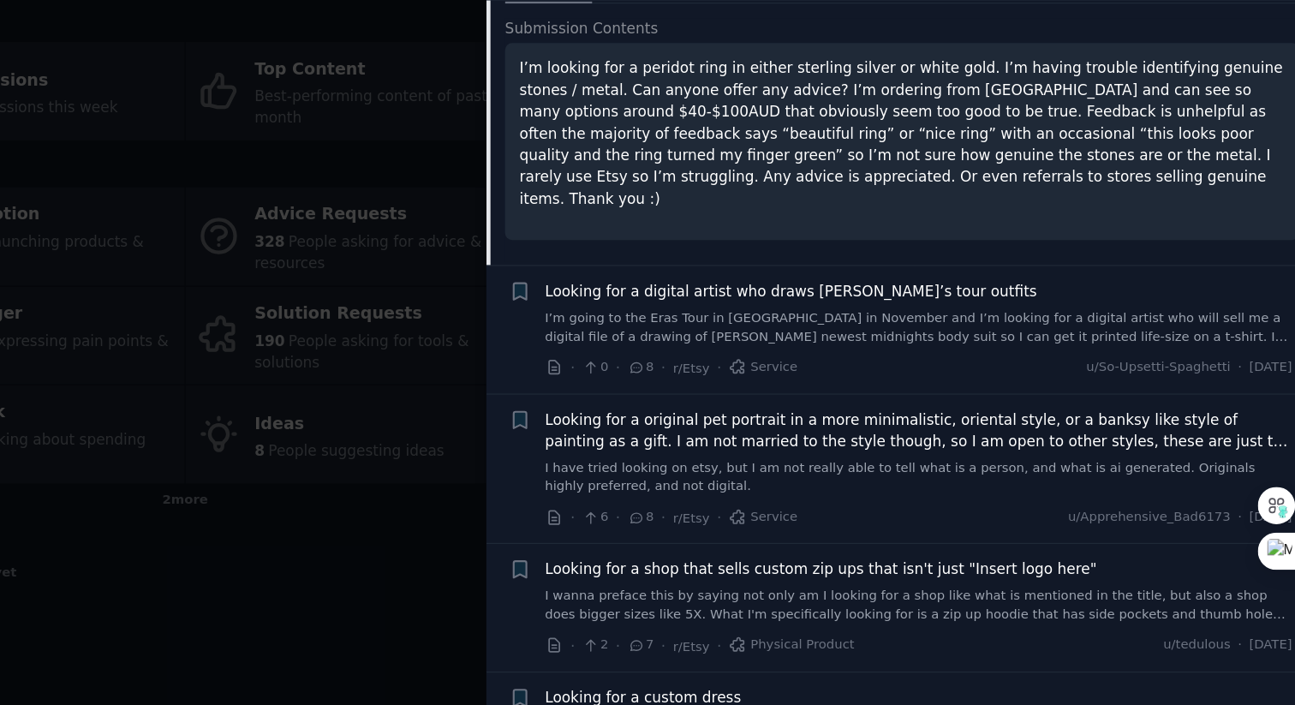
scroll to position [1607, 0]
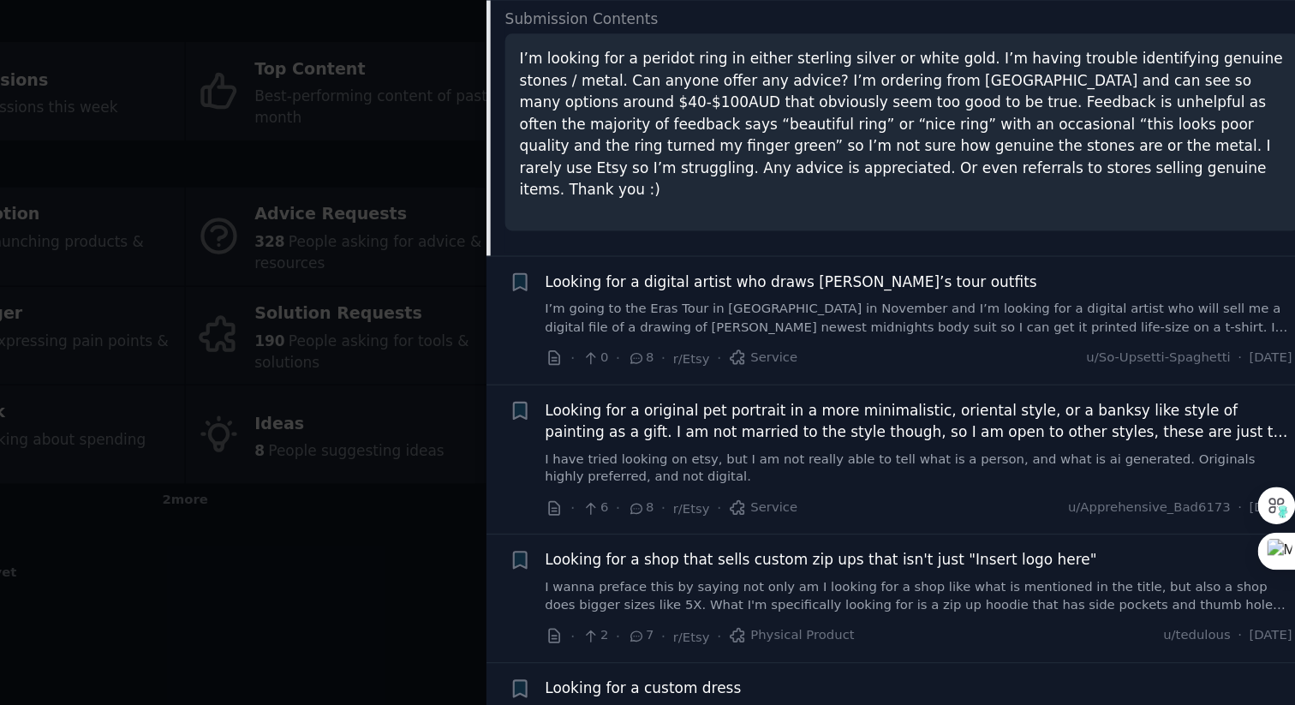
click at [795, 353] on link "I’m going to the Eras Tour in Indianapolis in November and I’m looking for a di…" at bounding box center [980, 352] width 617 height 30
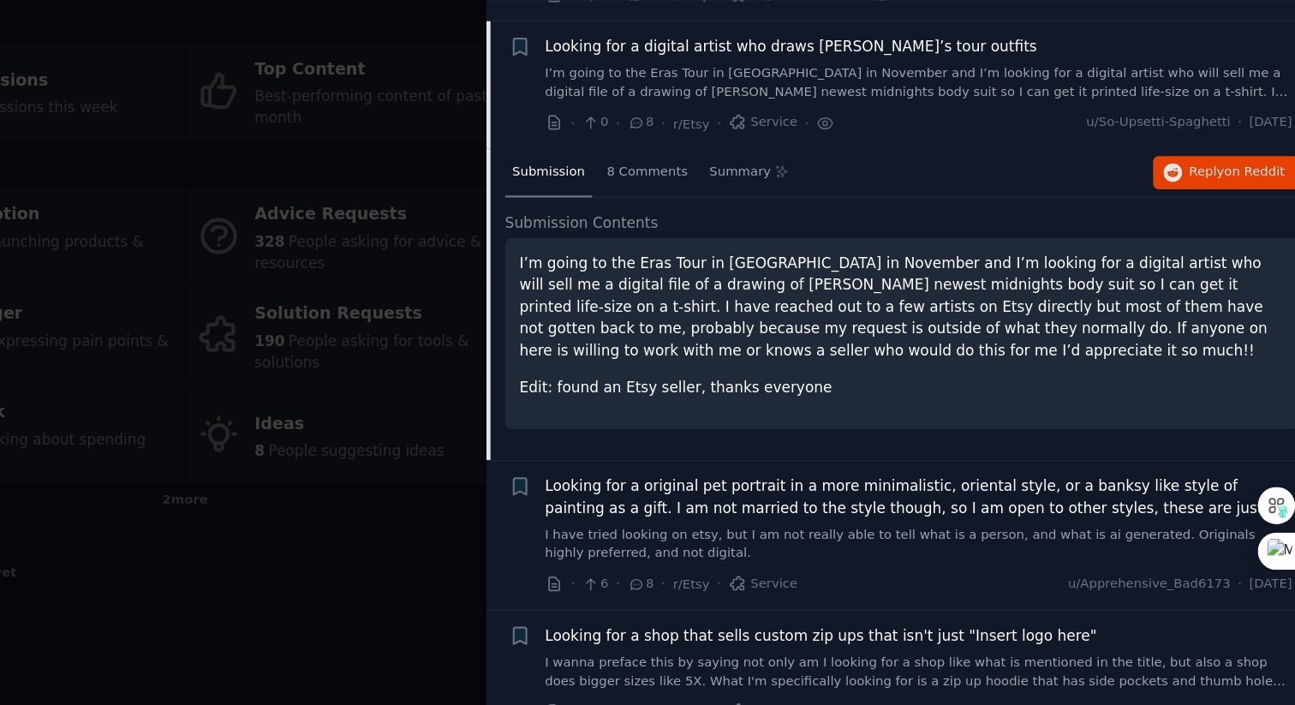
scroll to position [1543, 0]
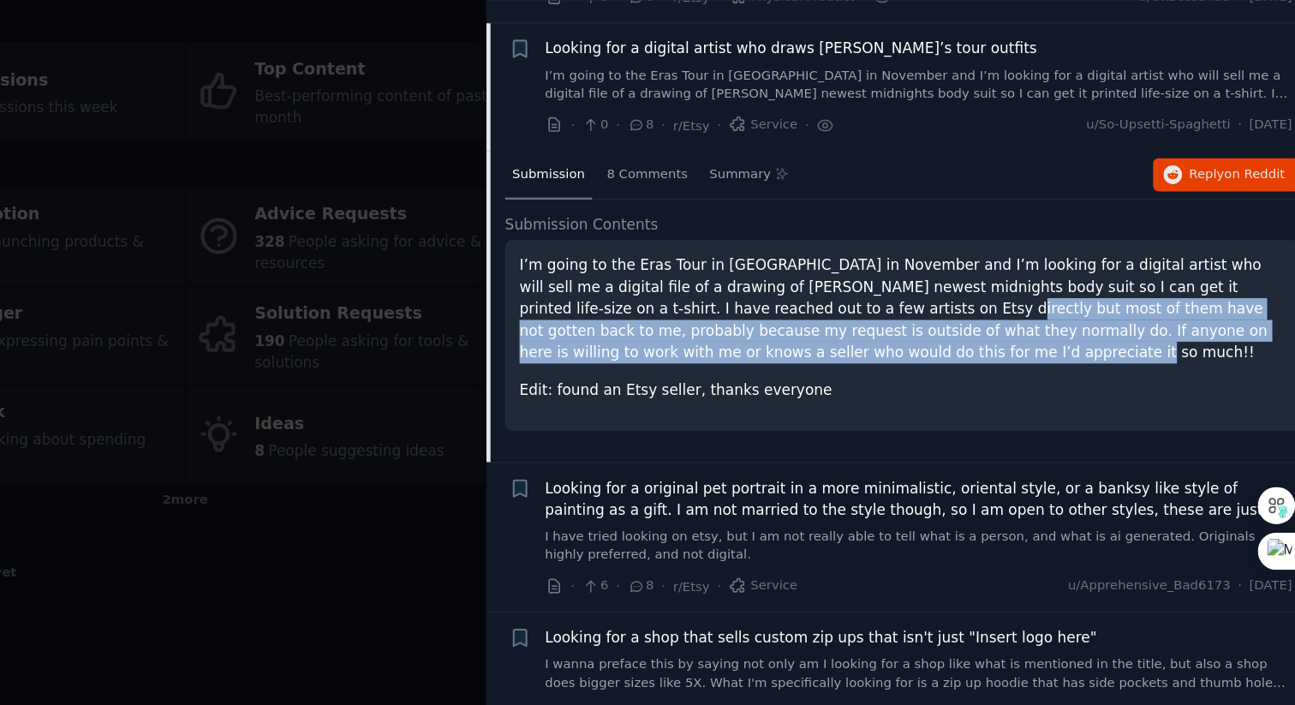
drag, startPoint x: 856, startPoint y: 339, endPoint x: 872, endPoint y: 383, distance: 46.6
click at [872, 383] on p "I’m going to the Eras Tour in Indianapolis in November and I’m looking for a di…" at bounding box center [967, 344] width 632 height 90
click at [918, 381] on p "I’m going to the Eras Tour in Indianapolis in November and I’m looking for a di…" at bounding box center [967, 344] width 632 height 90
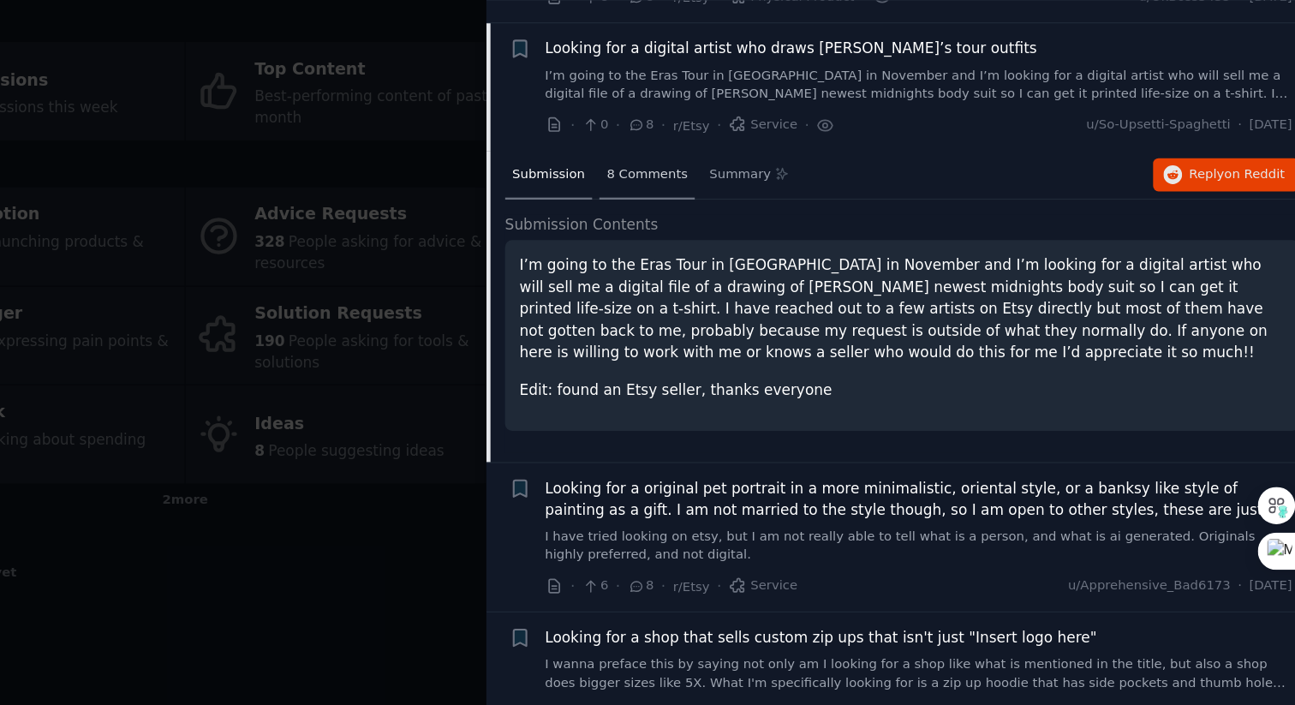
click at [773, 248] on div "8 Comments" at bounding box center [756, 233] width 79 height 41
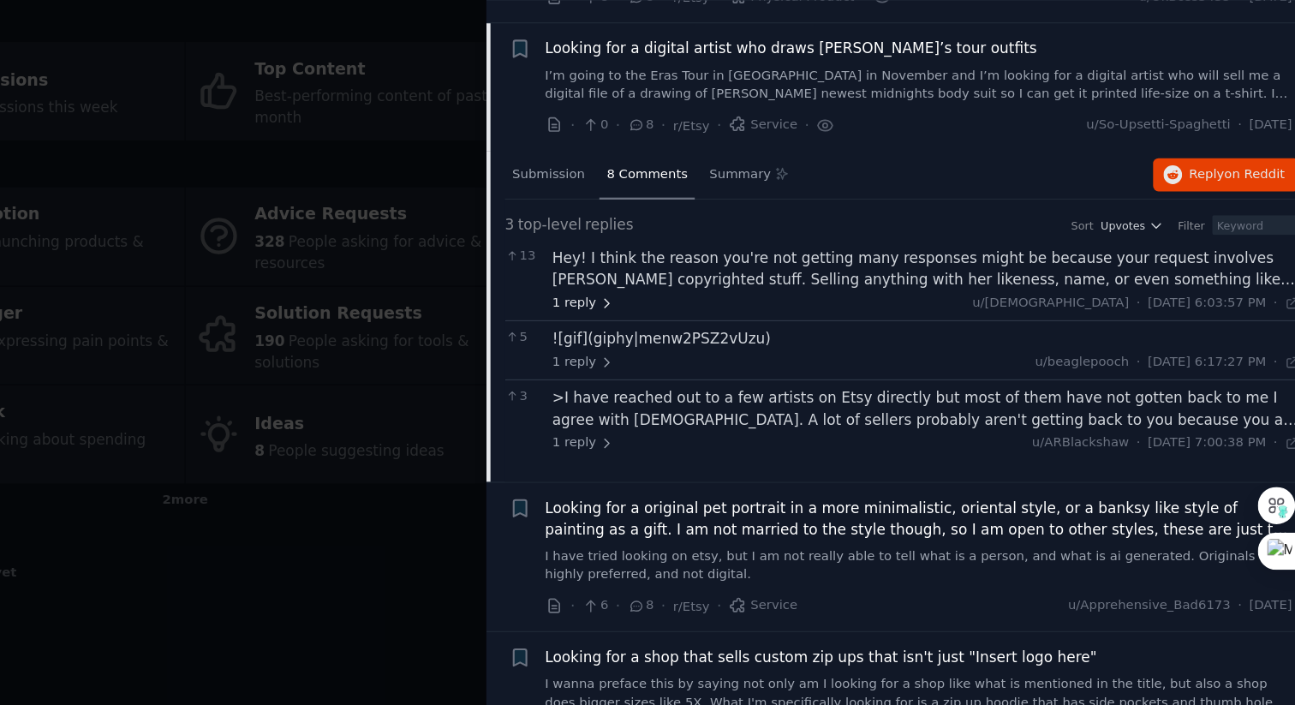
click at [706, 334] on span "1 reply" at bounding box center [703, 338] width 51 height 15
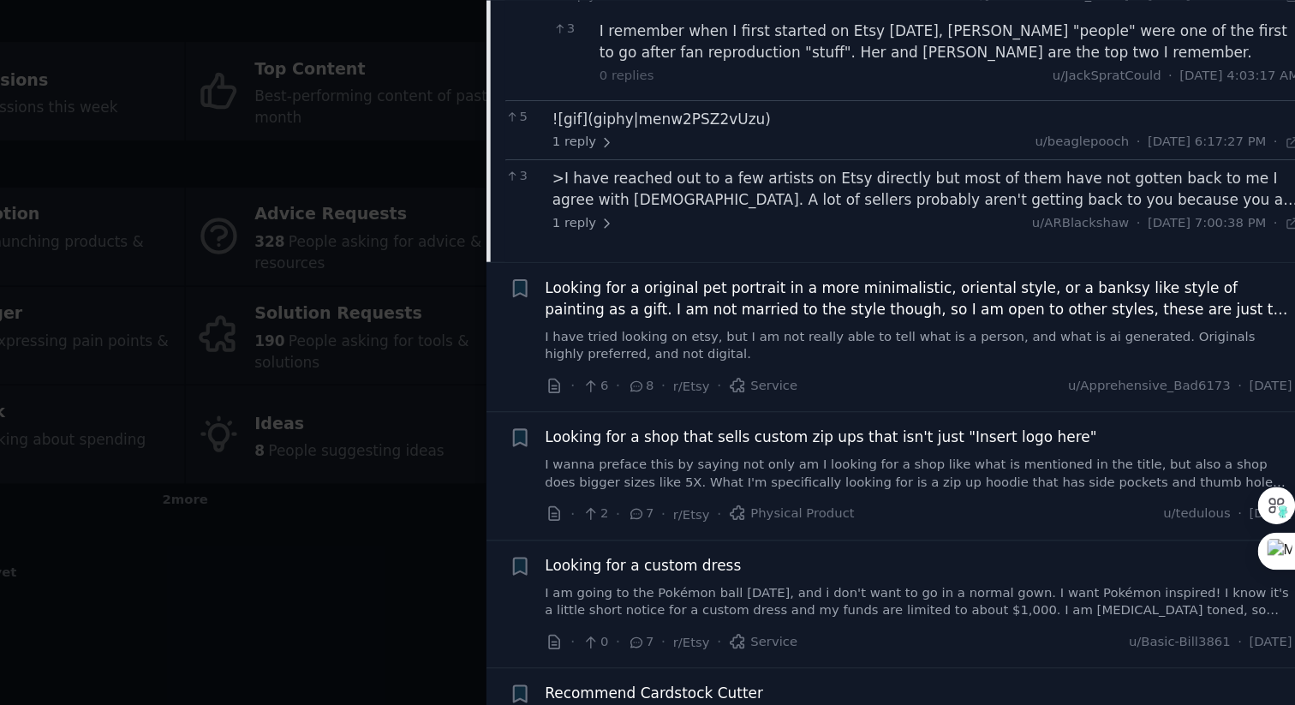
scroll to position [1810, 0]
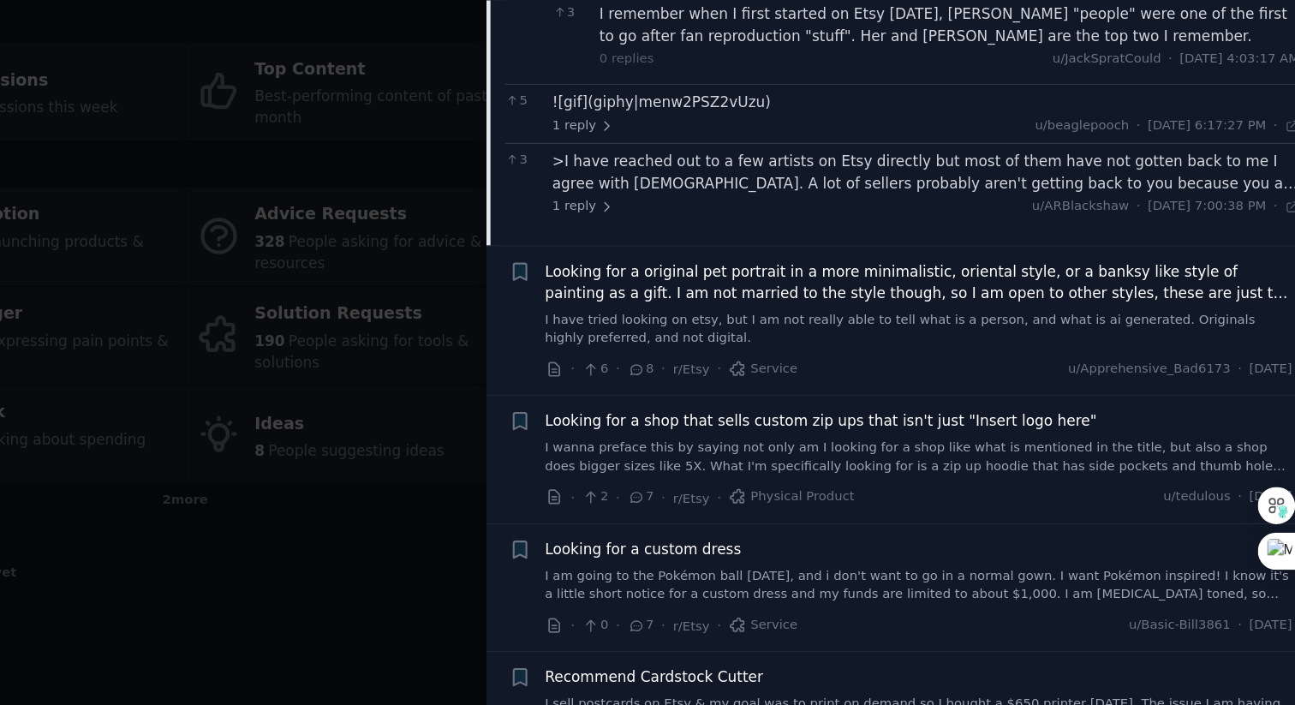
click at [968, 335] on span "Looking for a original pet portrait in a more minimalistic, oriental style, or …" at bounding box center [980, 322] width 617 height 36
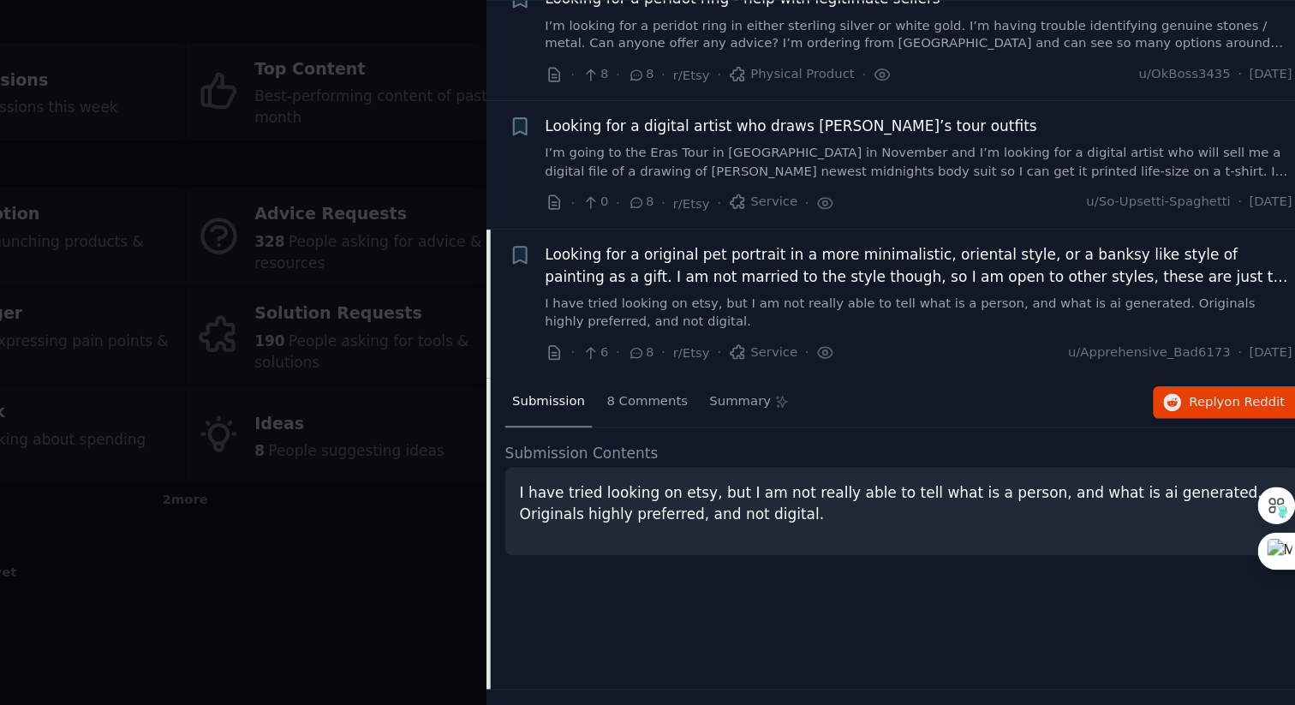
scroll to position [1463, 0]
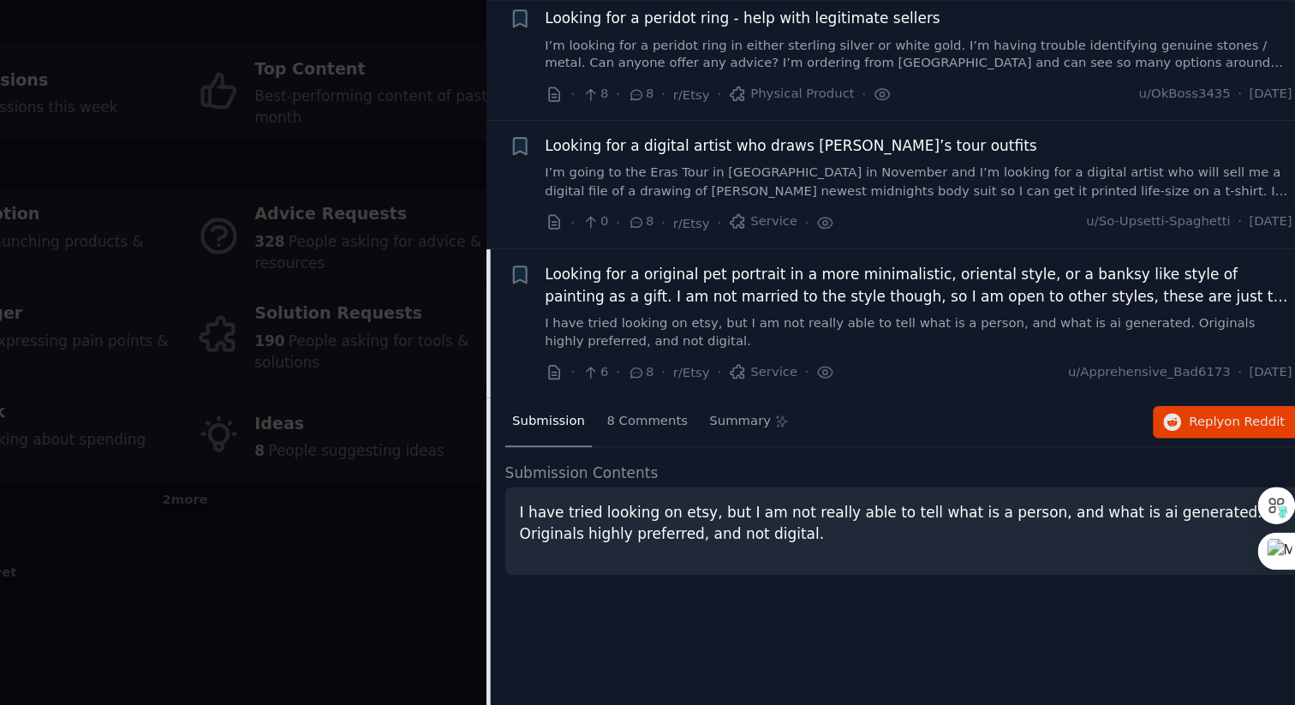
click at [968, 335] on span "Looking for a original pet portrait in a more minimalistic, oriental style, or …" at bounding box center [980, 325] width 617 height 36
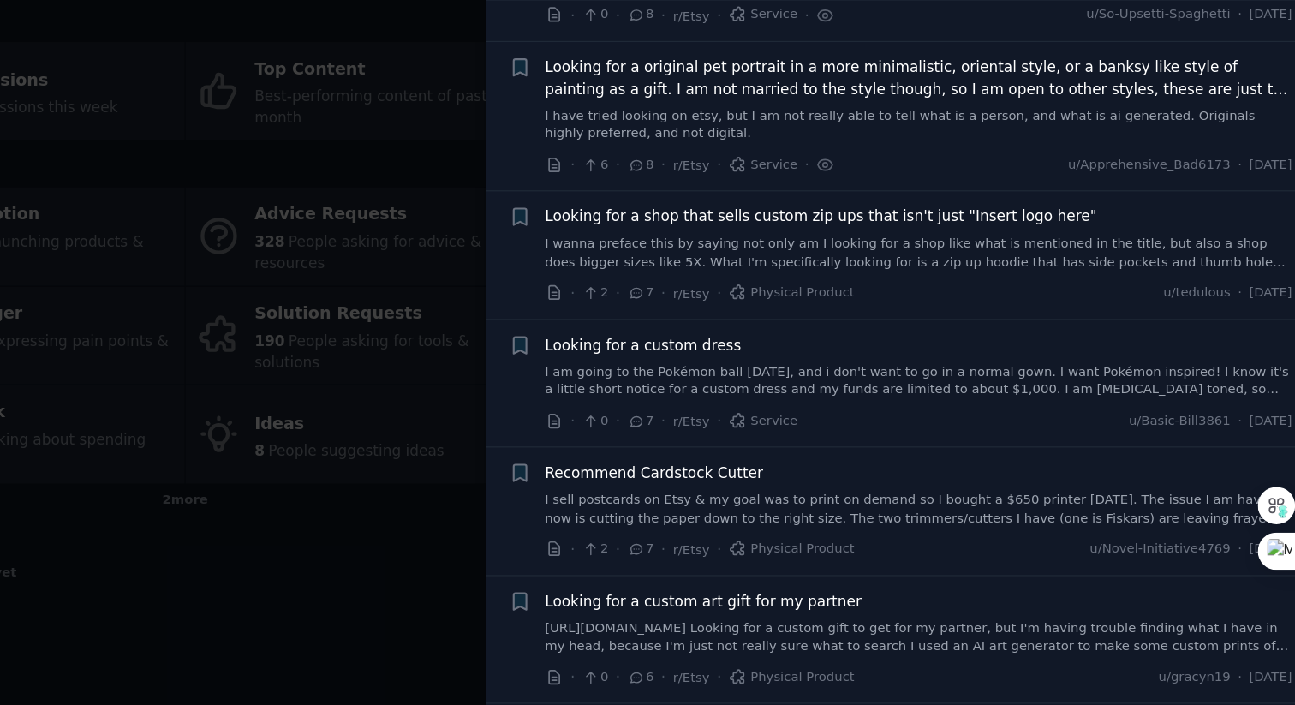
scroll to position [1620, 0]
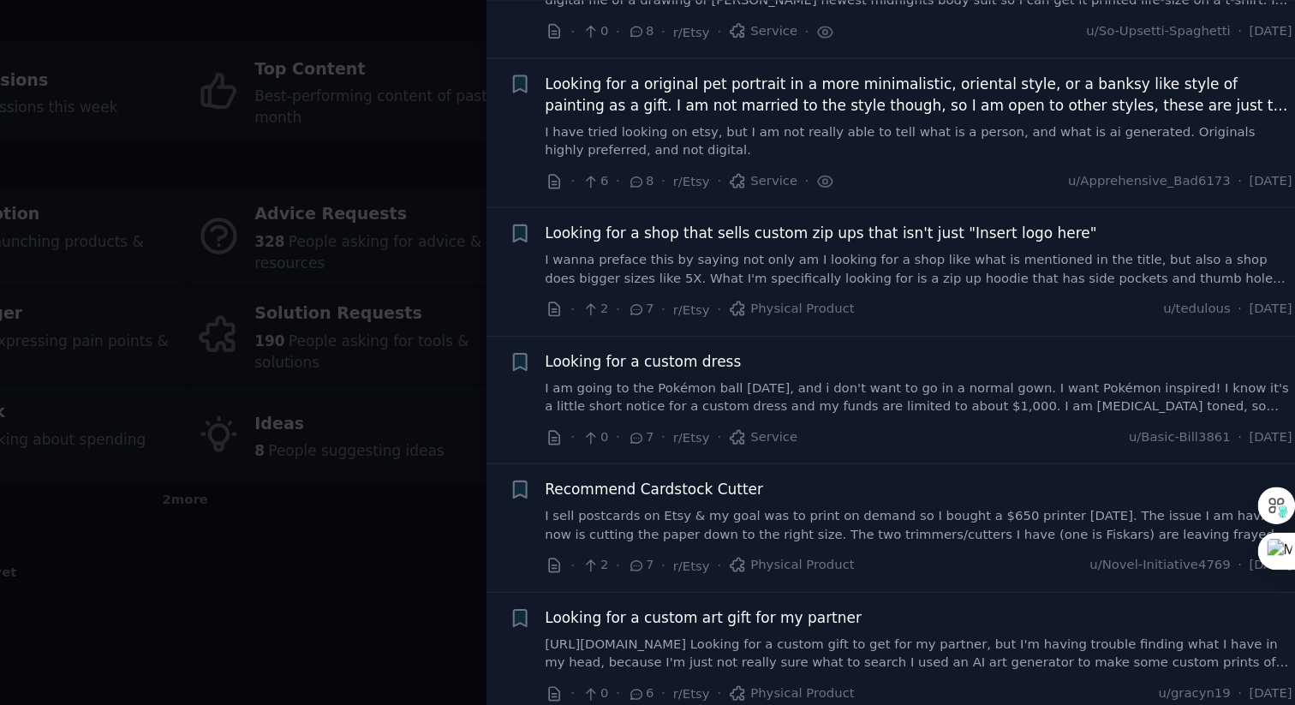
click at [958, 195] on link "I have tried looking on etsy, but I am not really able to tell what is a person…" at bounding box center [980, 206] width 617 height 30
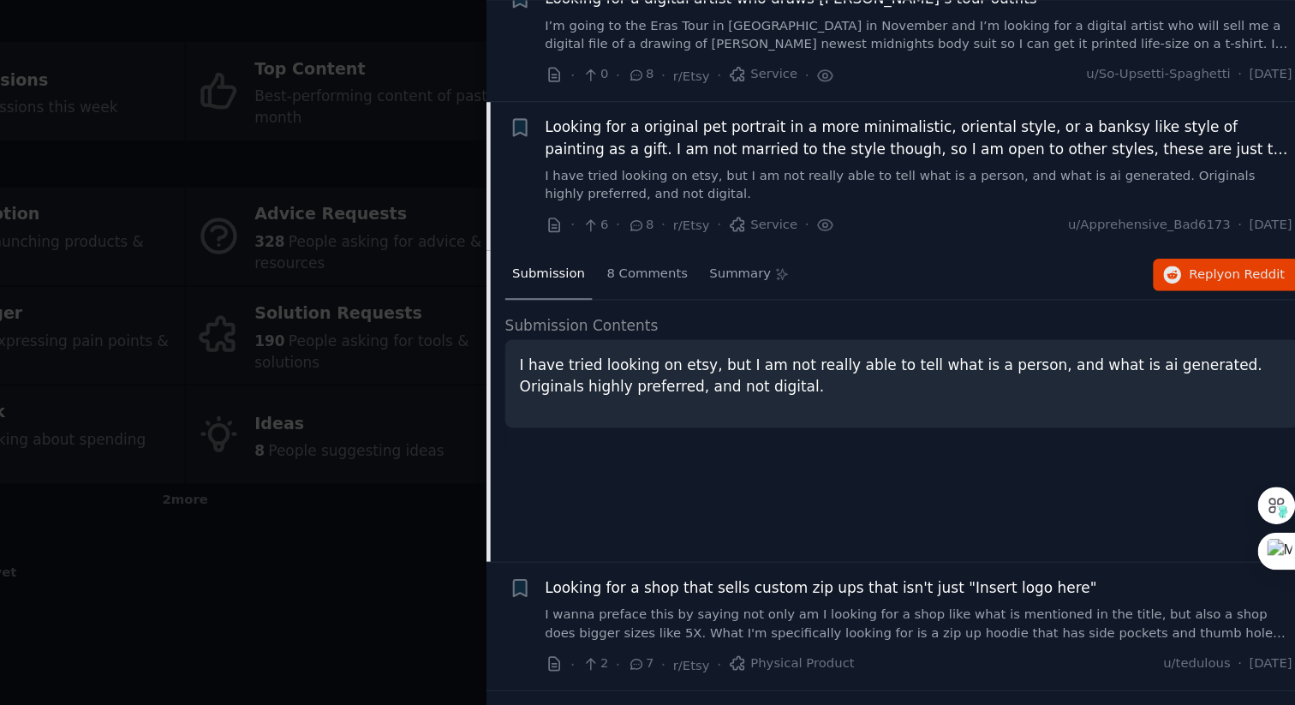
scroll to position [1579, 0]
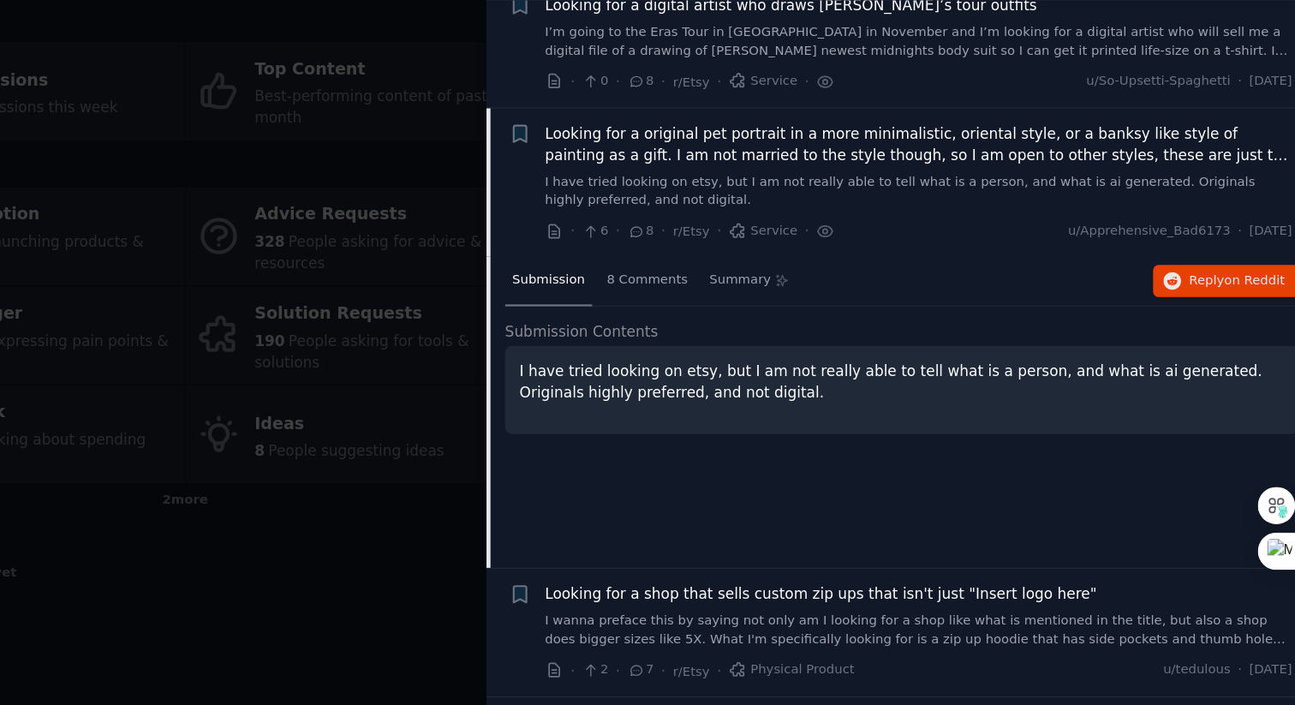
click at [884, 392] on p "I have tried looking on etsy, but I am not really able to tell what is a person…" at bounding box center [967, 404] width 632 height 36
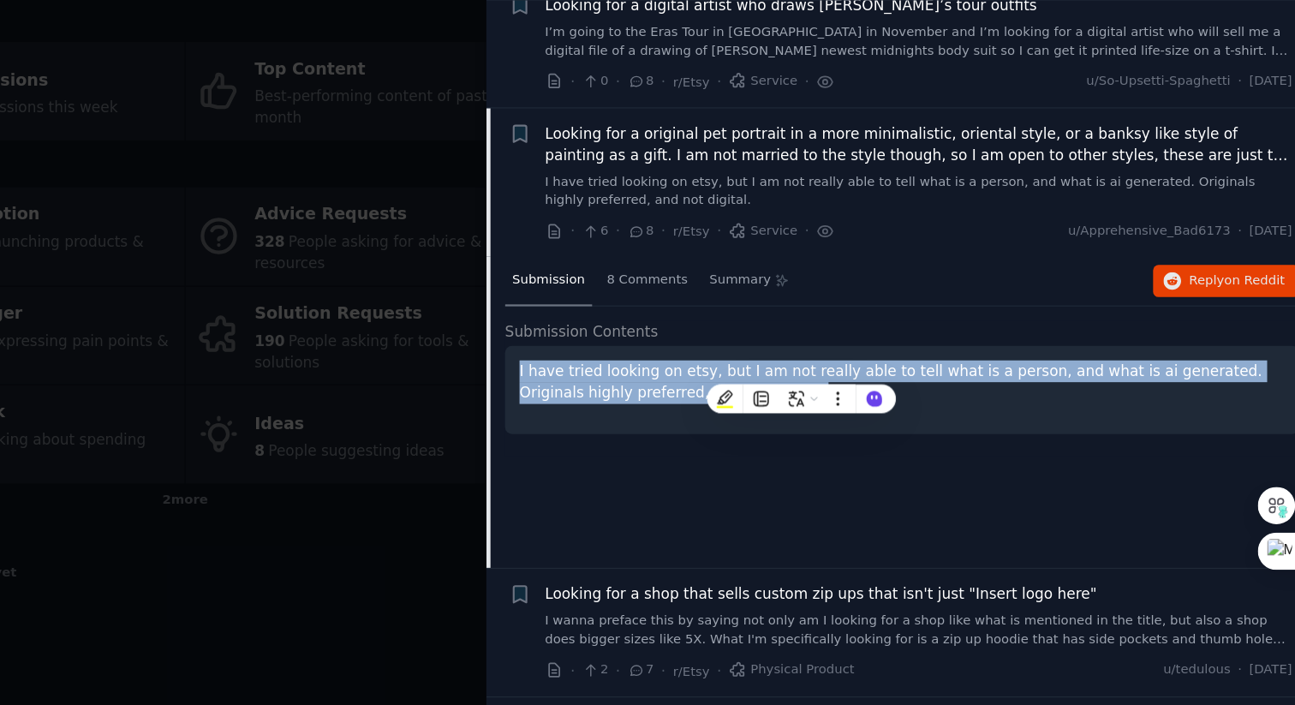
click at [884, 392] on p "I have tried looking on etsy, but I am not really able to tell what is a person…" at bounding box center [967, 404] width 632 height 36
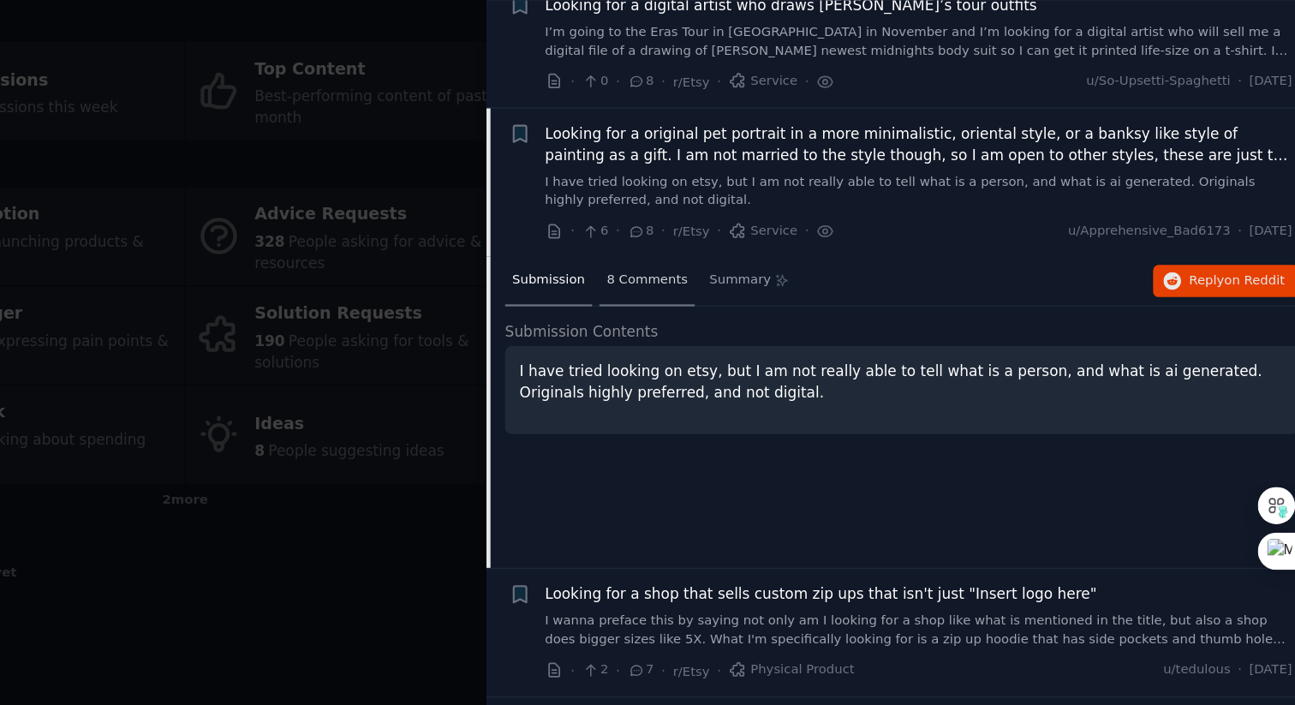
click at [739, 315] on span "8 Comments" at bounding box center [756, 320] width 67 height 15
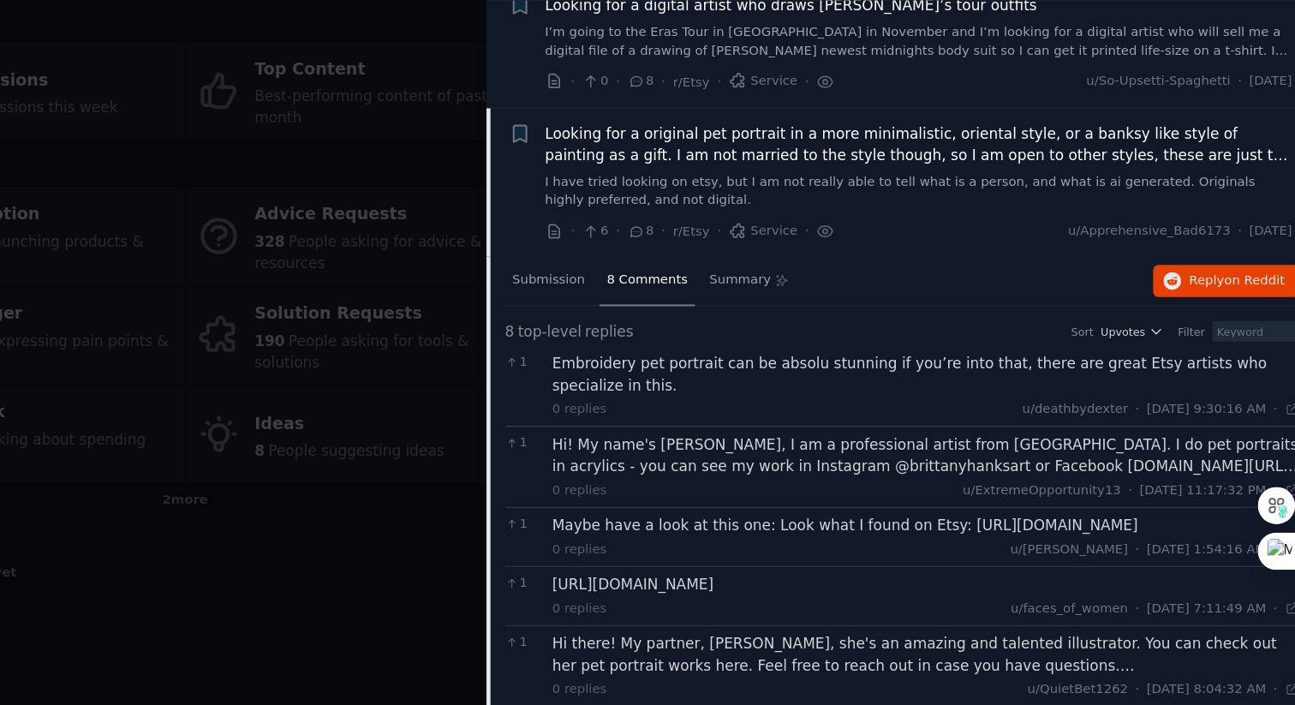
click at [875, 472] on div "Hi! My name's Brittany, I am a professional artist from Chicago. I do pet portr…" at bounding box center [986, 465] width 617 height 36
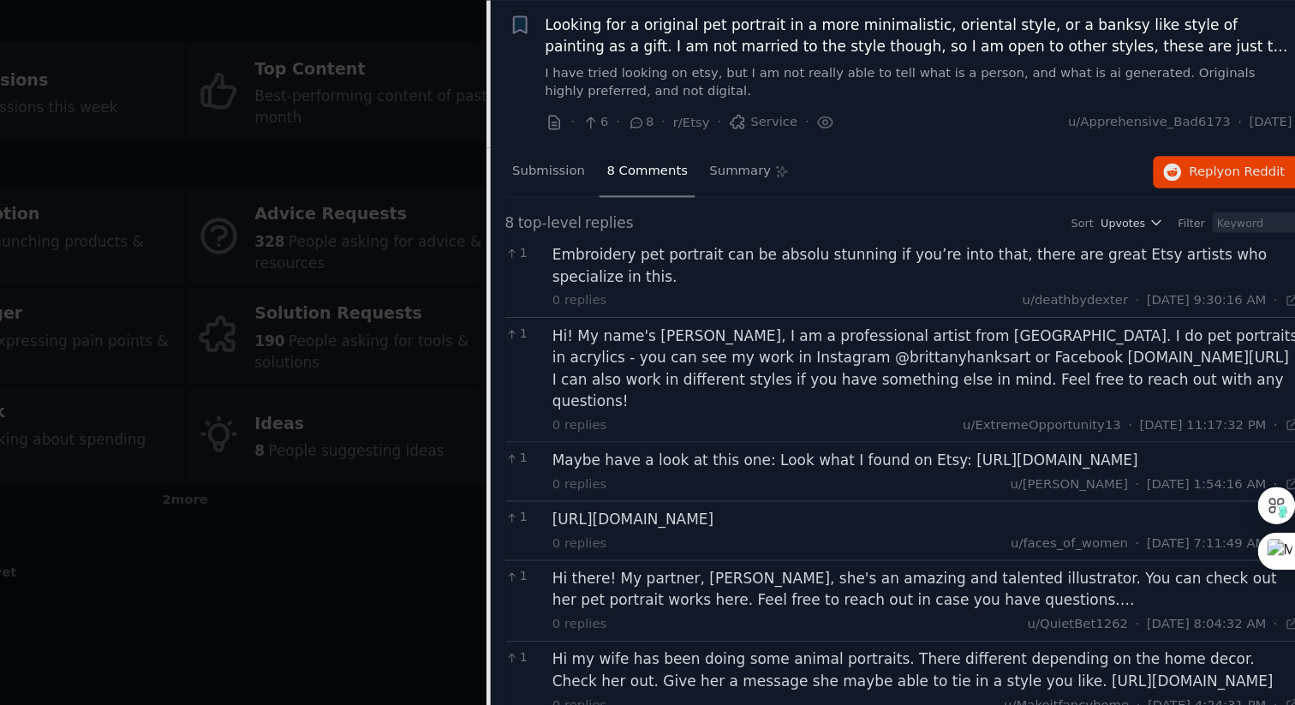
scroll to position [1694, 0]
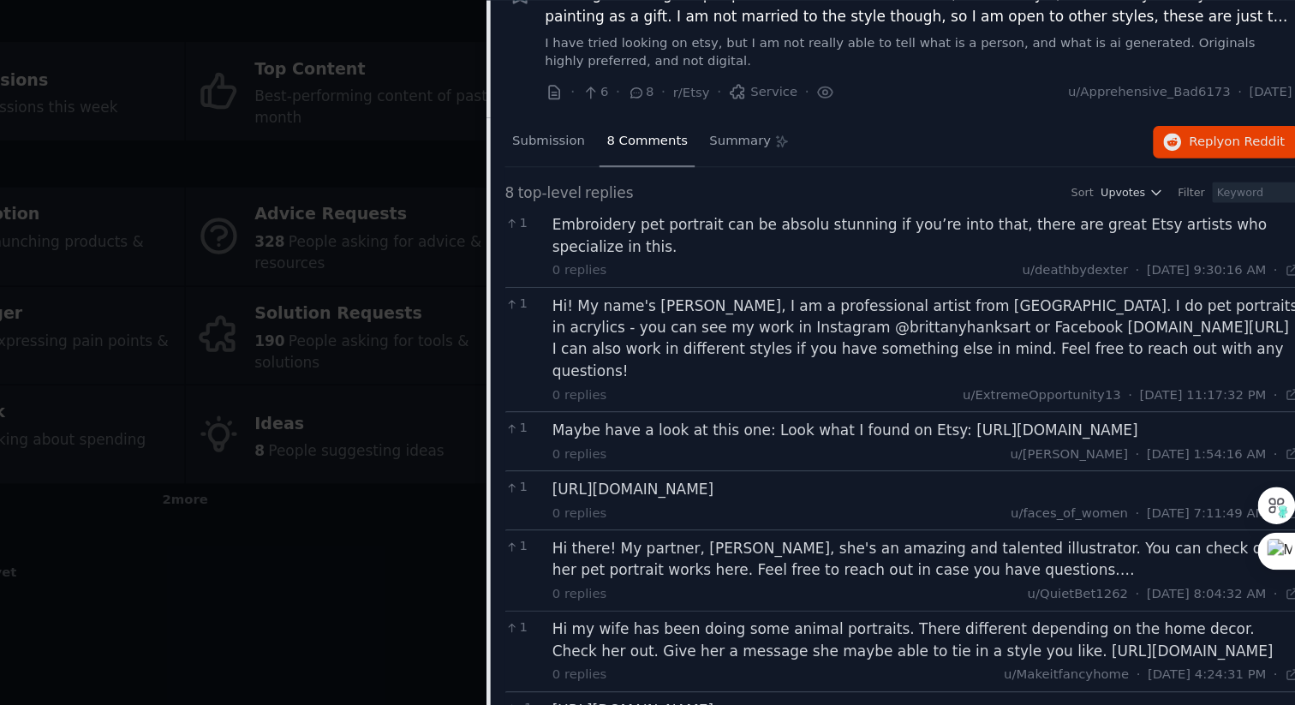
click at [880, 439] on div "Maybe have a look at this one: Look what I found on Etsy: https://www.etsy.com/…" at bounding box center [986, 444] width 617 height 18
click at [870, 443] on div "Maybe have a look at this one: Look what I found on Etsy: https://www.etsy.com/…" at bounding box center [986, 444] width 617 height 18
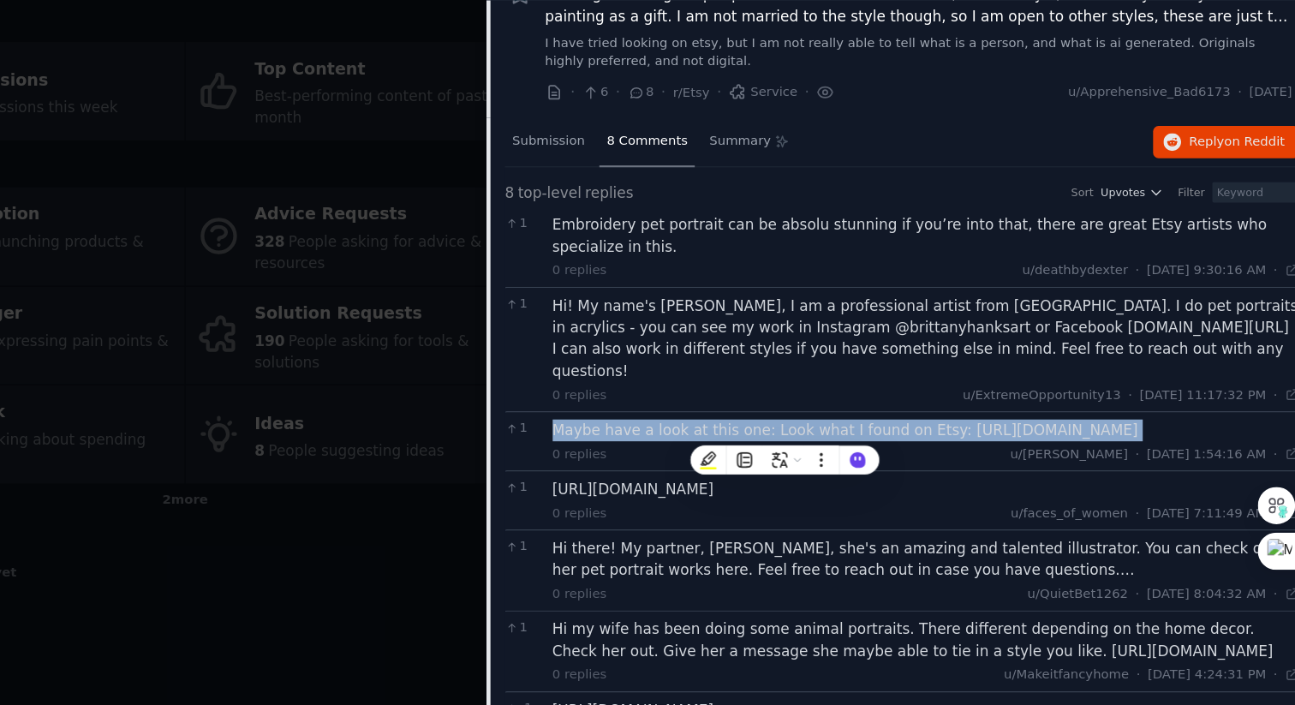
click at [870, 443] on div "Maybe have a look at this one: Look what I found on Etsy: https://www.etsy.com/…" at bounding box center [986, 444] width 617 height 18
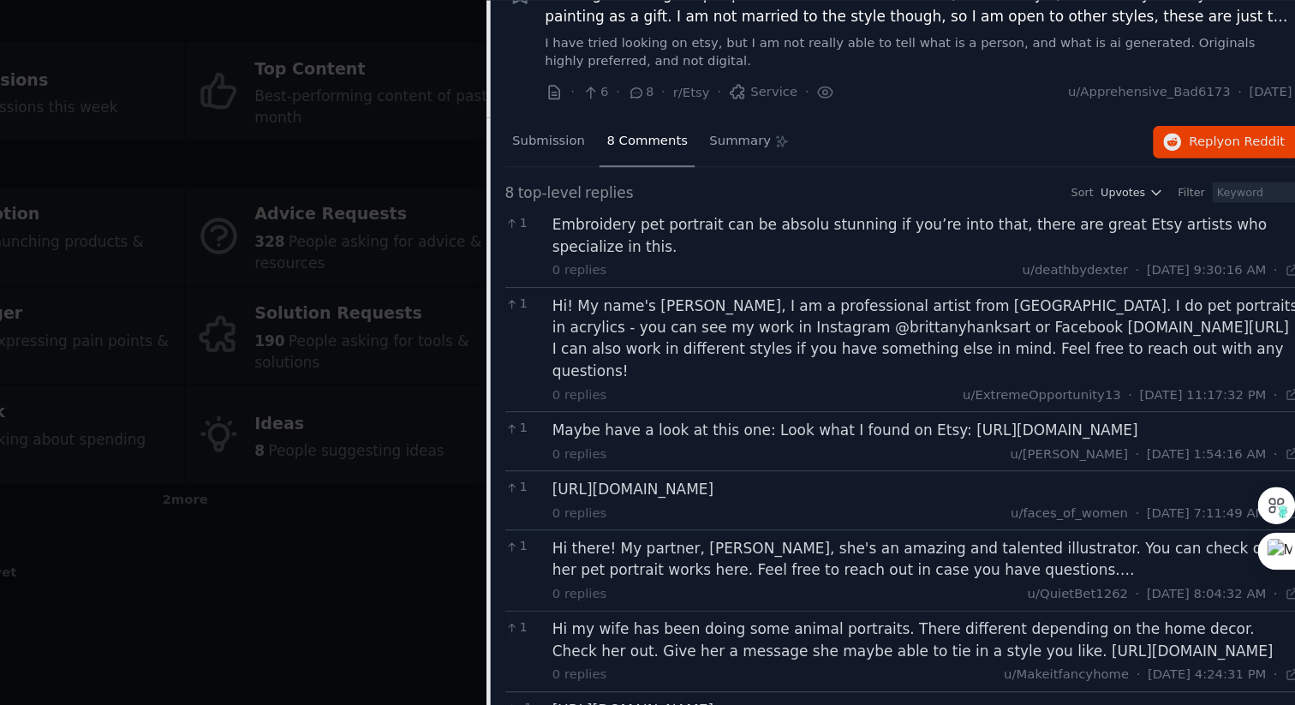
click at [870, 443] on div "Maybe have a look at this one: Look what I found on Etsy: https://www.etsy.com/…" at bounding box center [986, 444] width 617 height 18
drag, startPoint x: 678, startPoint y: 445, endPoint x: 1231, endPoint y: 444, distance: 552.4
click at [1231, 444] on div "Maybe have a look at this one: Look what I found on Etsy: https://www.etsy.com/…" at bounding box center [986, 444] width 617 height 18
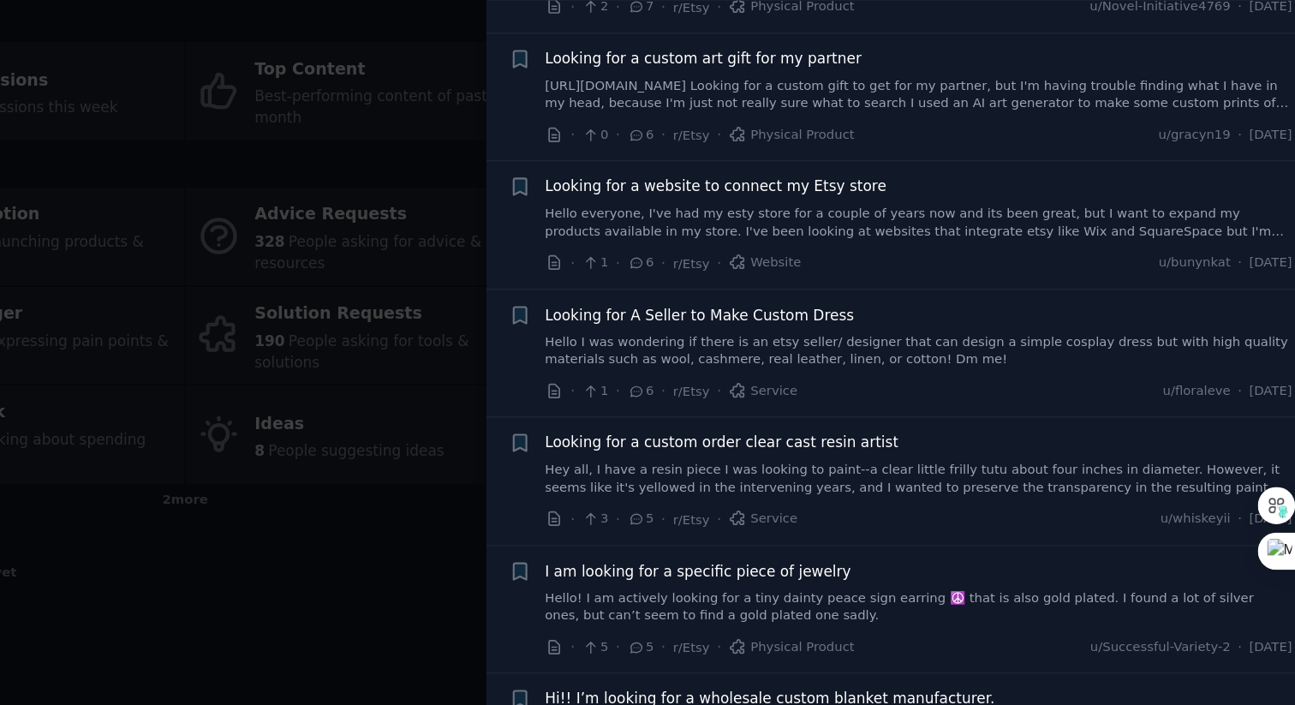
scroll to position [2692, 0]
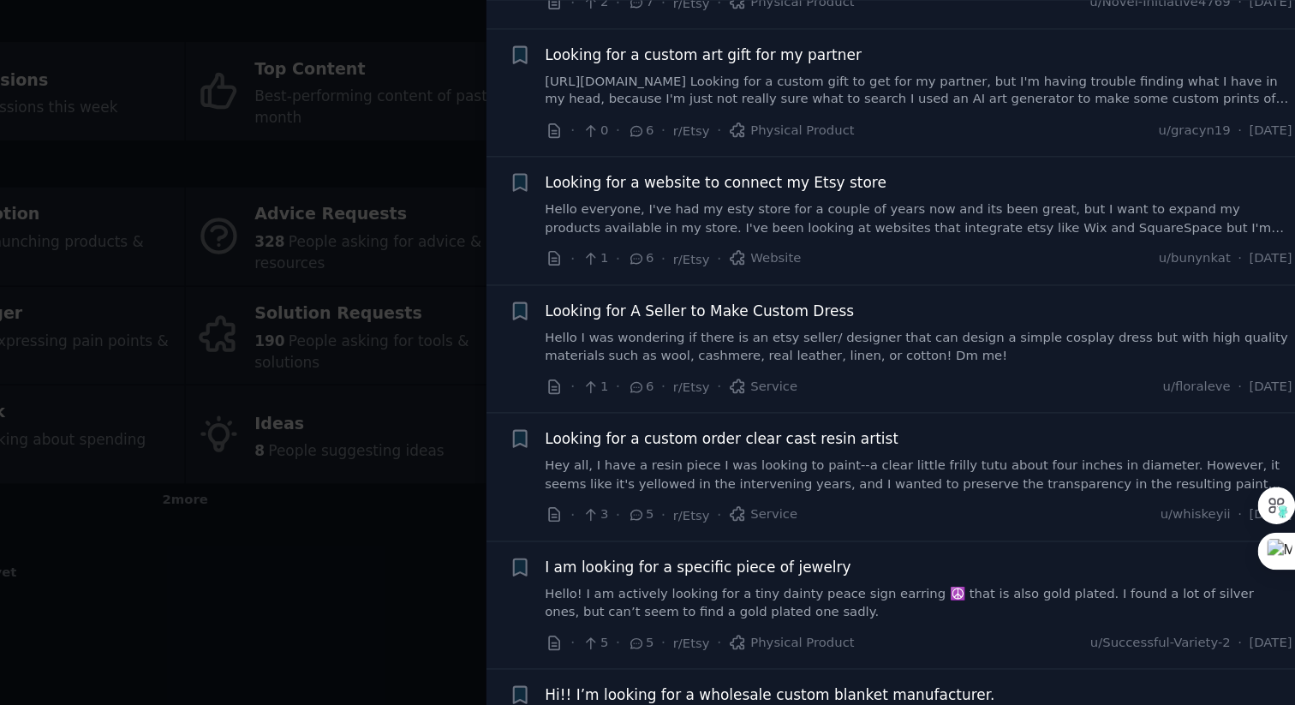
click at [779, 273] on link "Hello everyone, I've had my esty store for a couple of years now and its been g…" at bounding box center [980, 269] width 617 height 30
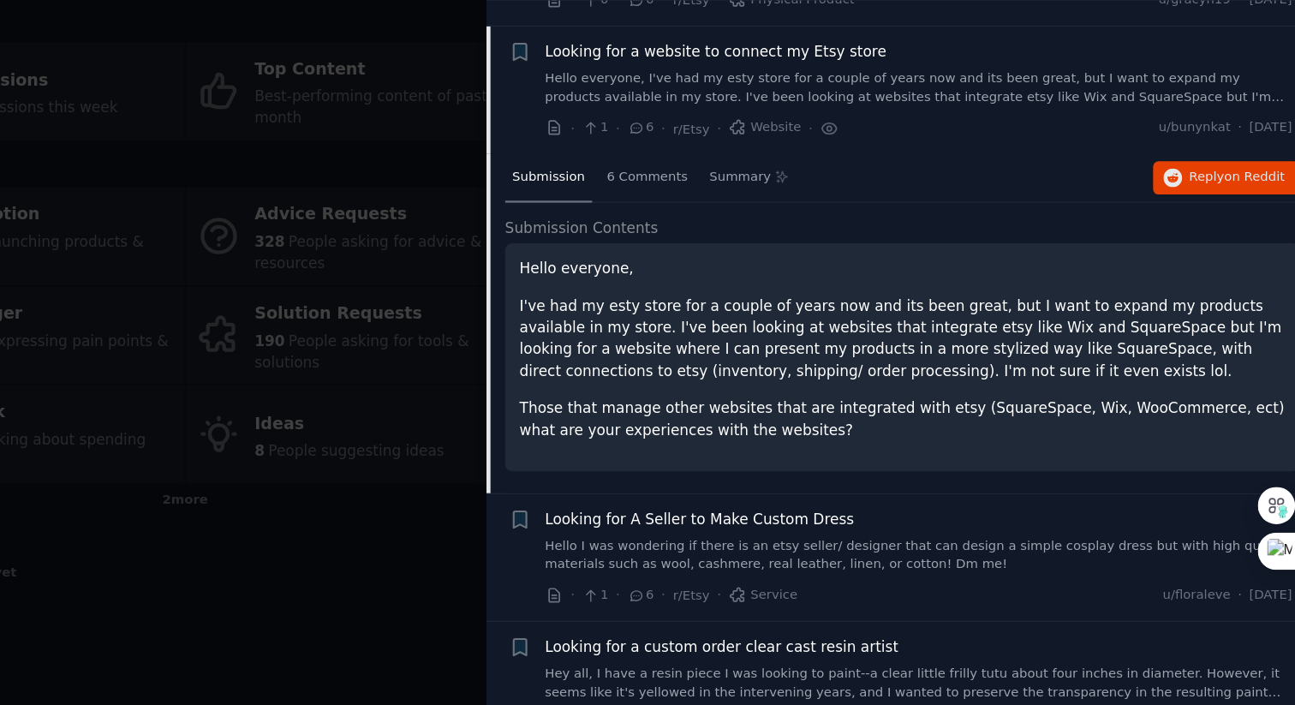
scroll to position [2192, 0]
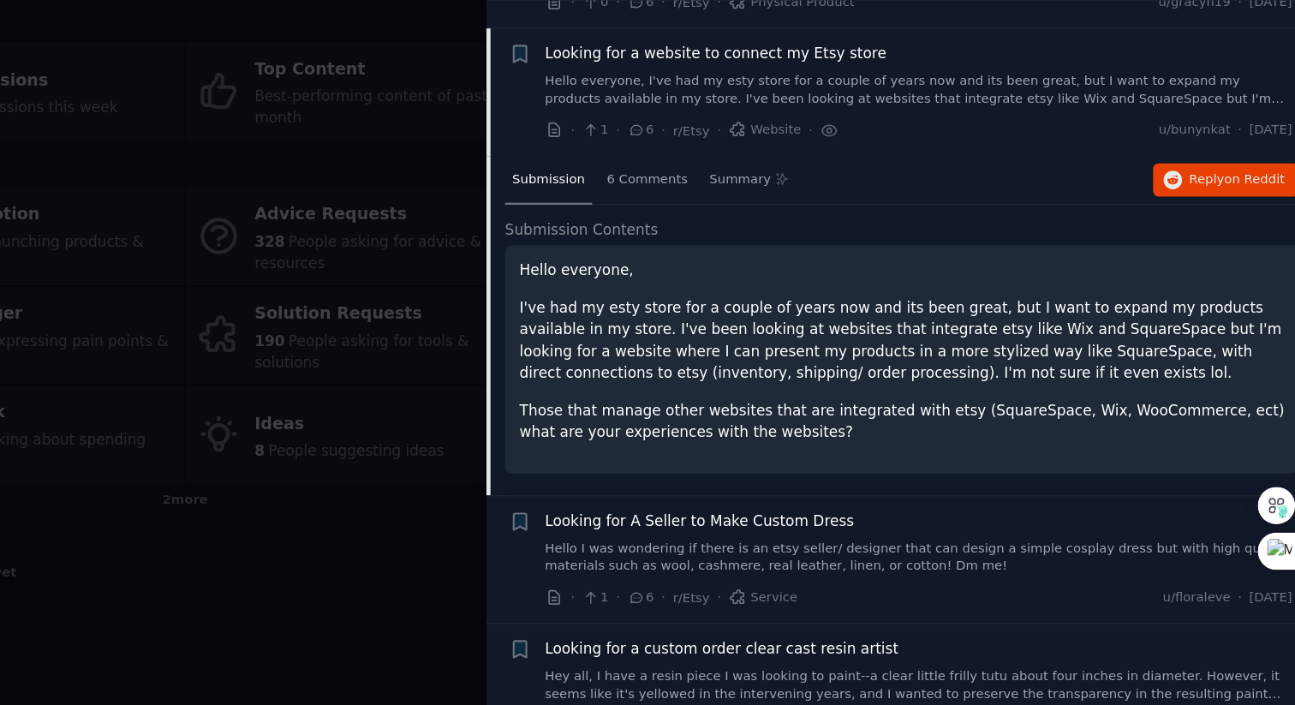
click at [816, 165] on link "Hello everyone, I've had my esty store for a couple of years now and its been g…" at bounding box center [980, 163] width 617 height 30
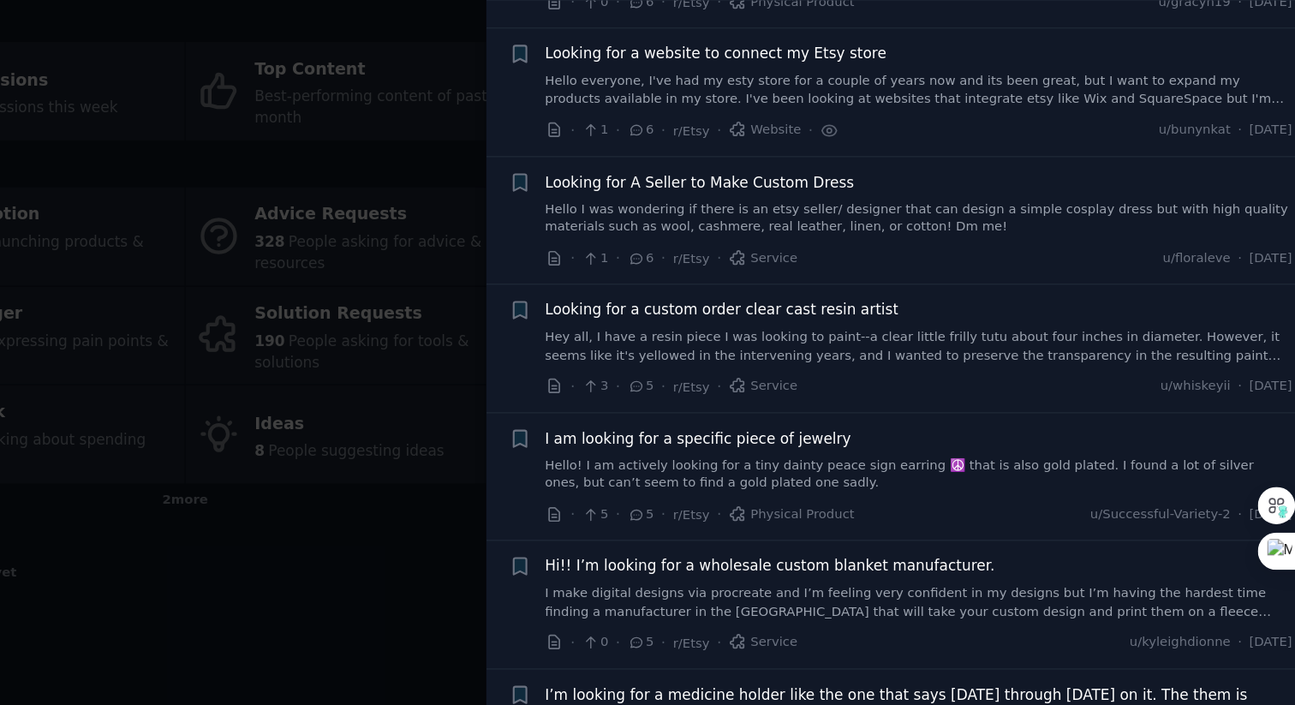
scroll to position [2215, 0]
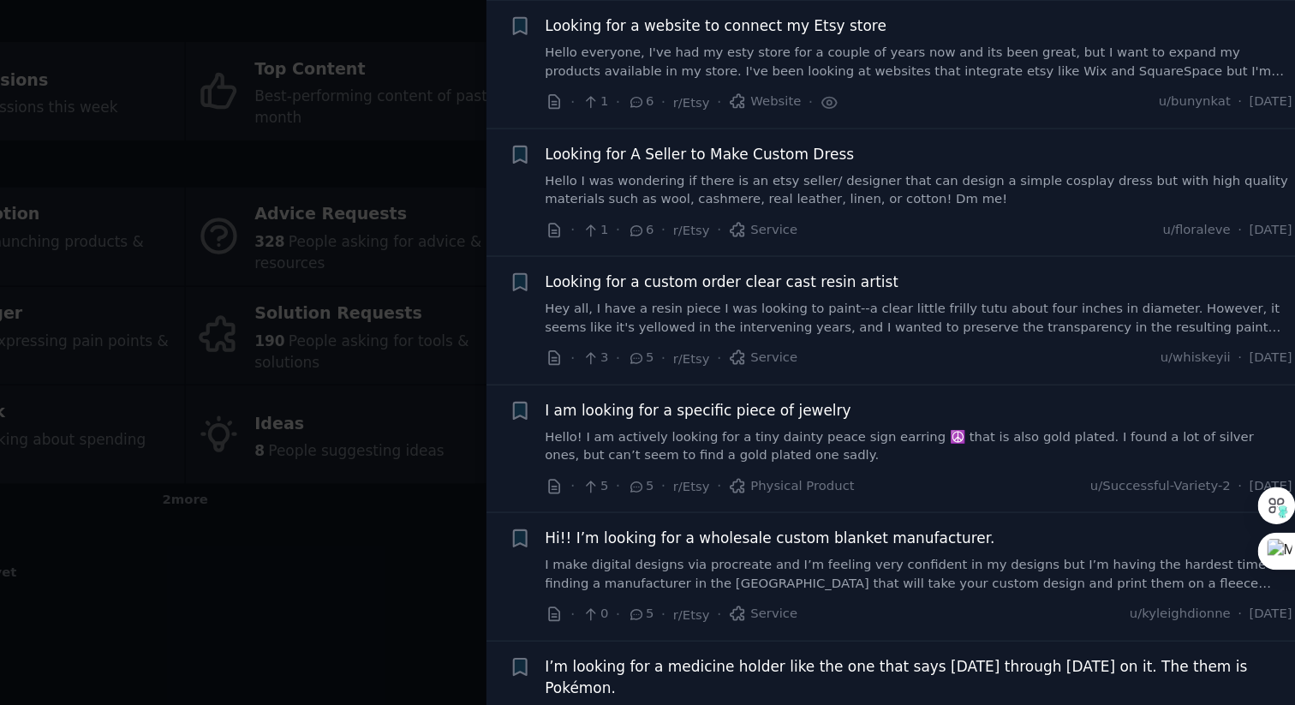
click at [816, 165] on div "· 1 · 6 · r/Etsy · Website ·" at bounding box center [793, 173] width 242 height 18
click at [836, 138] on link "Hello everyone, I've had my esty store for a couple of years now and its been g…" at bounding box center [980, 140] width 617 height 30
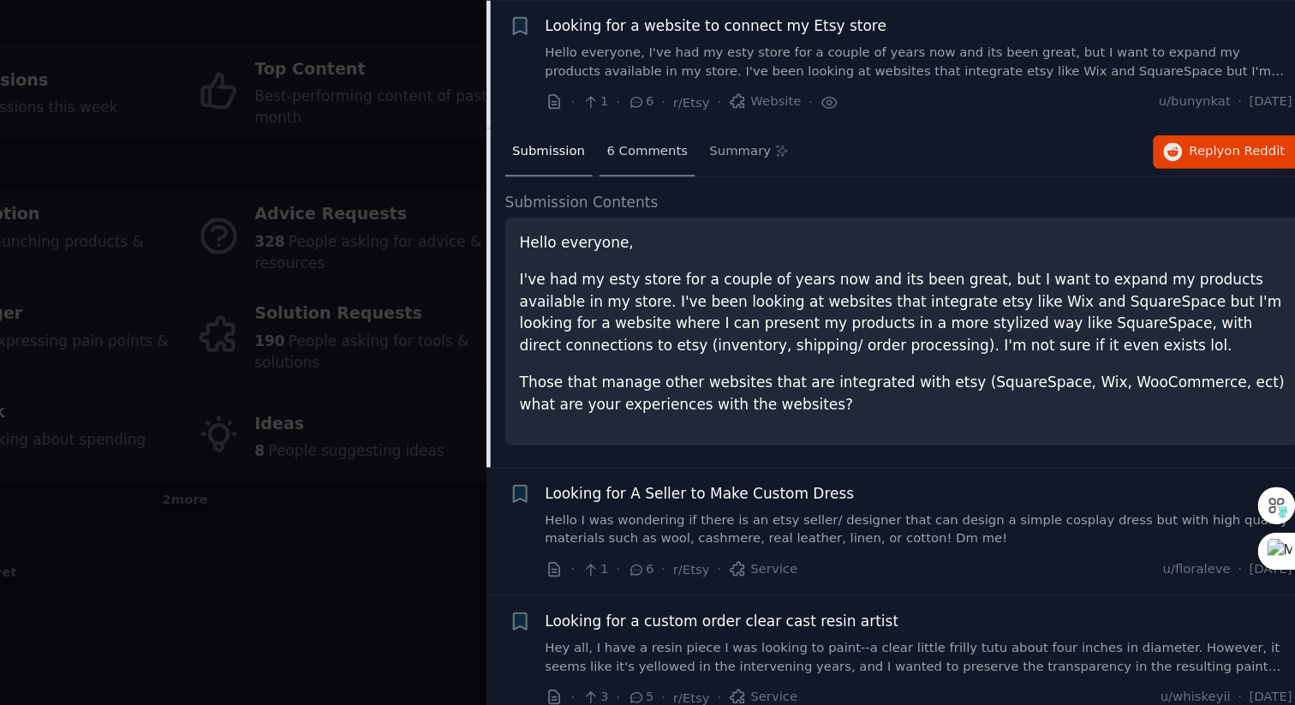
click at [736, 204] on div "6 Comments" at bounding box center [756, 214] width 79 height 41
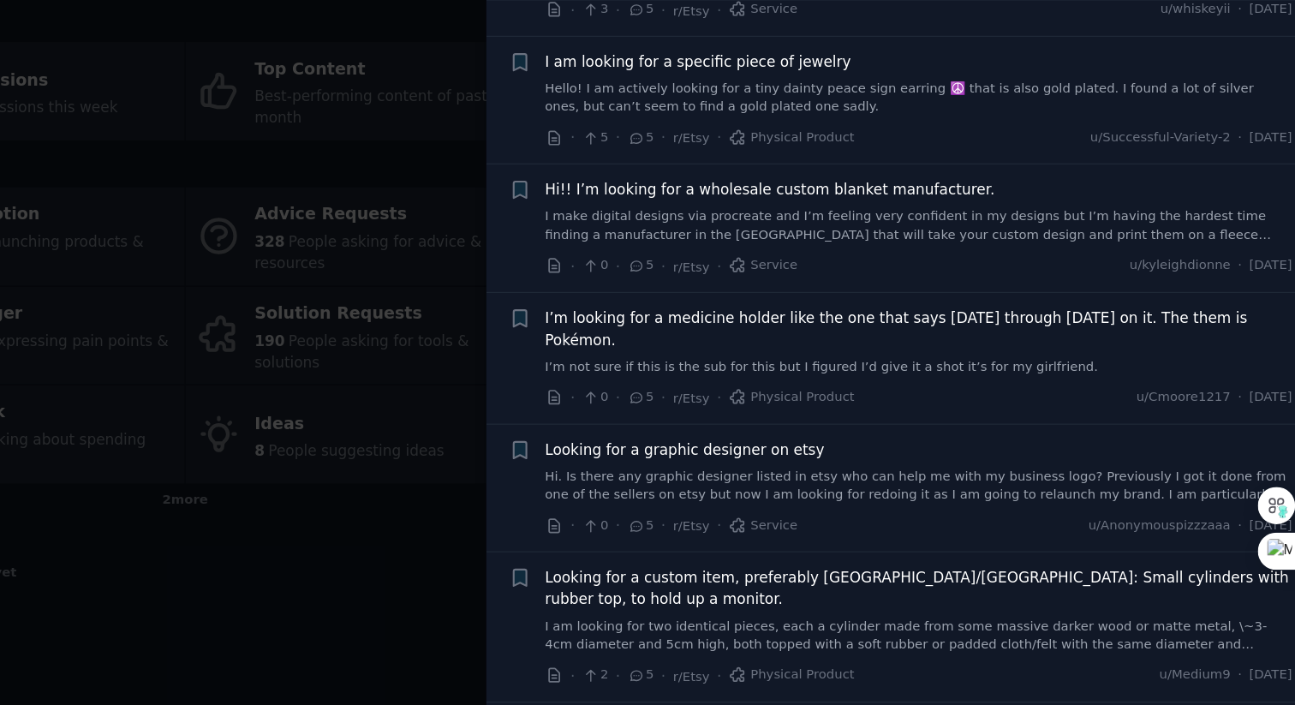
scroll to position [2761, 0]
click at [826, 384] on link "I’m not sure if this is the sub for this but I figured I’d give it a shot it’s …" at bounding box center [980, 390] width 617 height 15
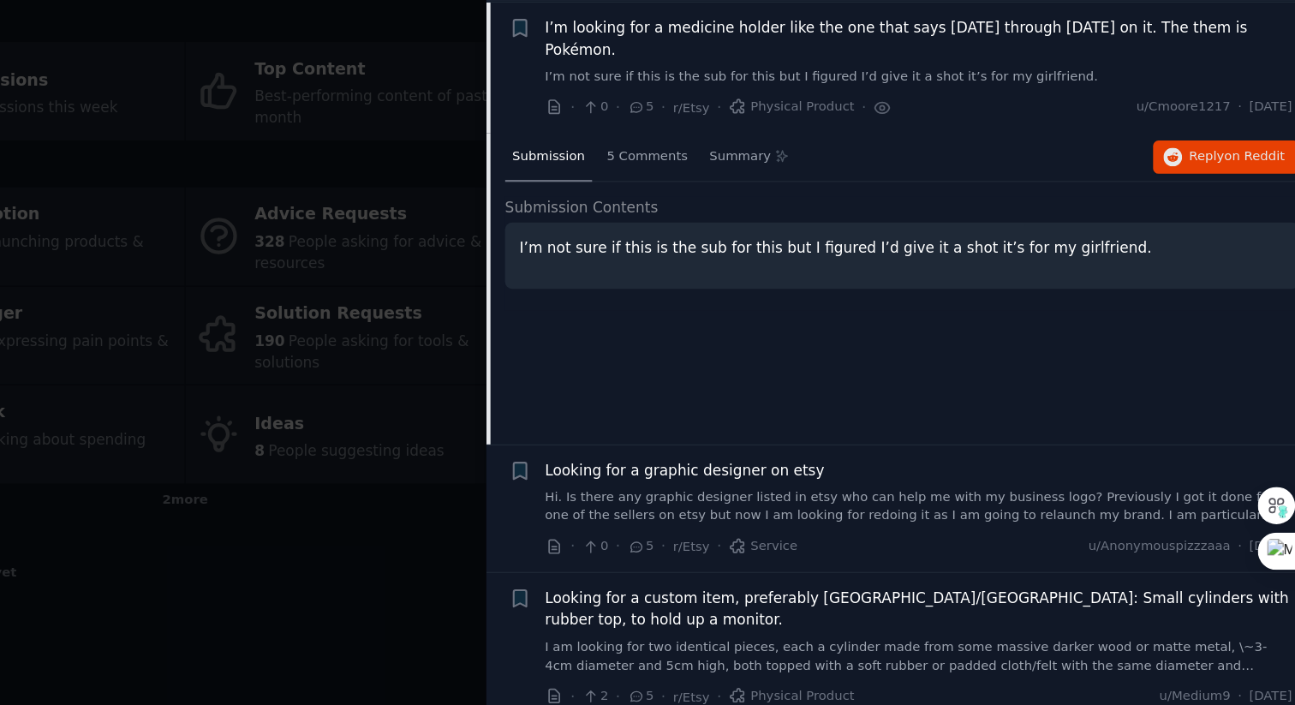
scroll to position [2744, 0]
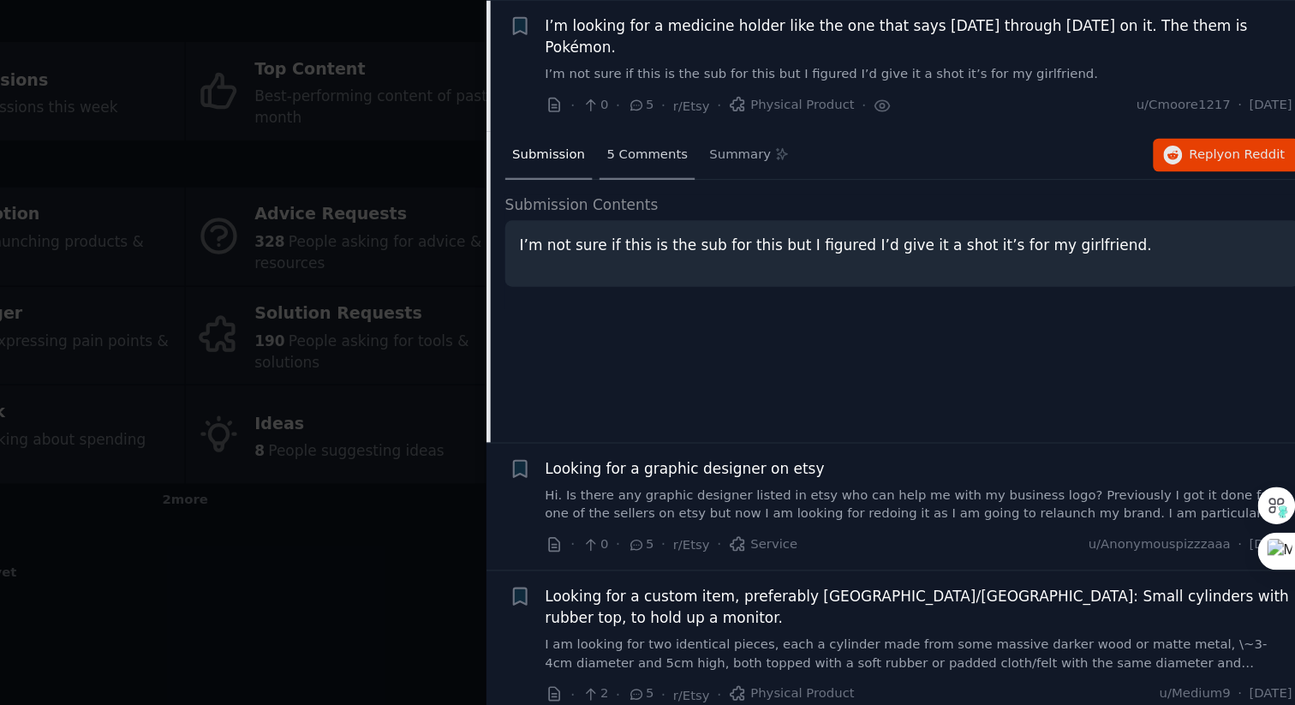
click at [773, 219] on span "5 Comments" at bounding box center [756, 216] width 67 height 15
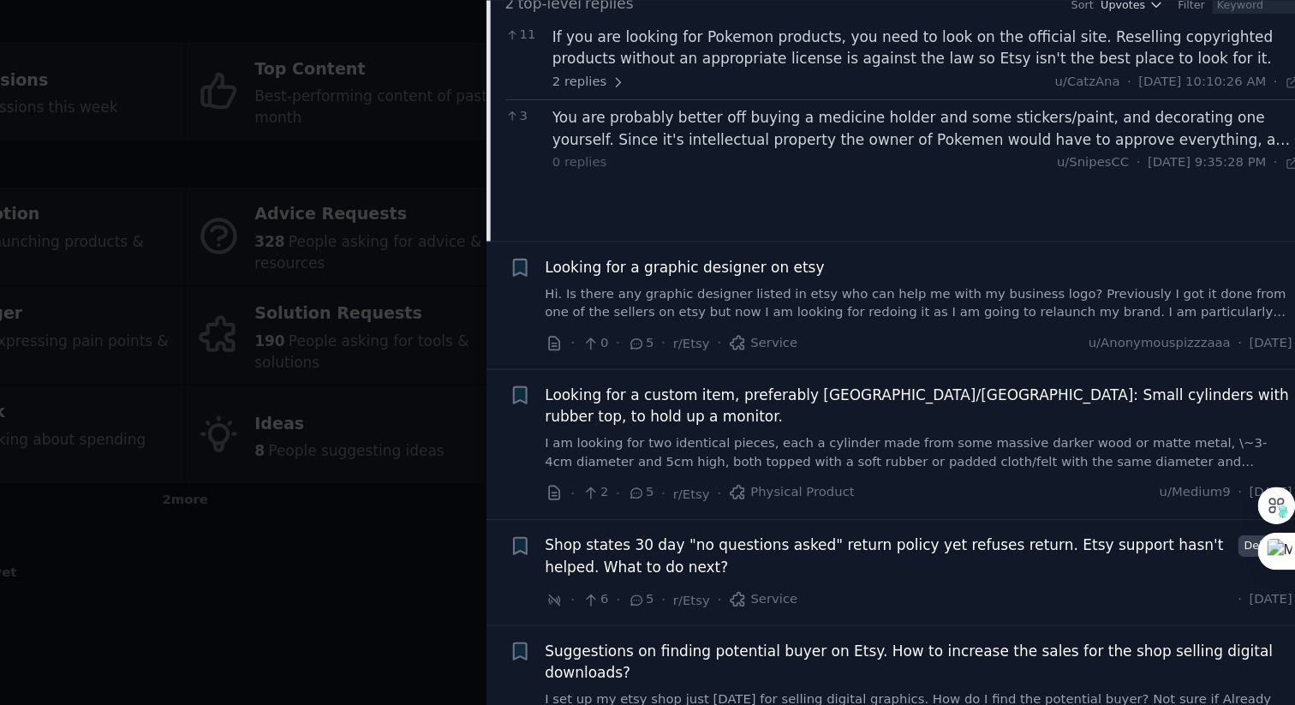
scroll to position [2912, 0]
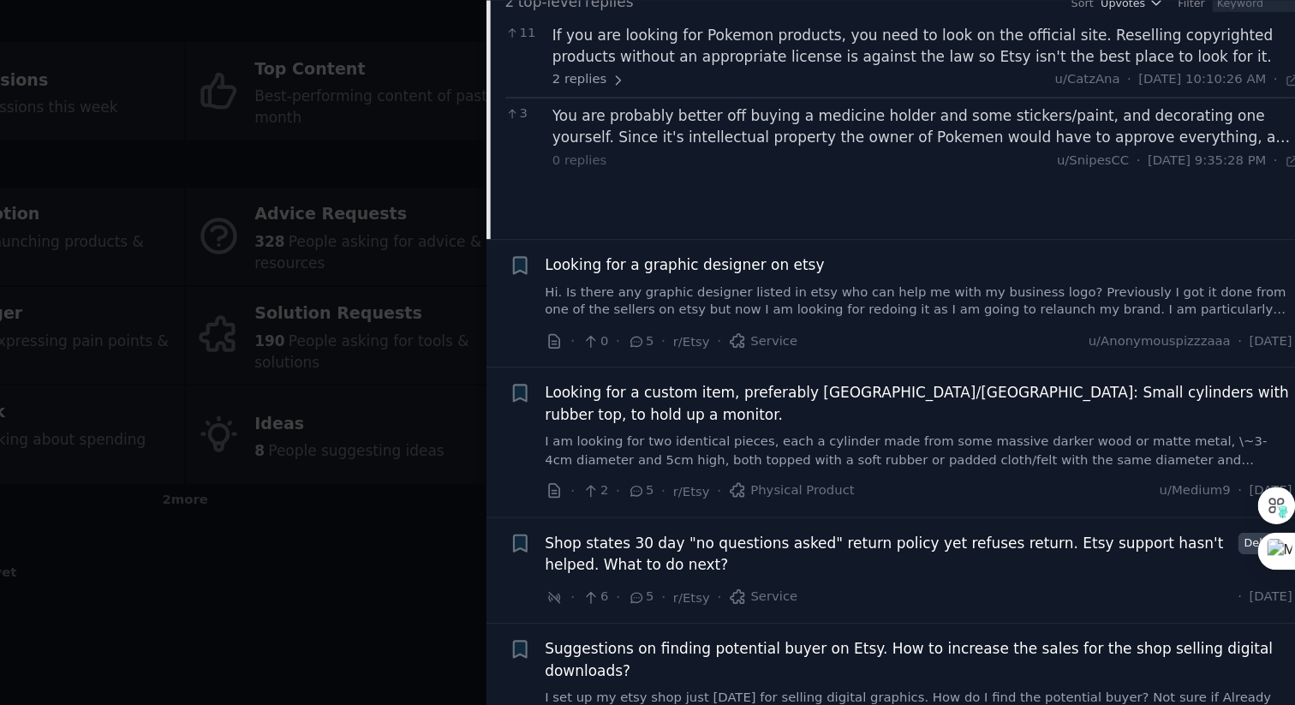
click at [774, 340] on link "Hi. Is there any graphic designer listed in etsy who can help me with my busine…" at bounding box center [980, 338] width 617 height 30
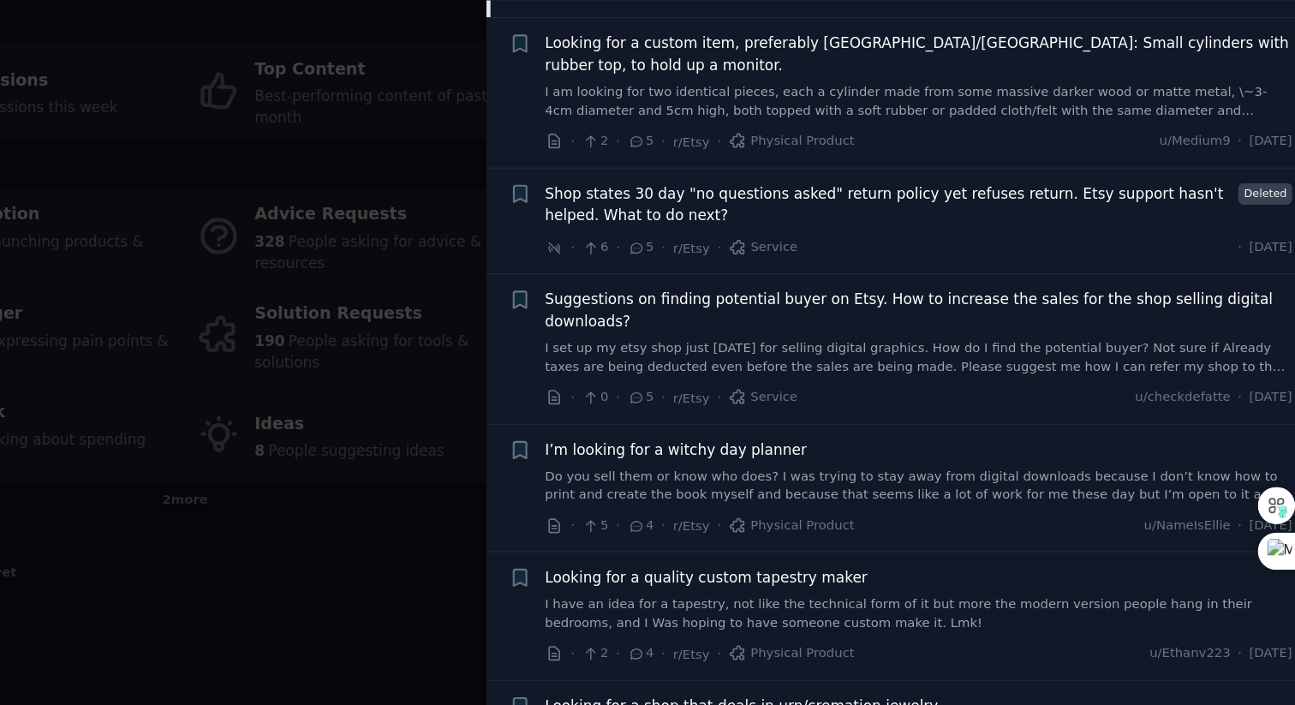
scroll to position [3180, 0]
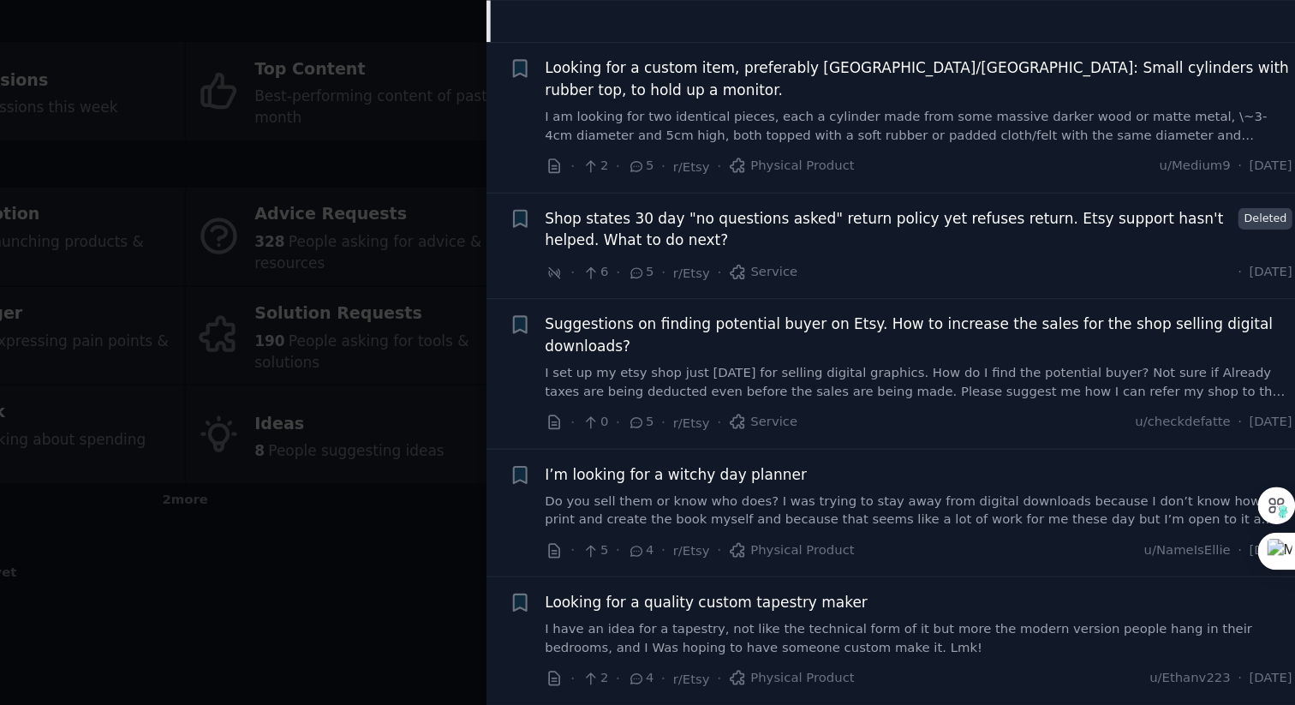
click at [953, 361] on span "Suggestions on finding potential buyer on Etsy. How to increase the sales for t…" at bounding box center [980, 366] width 617 height 36
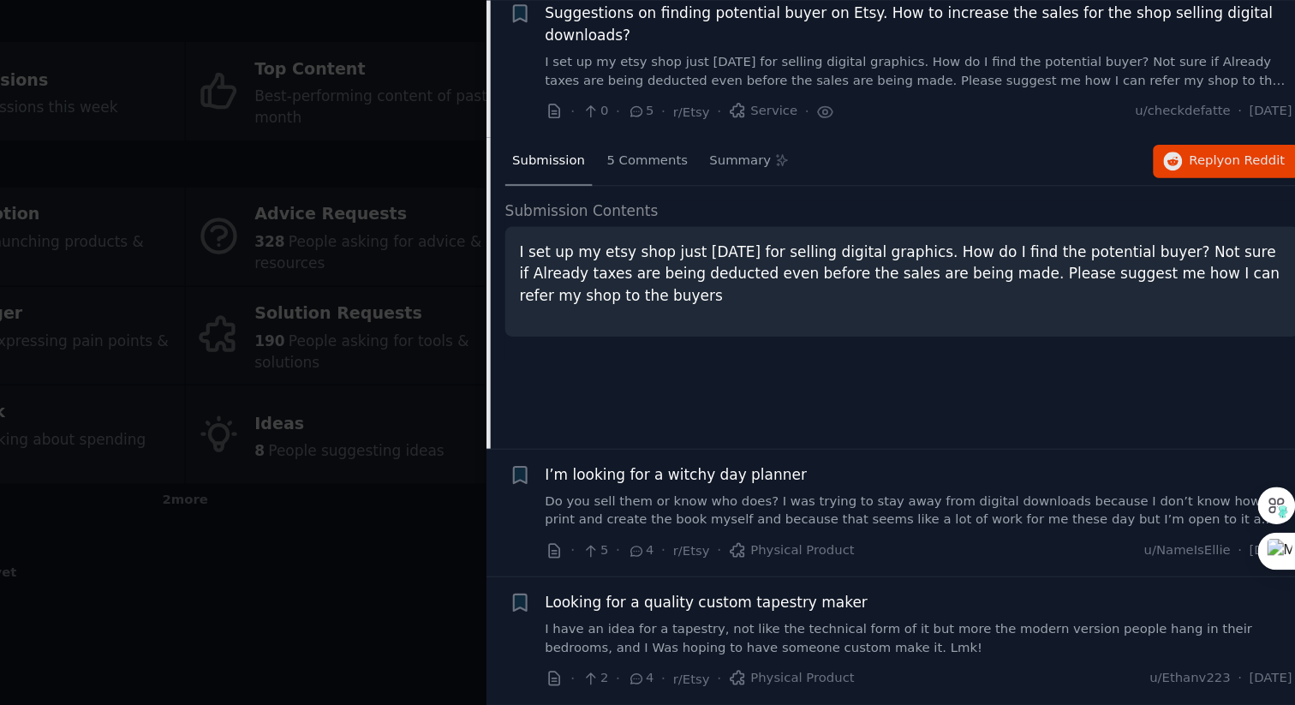
scroll to position [3152, 0]
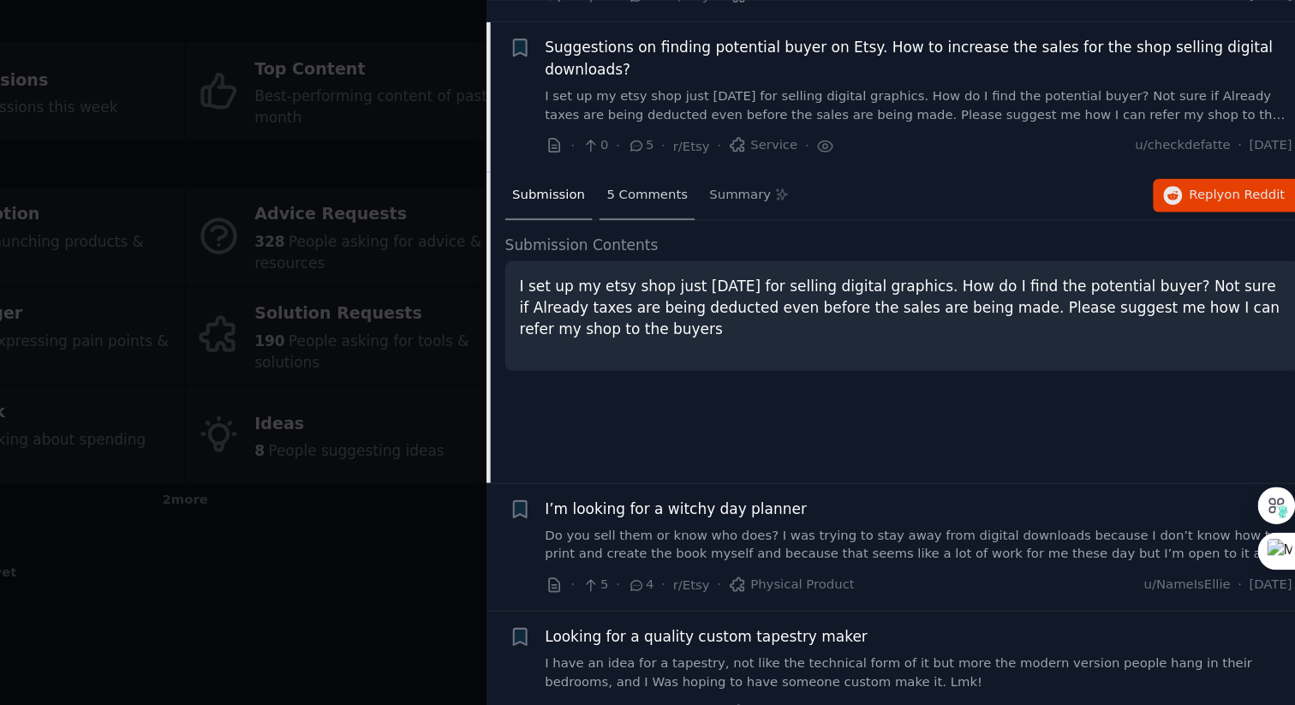
click at [745, 244] on div "5 Comments" at bounding box center [756, 250] width 79 height 41
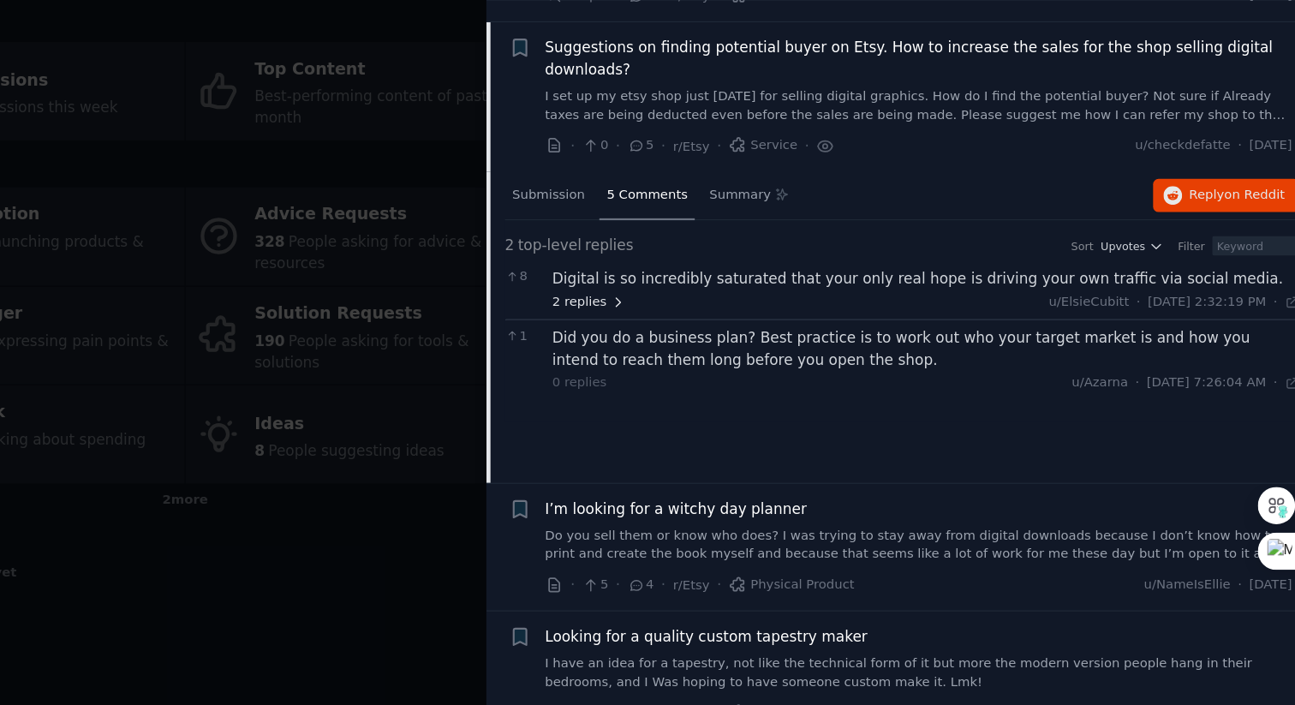
click at [719, 331] on span "2 replies" at bounding box center [708, 338] width 60 height 15
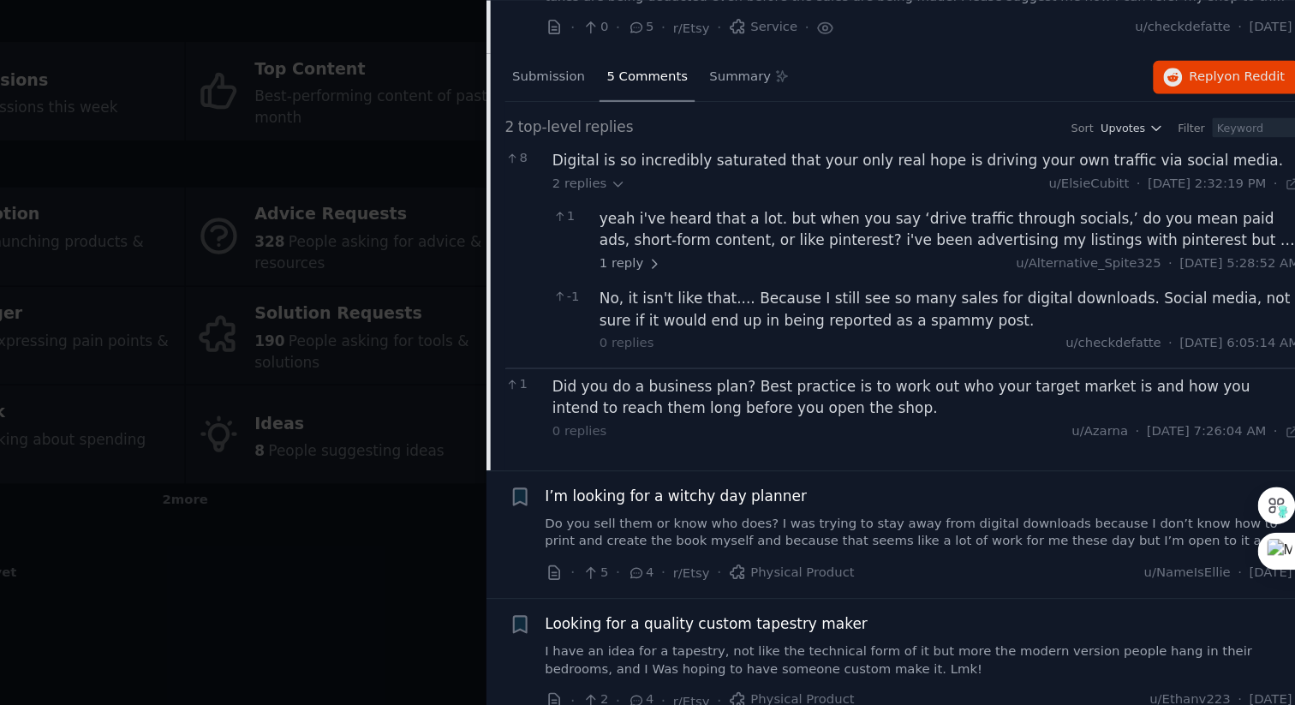
scroll to position [3253, 0]
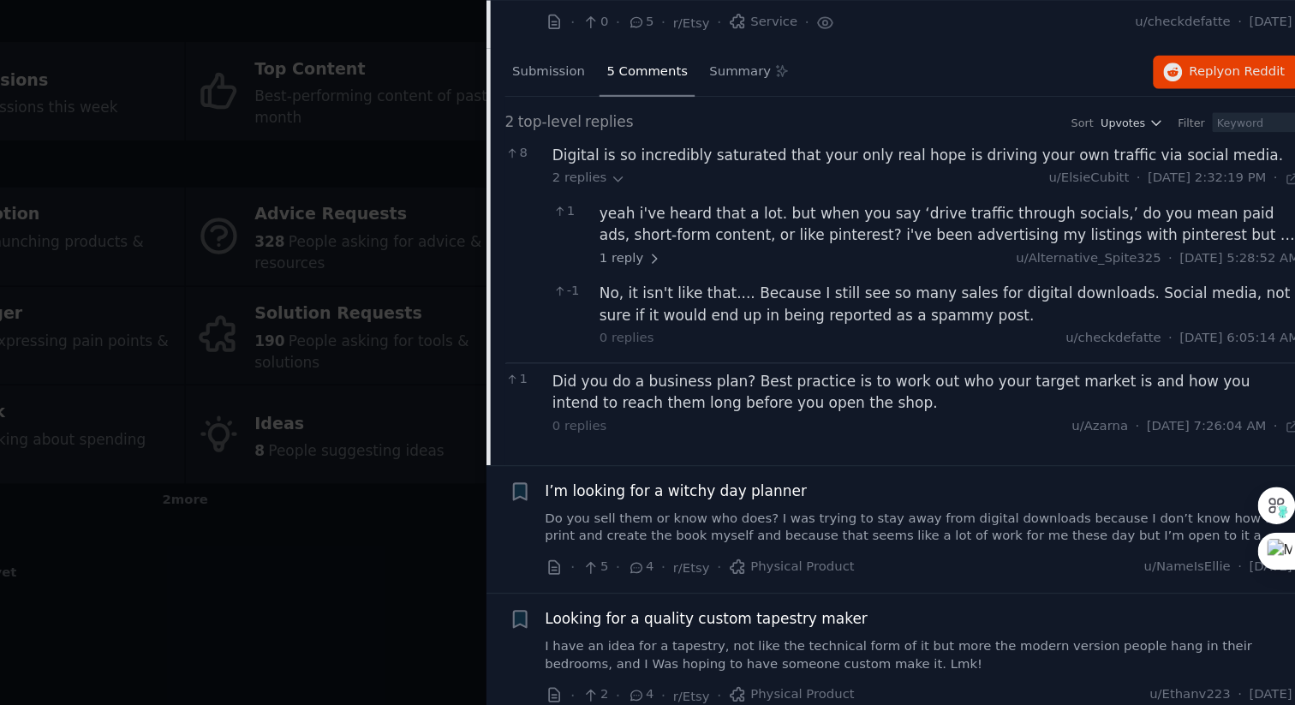
click at [830, 510] on link "Do you sell them or know who does? I was trying to stay away from digital downl…" at bounding box center [980, 525] width 617 height 30
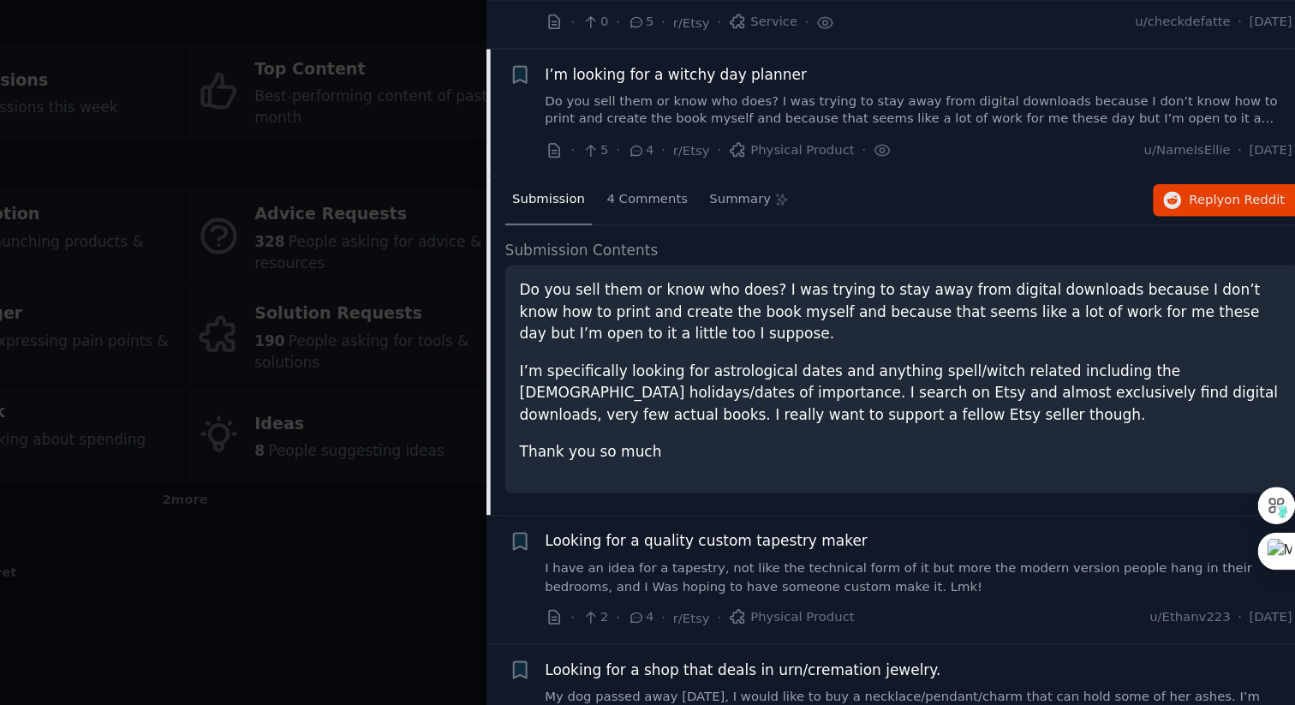
scroll to position [3276, 0]
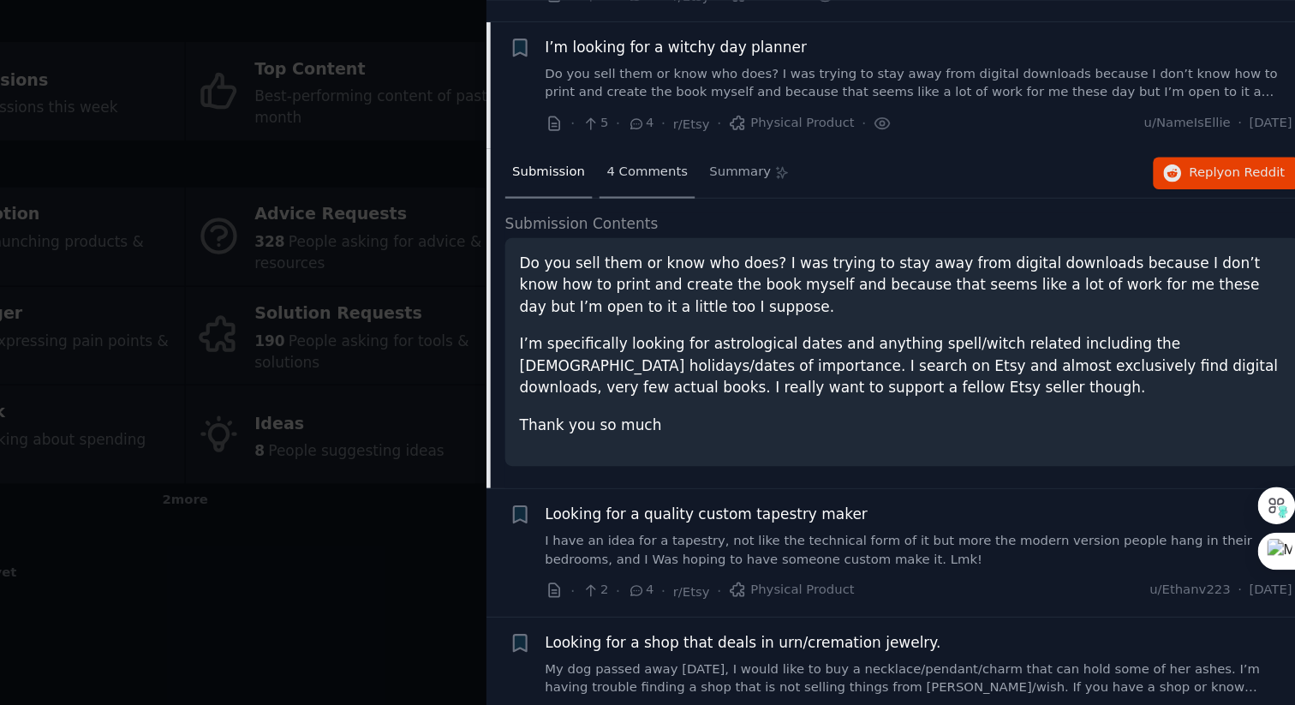
click at [763, 224] on span "4 Comments" at bounding box center [756, 231] width 67 height 15
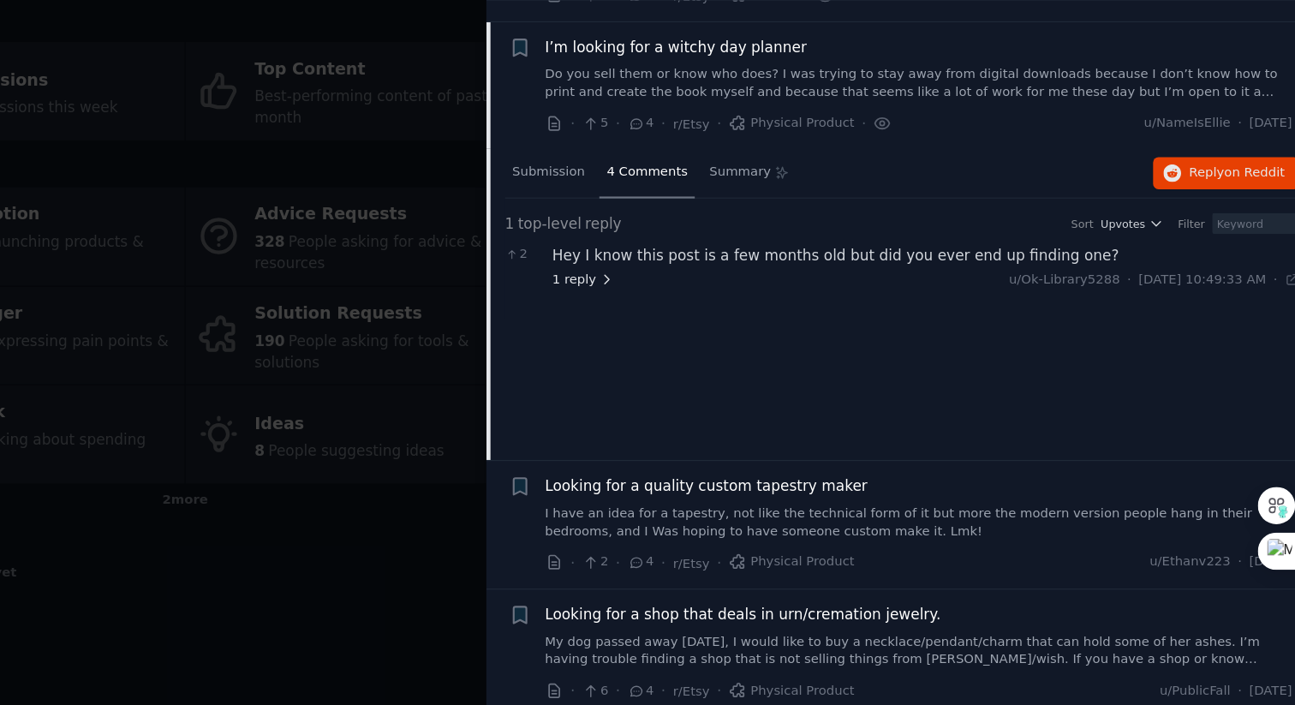
click at [704, 313] on span "1 reply" at bounding box center [703, 320] width 51 height 15
click at [731, 361] on span "1 reply" at bounding box center [742, 368] width 51 height 15
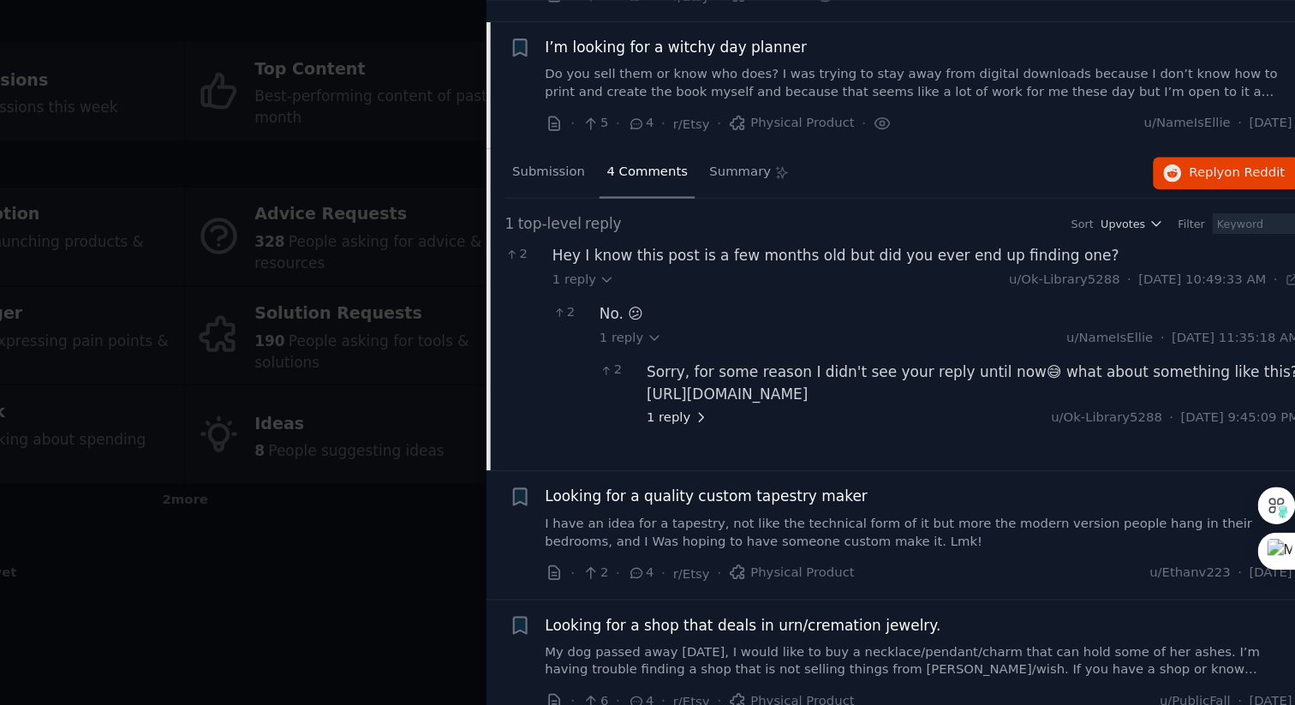
click at [788, 426] on span "1 reply" at bounding box center [781, 433] width 51 height 15
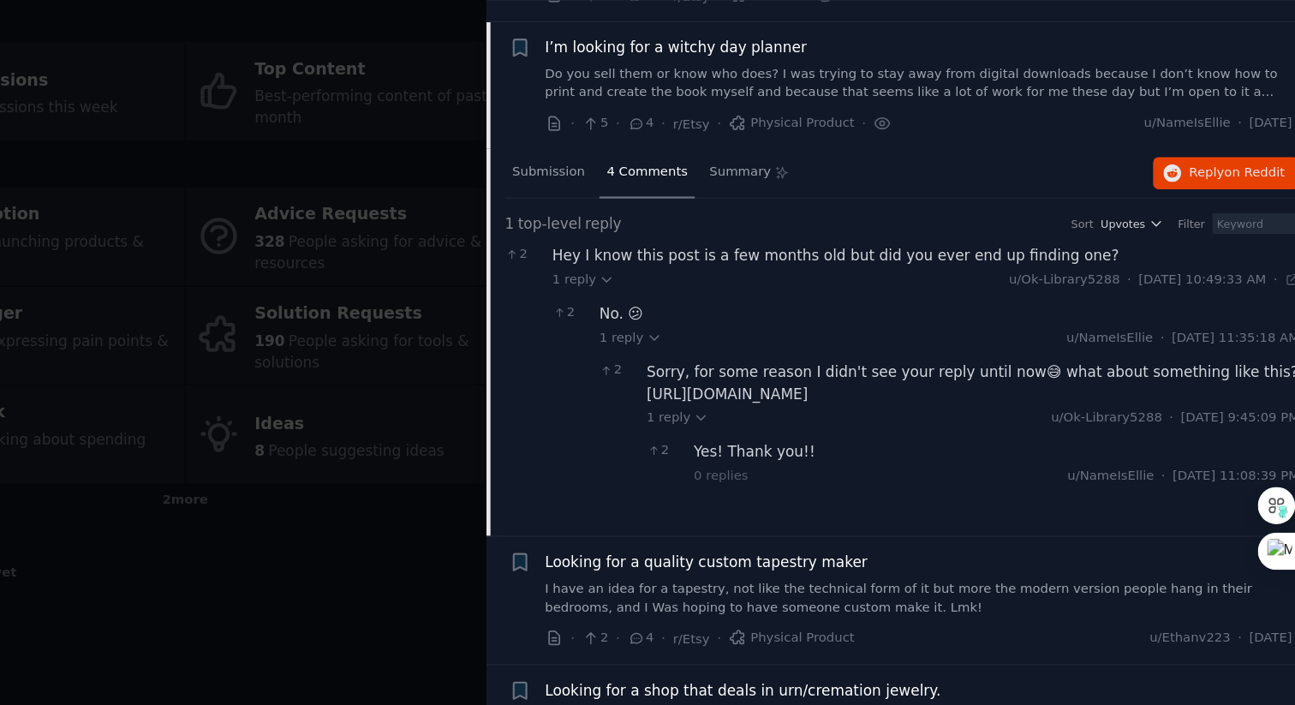
click at [816, 397] on div "Sorry, for some reason I didn't see your reply until now😅 what about something …" at bounding box center [1026, 405] width 540 height 36
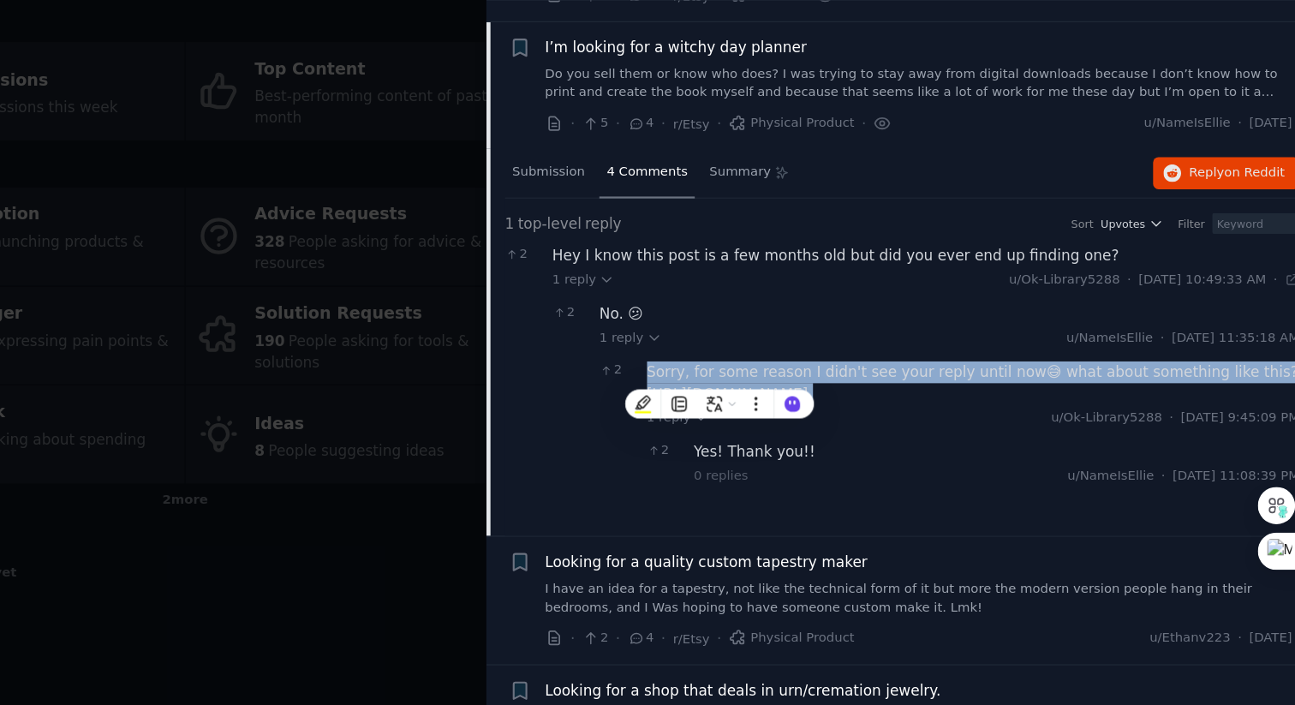
click at [816, 397] on div "Sorry, for some reason I didn't see your reply until now😅 what about something …" at bounding box center [1026, 405] width 540 height 36
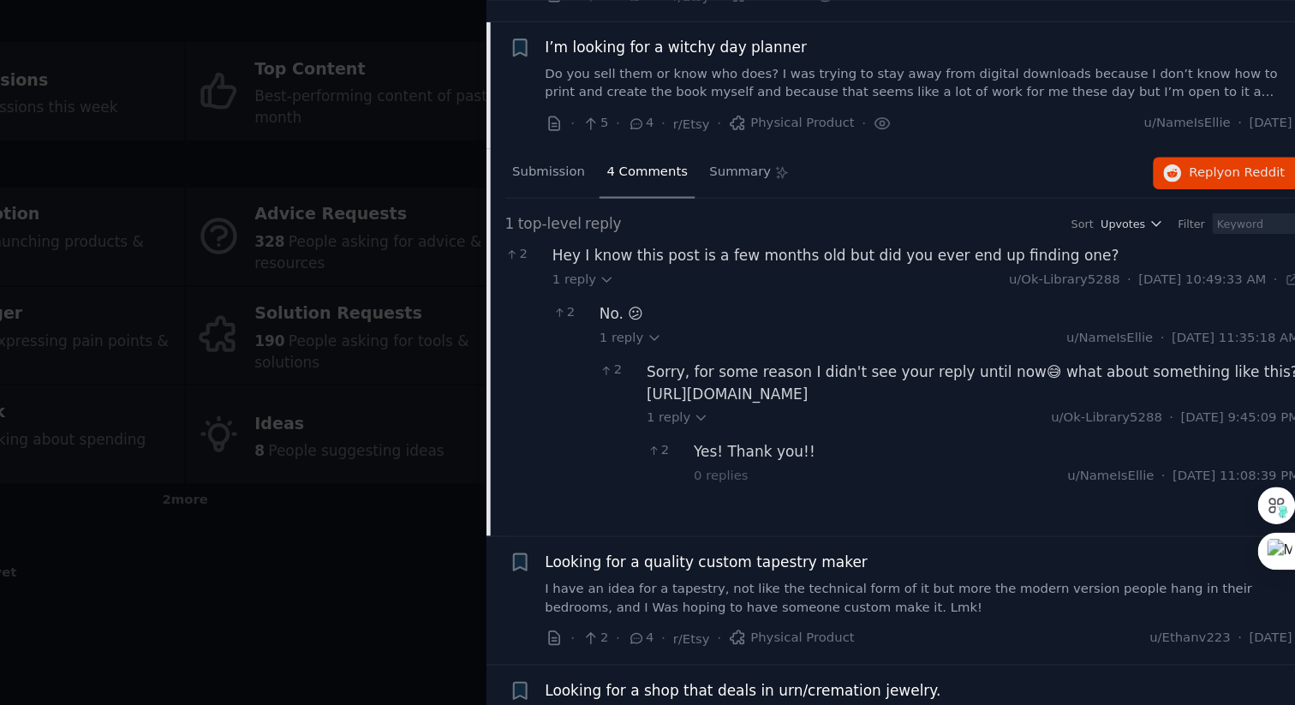
drag, startPoint x: 1234, startPoint y: 399, endPoint x: 758, endPoint y: 394, distance: 476.2
click at [758, 394] on div "Sorry, for some reason I didn't see your reply until now😅 what about something …" at bounding box center [1026, 405] width 540 height 36
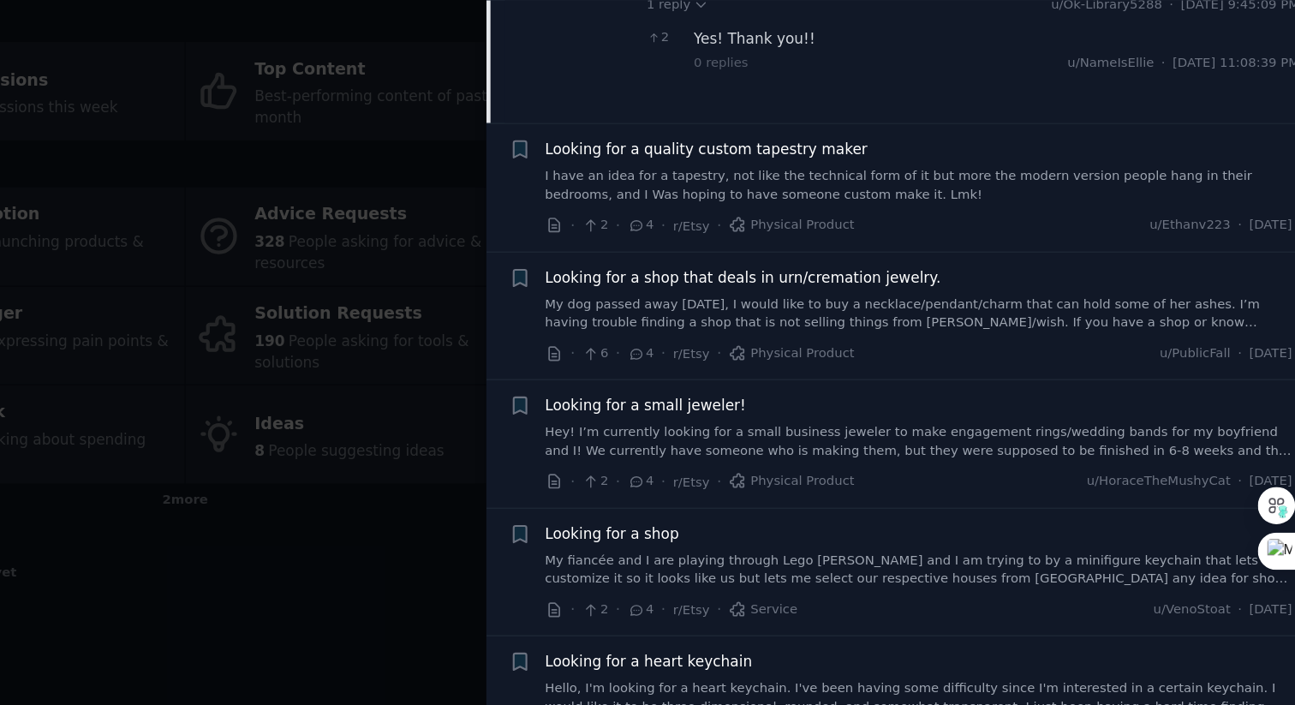
scroll to position [3623, 0]
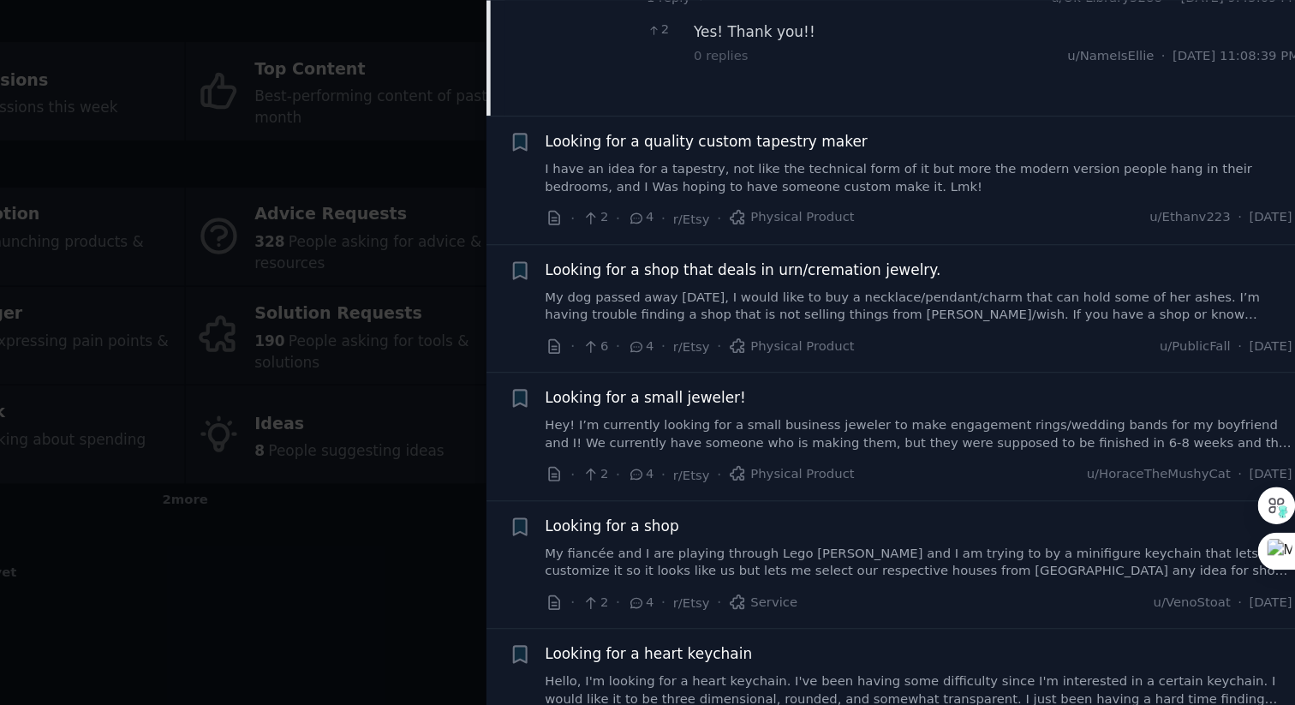
click at [896, 303] on span "Looking for a shop that deals in urn/cremation jewelry." at bounding box center [835, 312] width 327 height 18
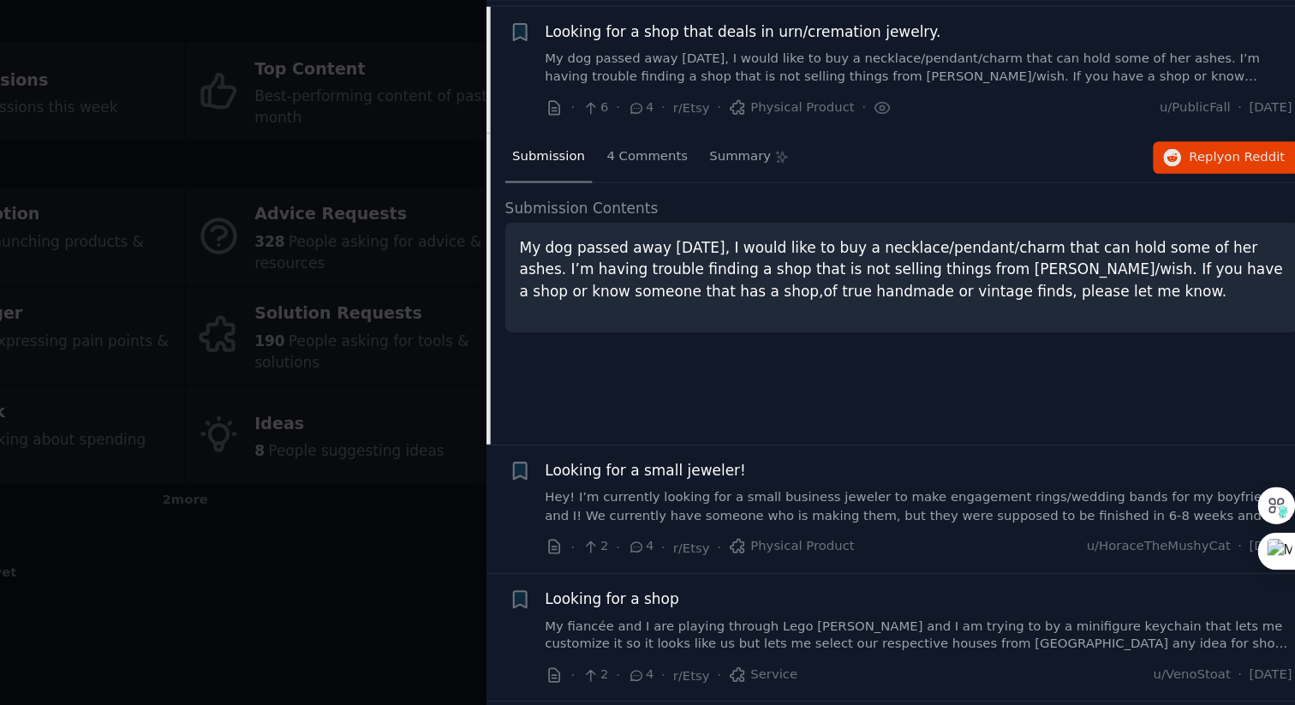
scroll to position [3487, 0]
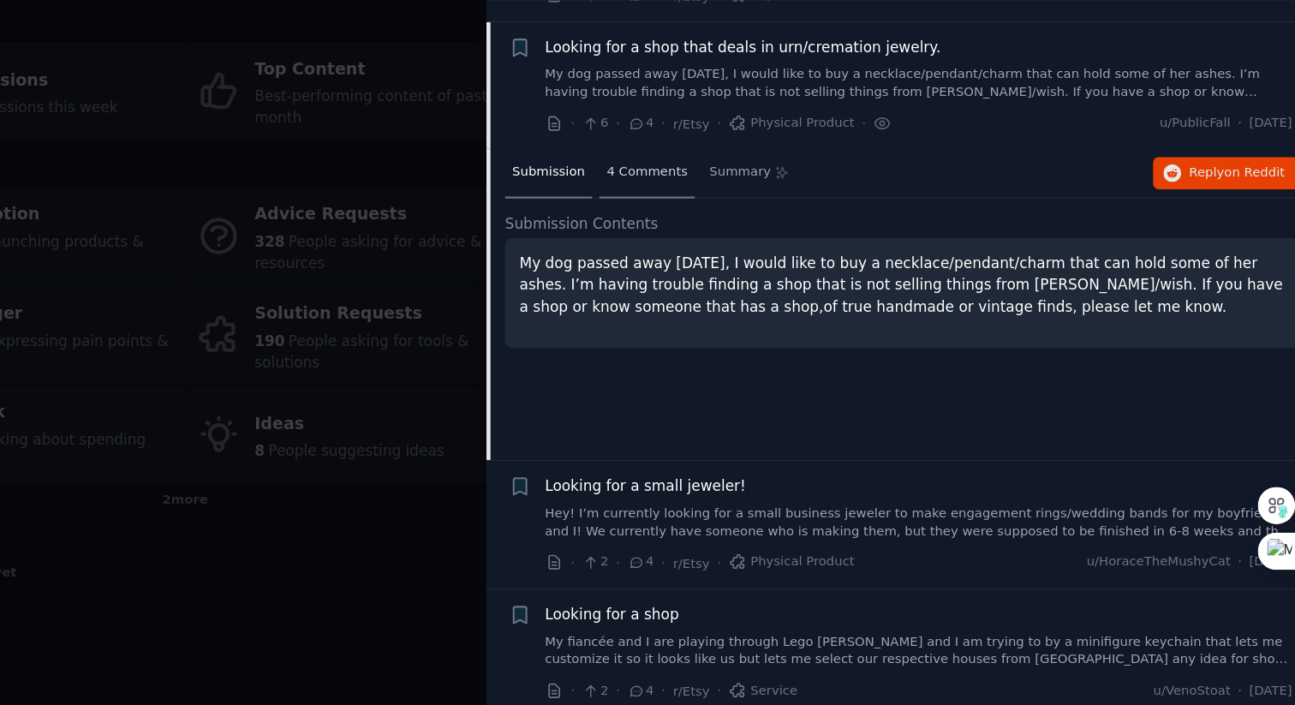
click at [764, 220] on div "4 Comments" at bounding box center [756, 232] width 79 height 41
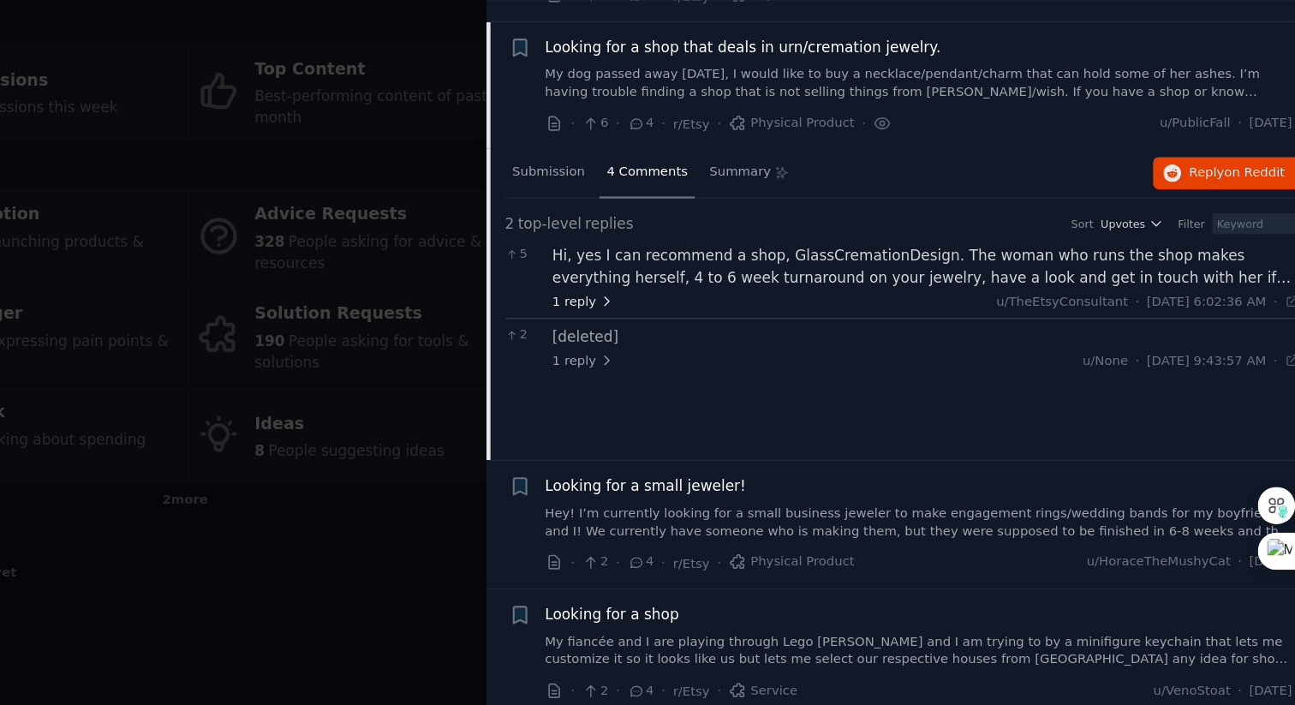
click at [719, 331] on icon at bounding box center [723, 337] width 12 height 12
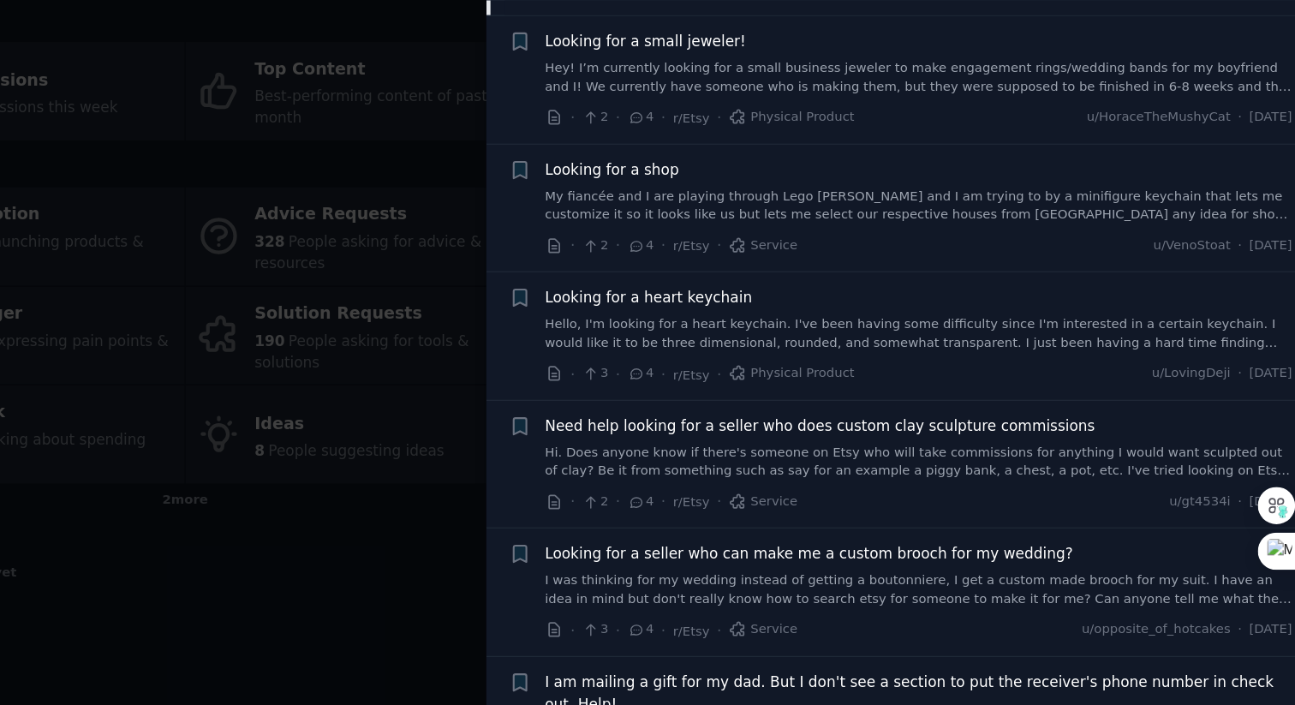
scroll to position [3860, 0]
click at [909, 248] on link "My fiancée and I are playing through Lego Harry Potter and I am trying to by a …" at bounding box center [980, 257] width 617 height 30
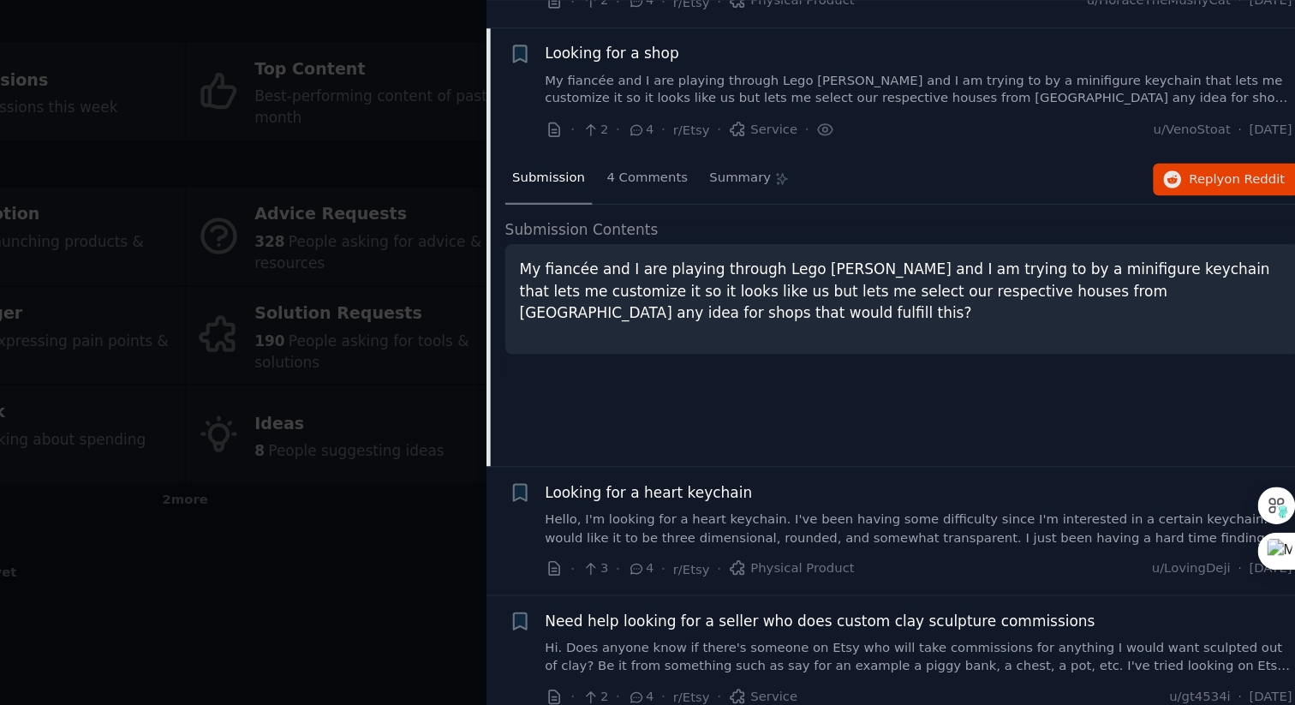
scroll to position [3699, 0]
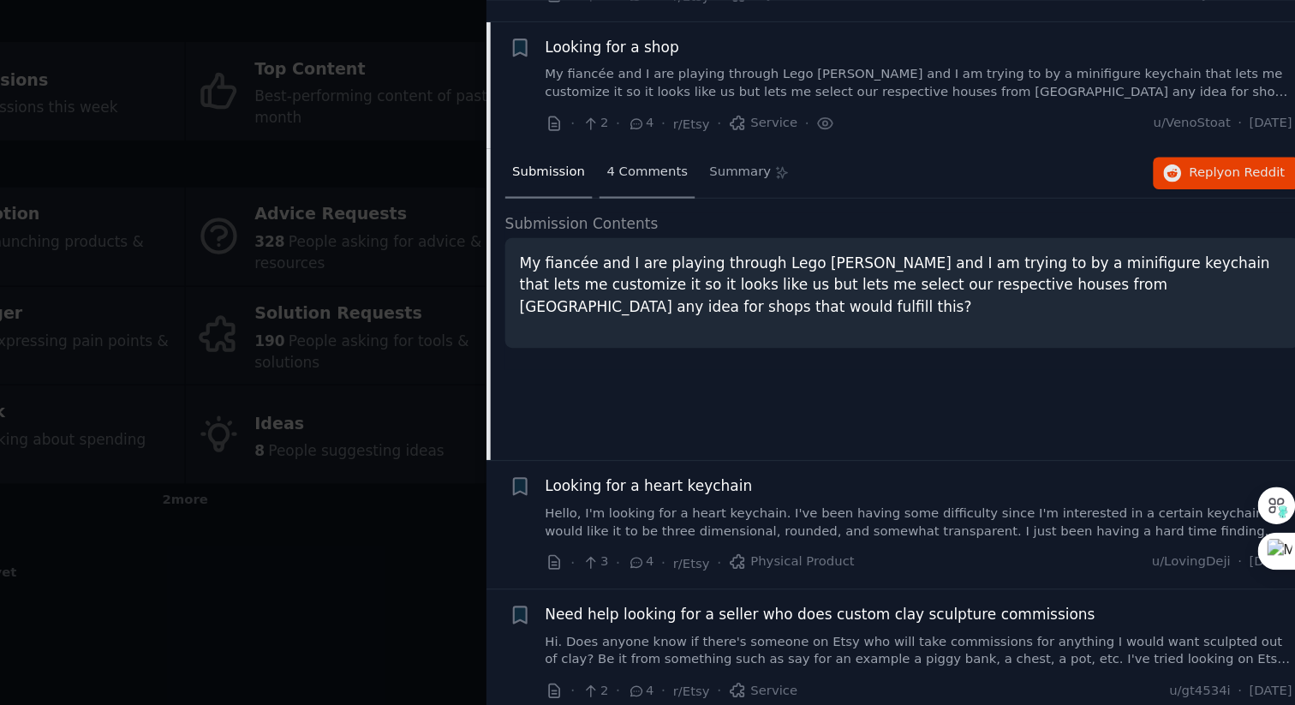
click at [758, 224] on span "4 Comments" at bounding box center [756, 231] width 67 height 15
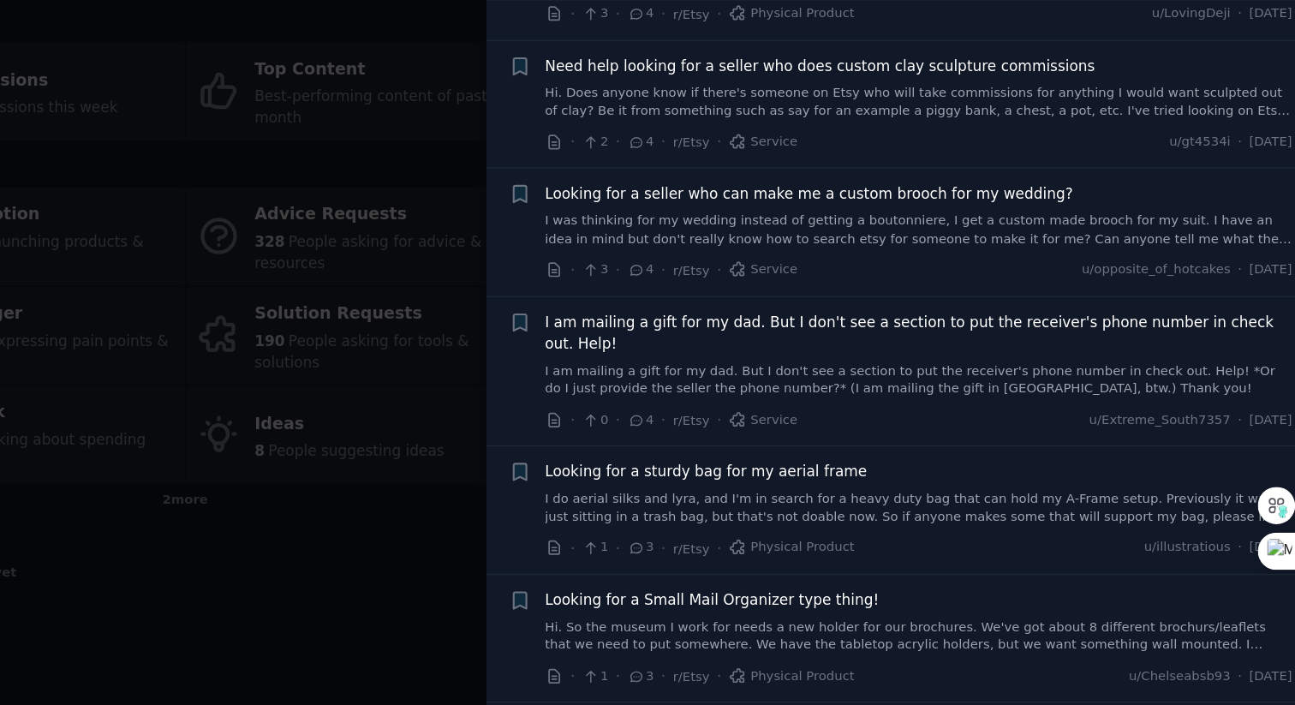
scroll to position [4328, 0]
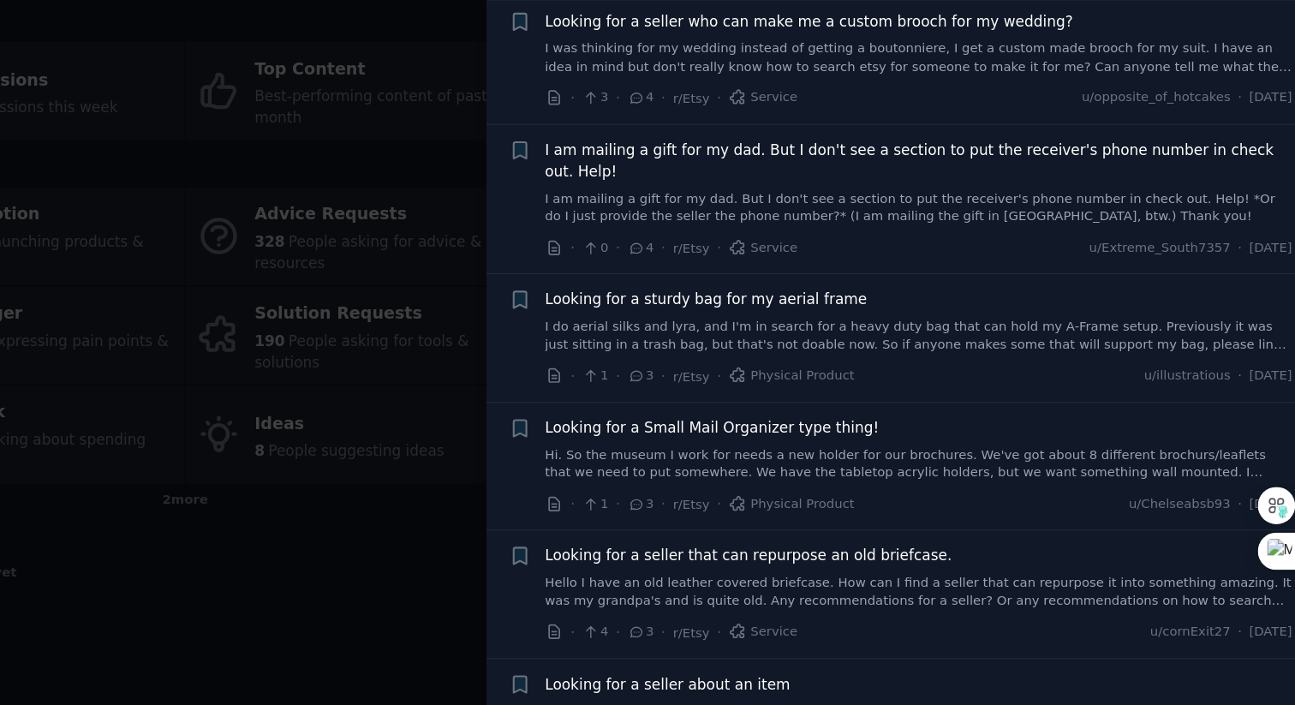
click at [440, 559] on div at bounding box center [647, 352] width 1295 height 705
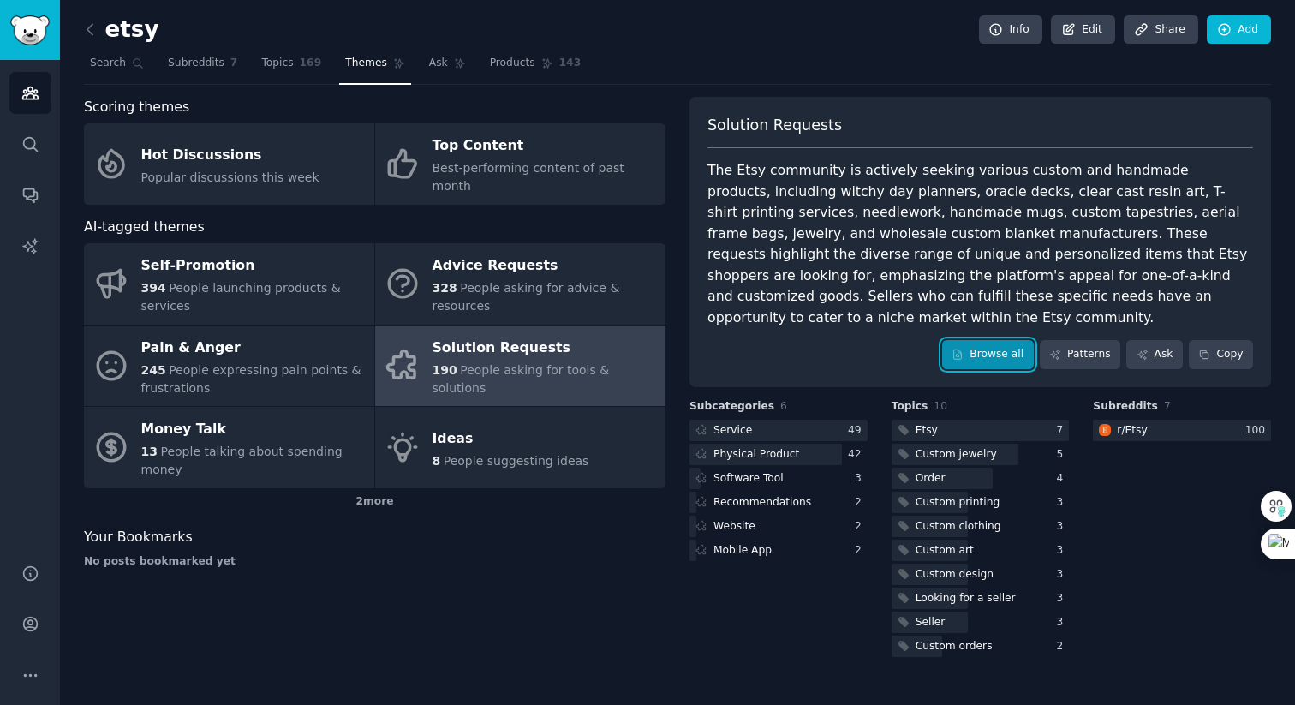
click at [996, 341] on link "Browse all" at bounding box center [988, 354] width 92 height 29
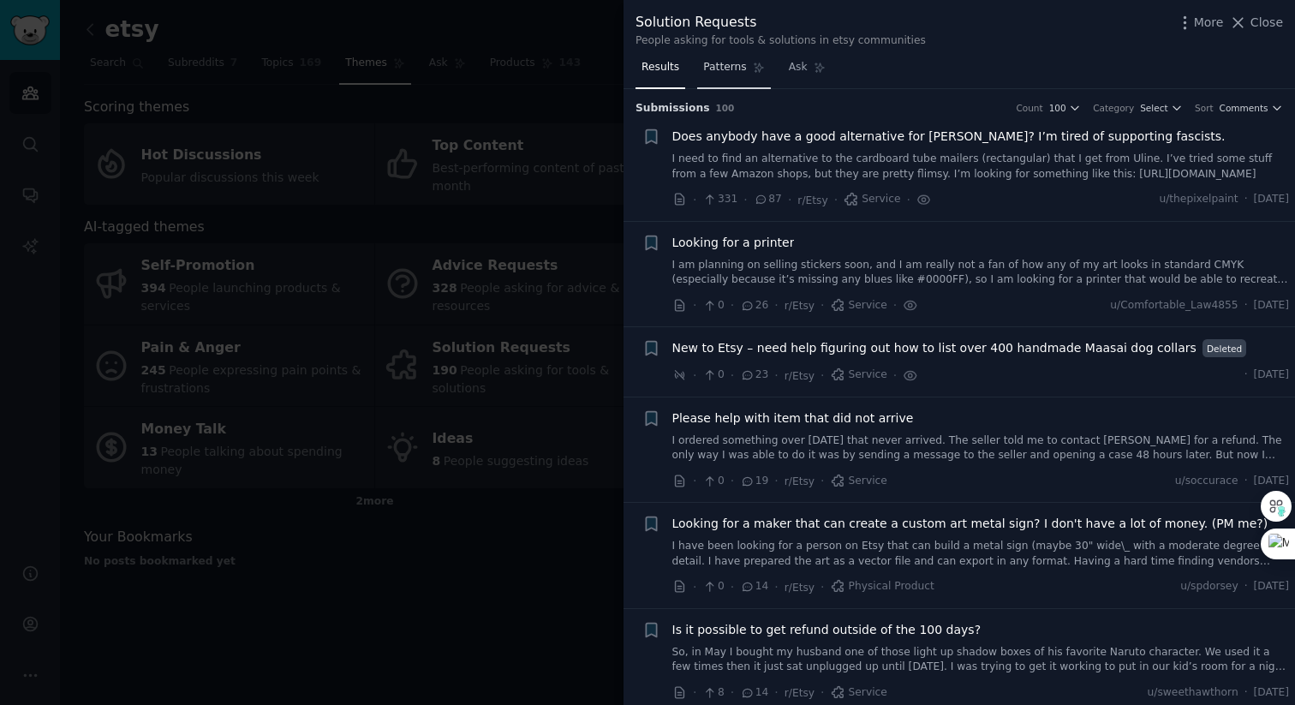
click at [736, 60] on span "Patterns" at bounding box center [724, 67] width 43 height 15
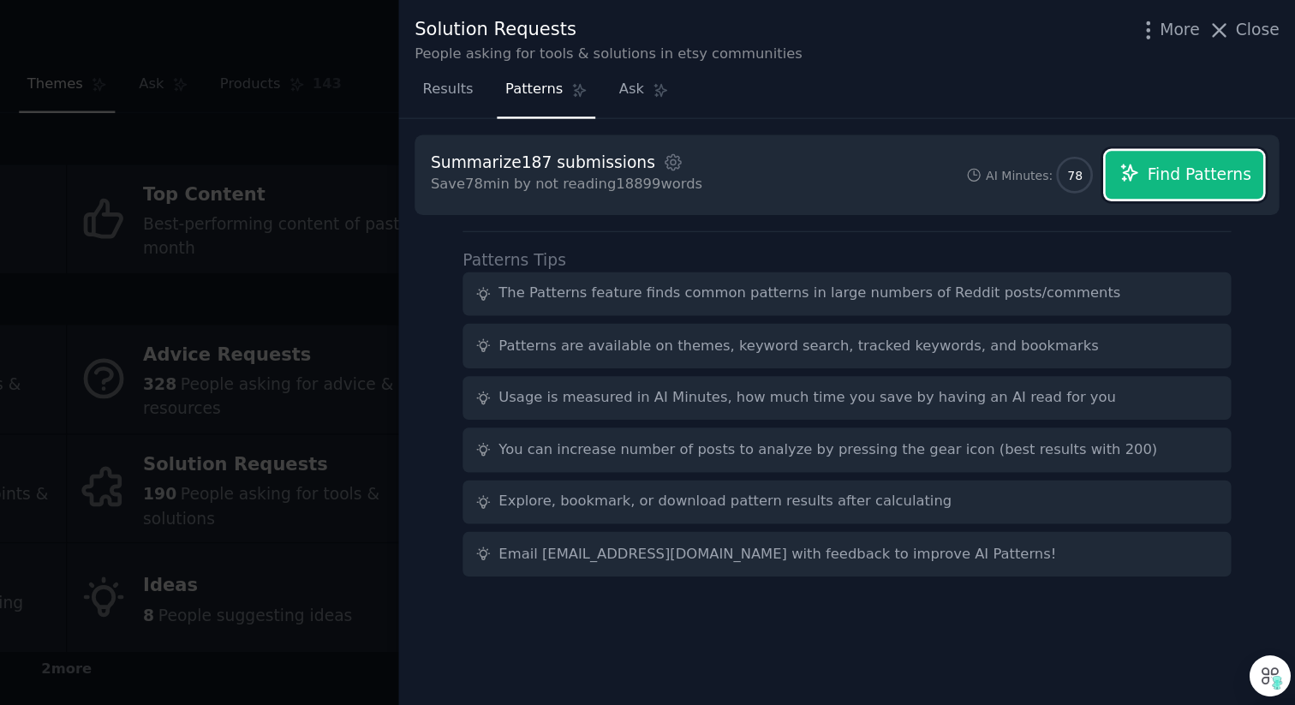
click at [1225, 133] on span "Find Patterns" at bounding box center [1223, 131] width 78 height 18
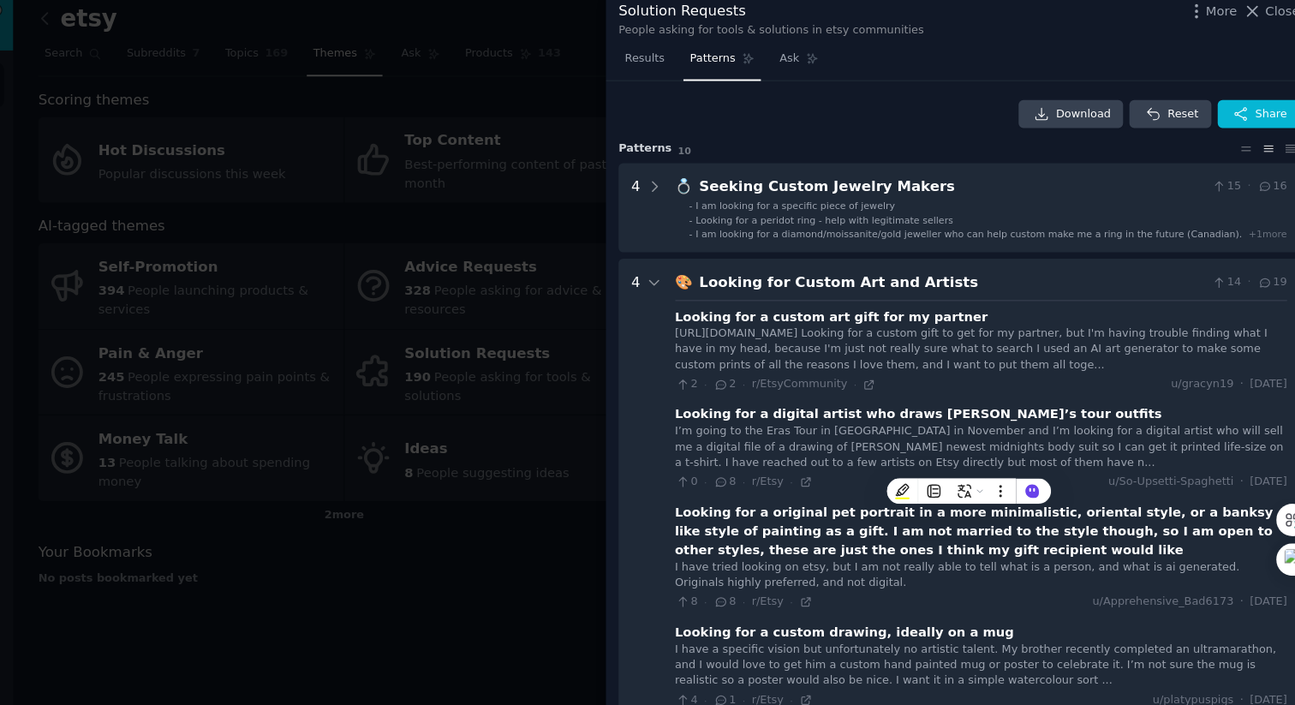
click at [826, 123] on div "Download Reset Share" at bounding box center [958, 120] width 647 height 27
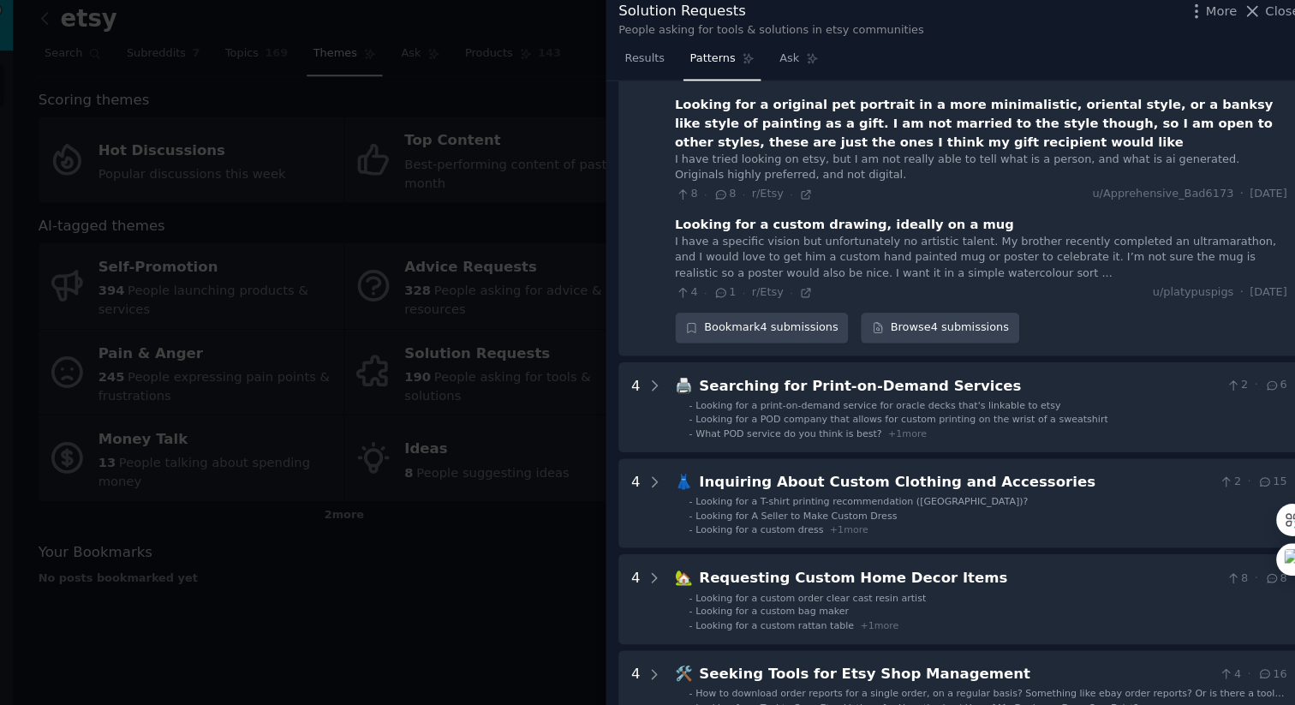
scroll to position [455, 0]
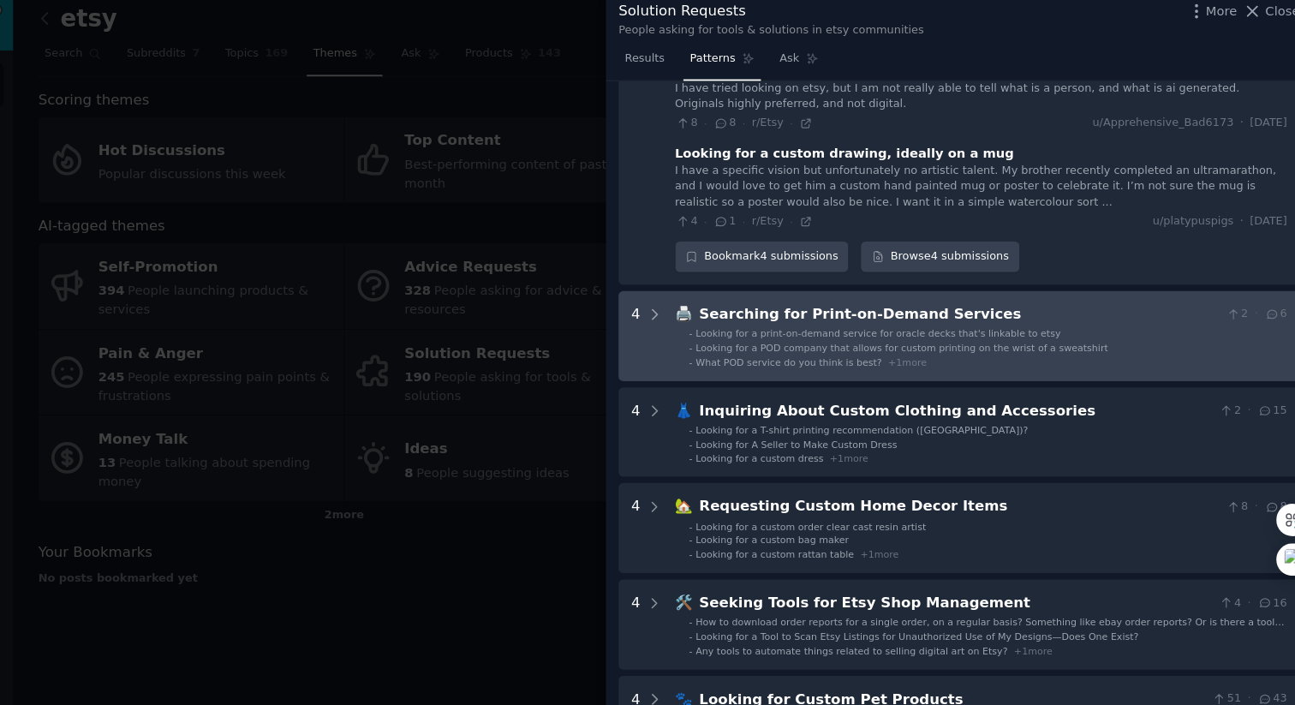
click at [808, 360] on span "What POD service do you think is best?" at bounding box center [797, 356] width 177 height 10
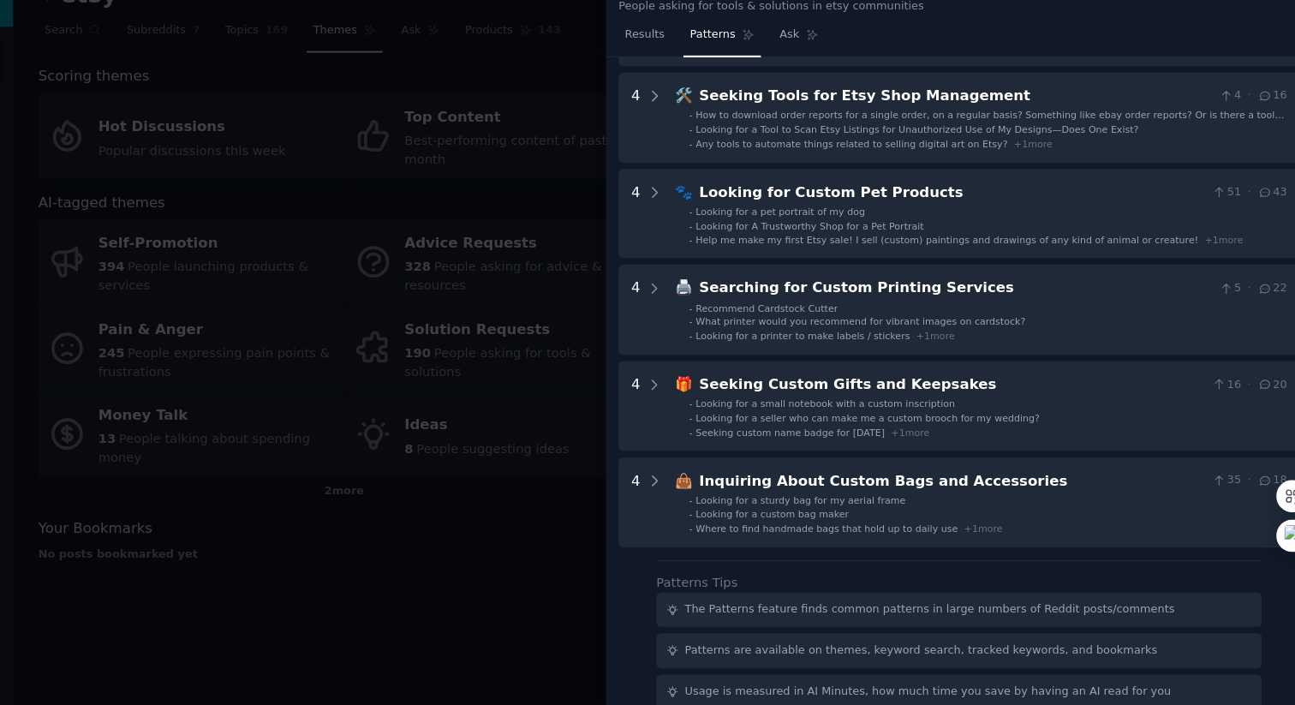
scroll to position [1275, 0]
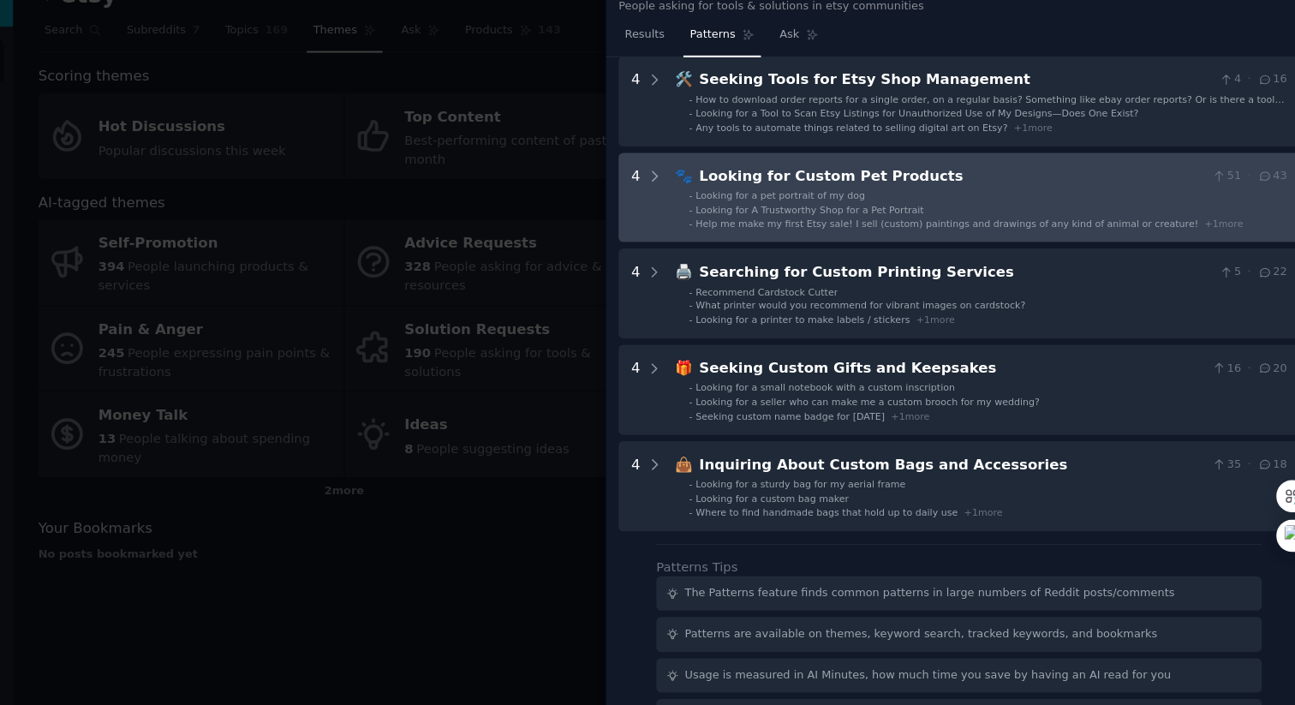
click at [896, 241] on div "Help me make my first Etsy sale! I sell (custom) paintings and drawings of any …" at bounding box center [969, 247] width 521 height 12
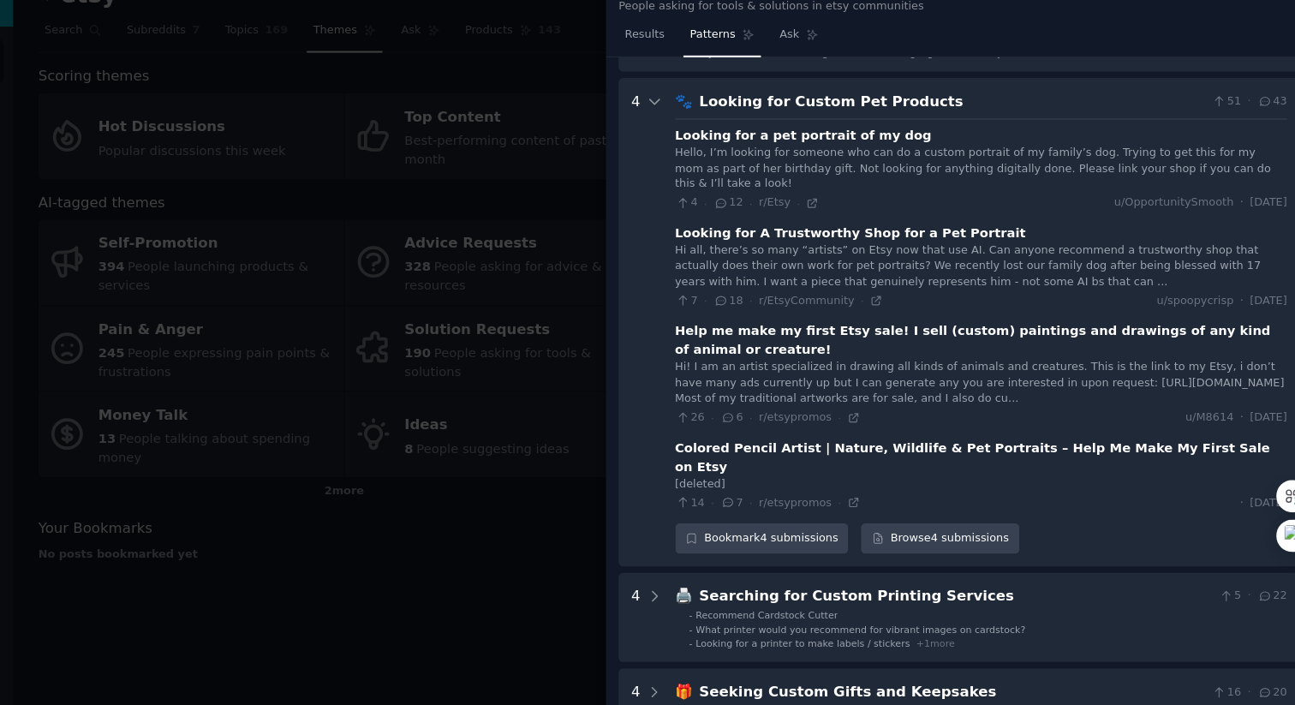
scroll to position [1348, 0]
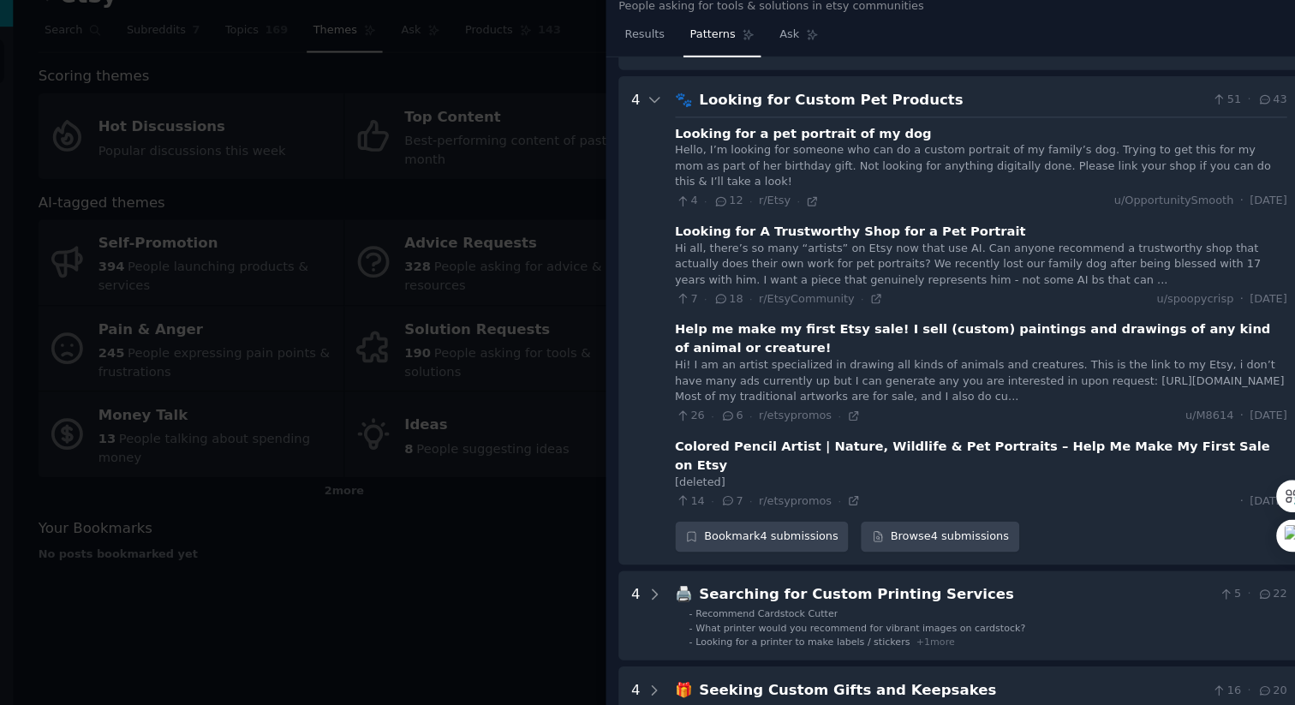
click at [846, 338] on div "Help me make my first Etsy sale! I sell (custom) paintings and drawings of any …" at bounding box center [979, 356] width 581 height 36
click at [839, 338] on div "Help me make my first Etsy sale! I sell (custom) paintings and drawings of any …" at bounding box center [979, 356] width 581 height 36
click at [791, 338] on div "Help me make my first Etsy sale! I sell (custom) paintings and drawings of any …" at bounding box center [979, 356] width 581 height 36
click at [856, 424] on icon at bounding box center [859, 430] width 12 height 12
